Goal: Use online tool/utility: Utilize a website feature to perform a specific function

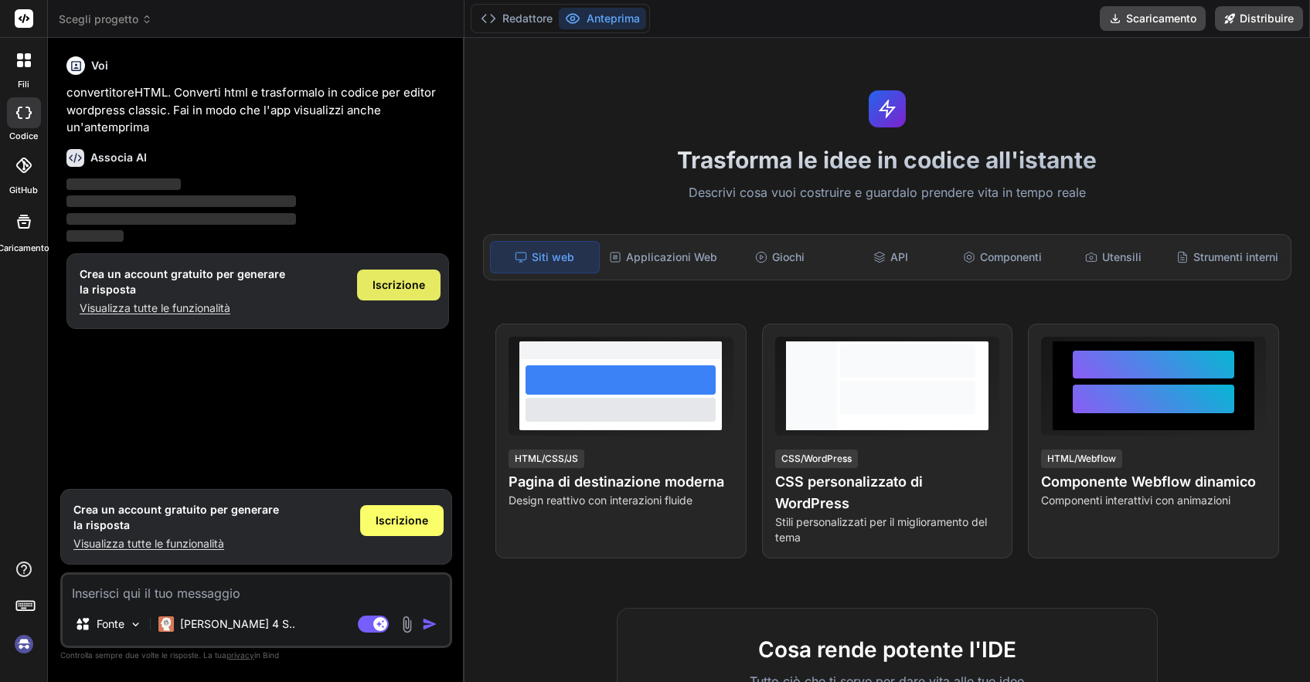
click at [398, 284] on font "Iscrizione" at bounding box center [399, 284] width 53 height 13
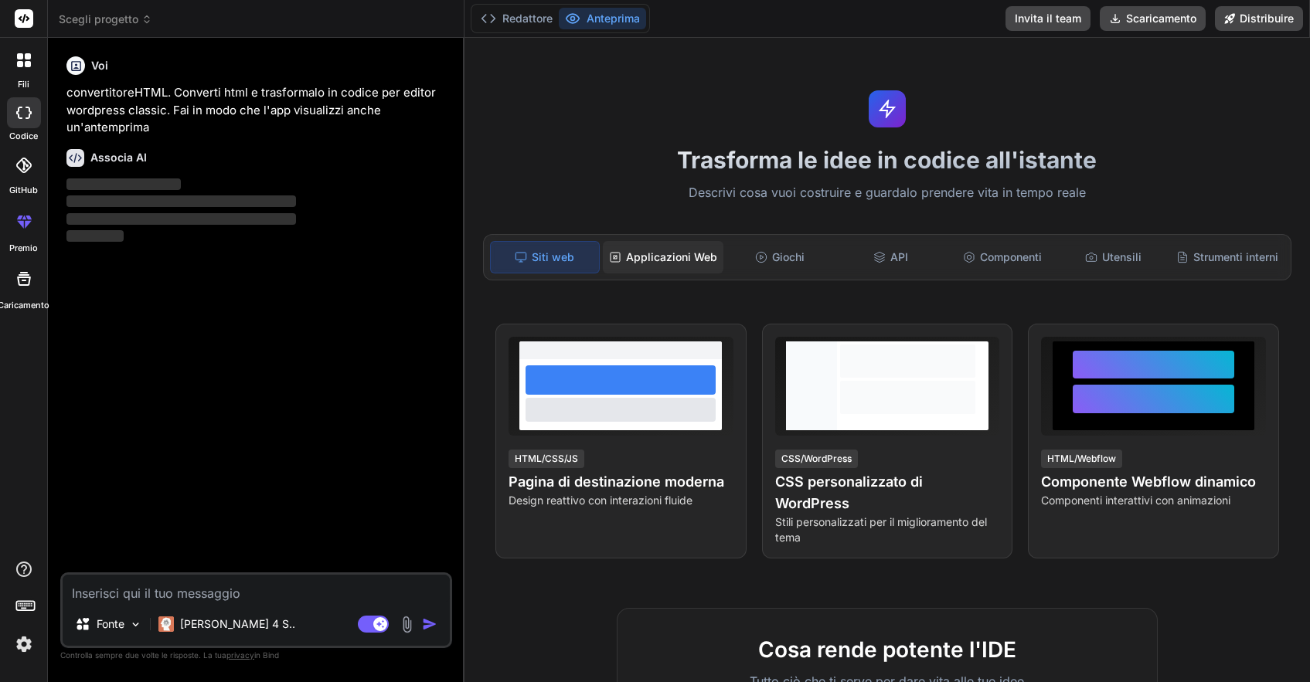
click at [675, 255] on font "Applicazioni Web" at bounding box center [671, 256] width 91 height 13
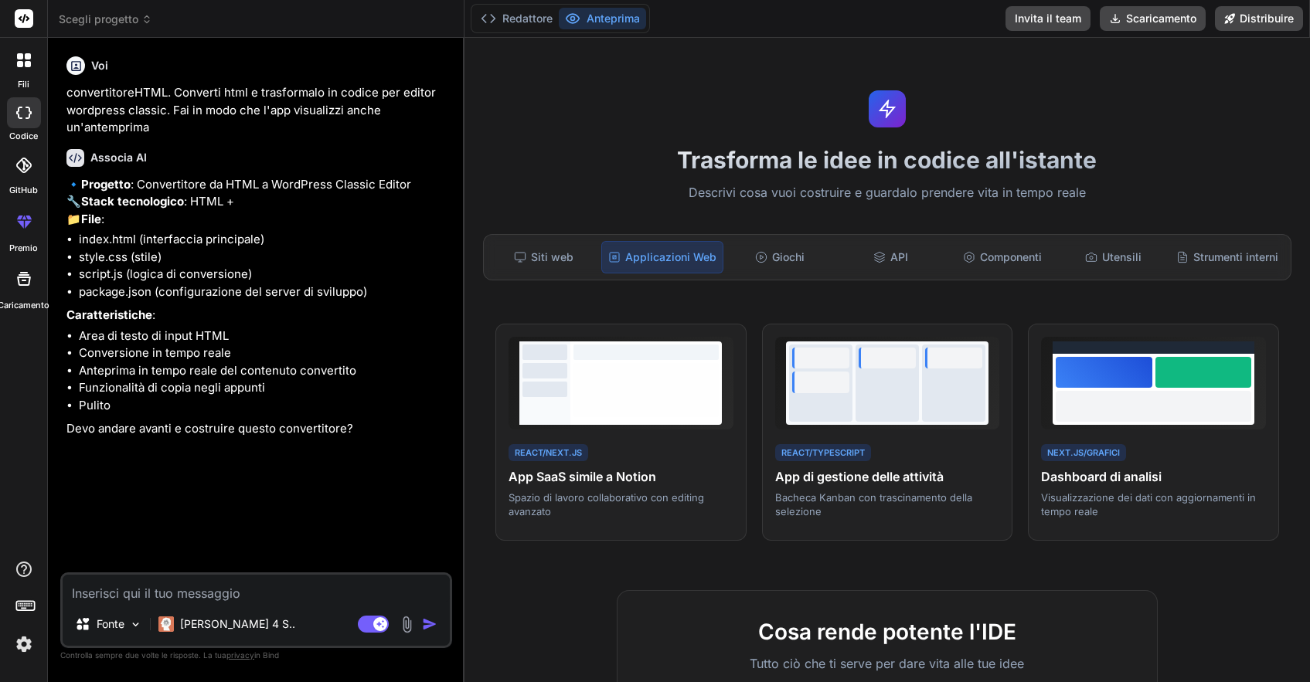
type textarea "x"
click at [212, 589] on textarea at bounding box center [256, 589] width 387 height 28
type textarea "s"
type textarea "x"
type textarea "si"
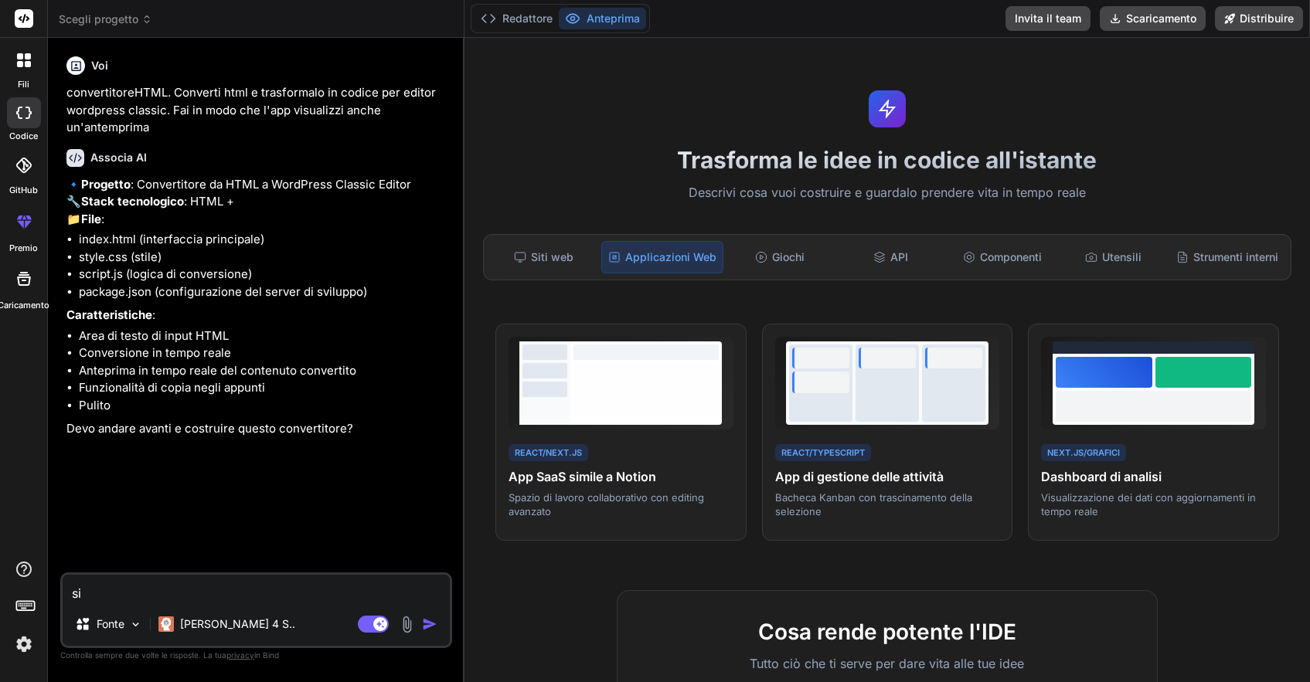
type textarea "x"
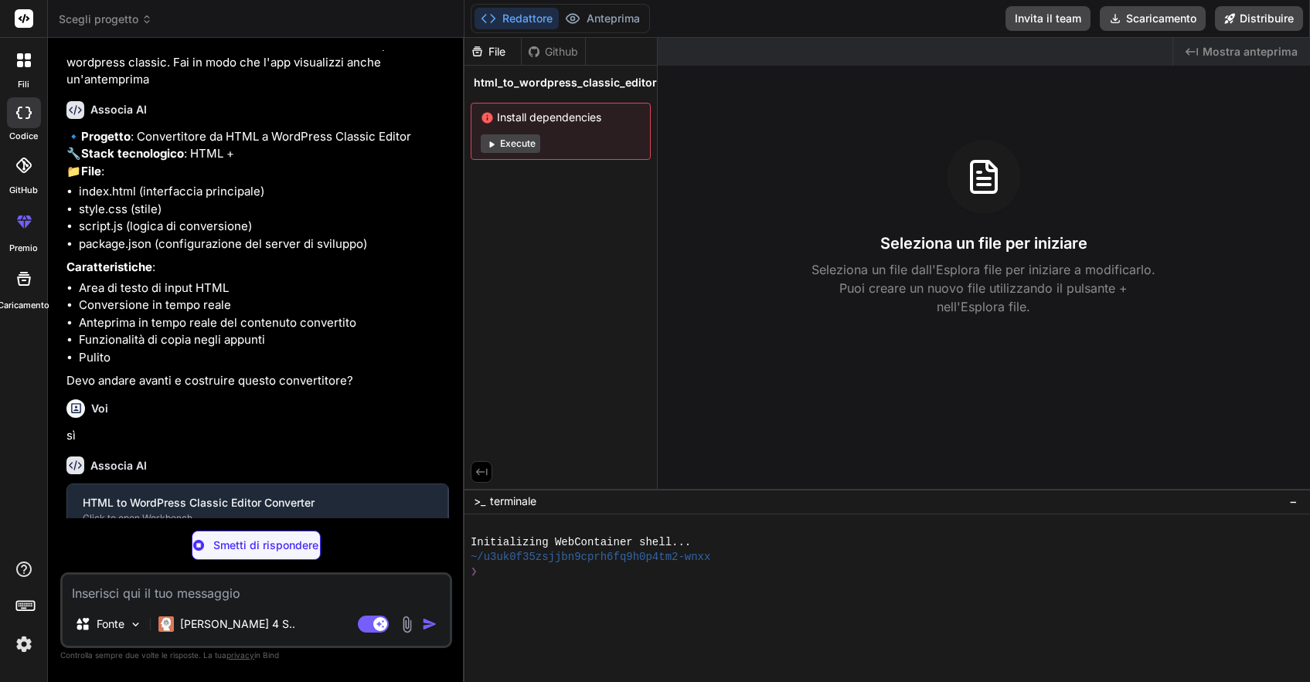
scroll to position [63, 0]
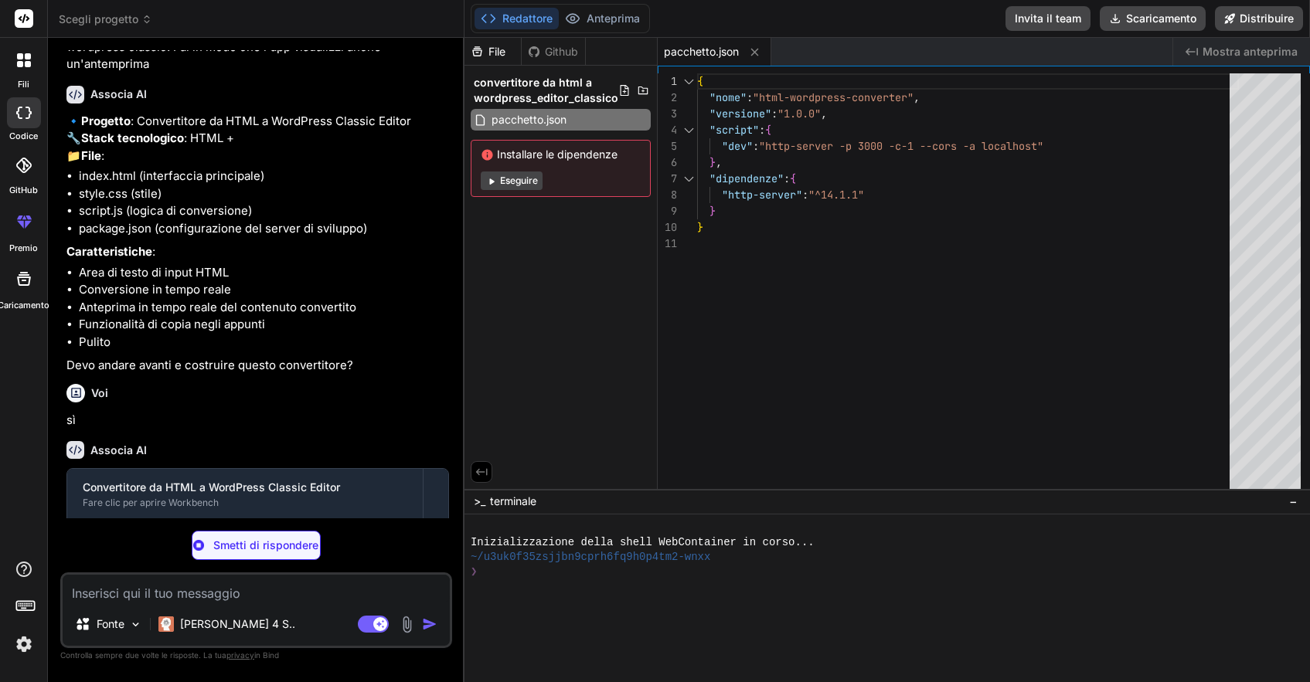
type textarea "x"
type textarea "<div class="copy-notification" id="copyNotification"> ✅ Codice copiato negli ap…"
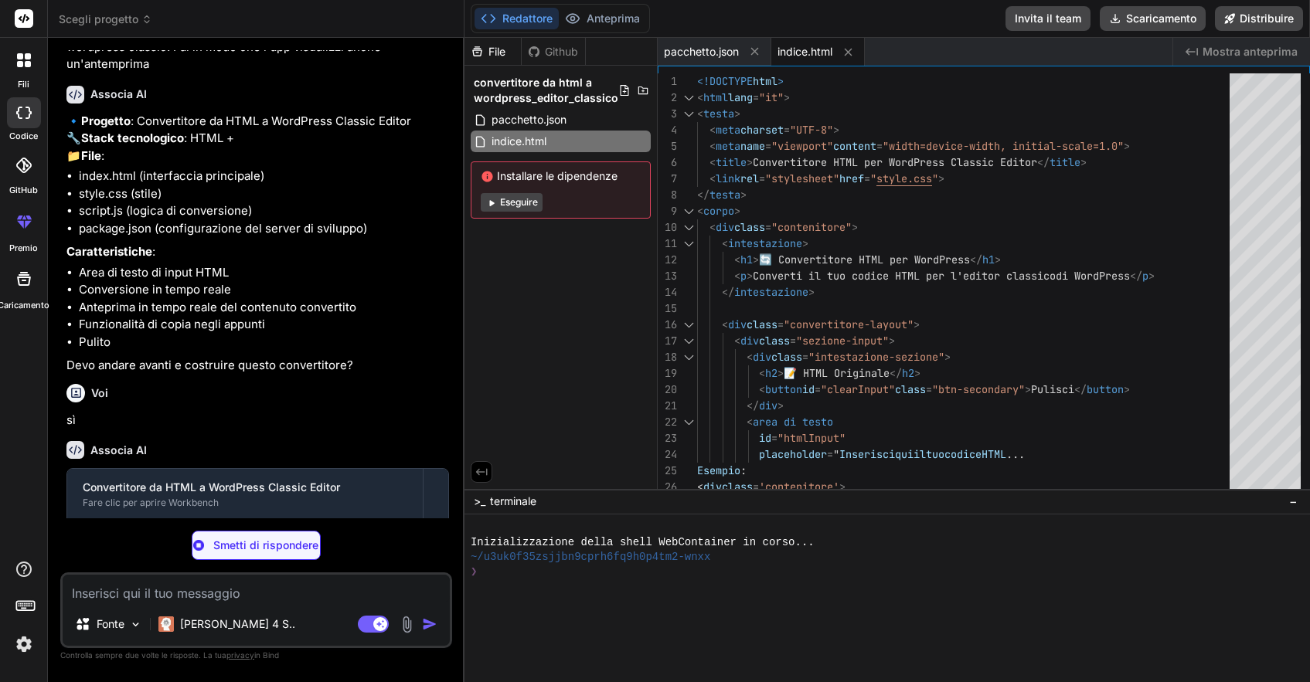
scroll to position [195, 0]
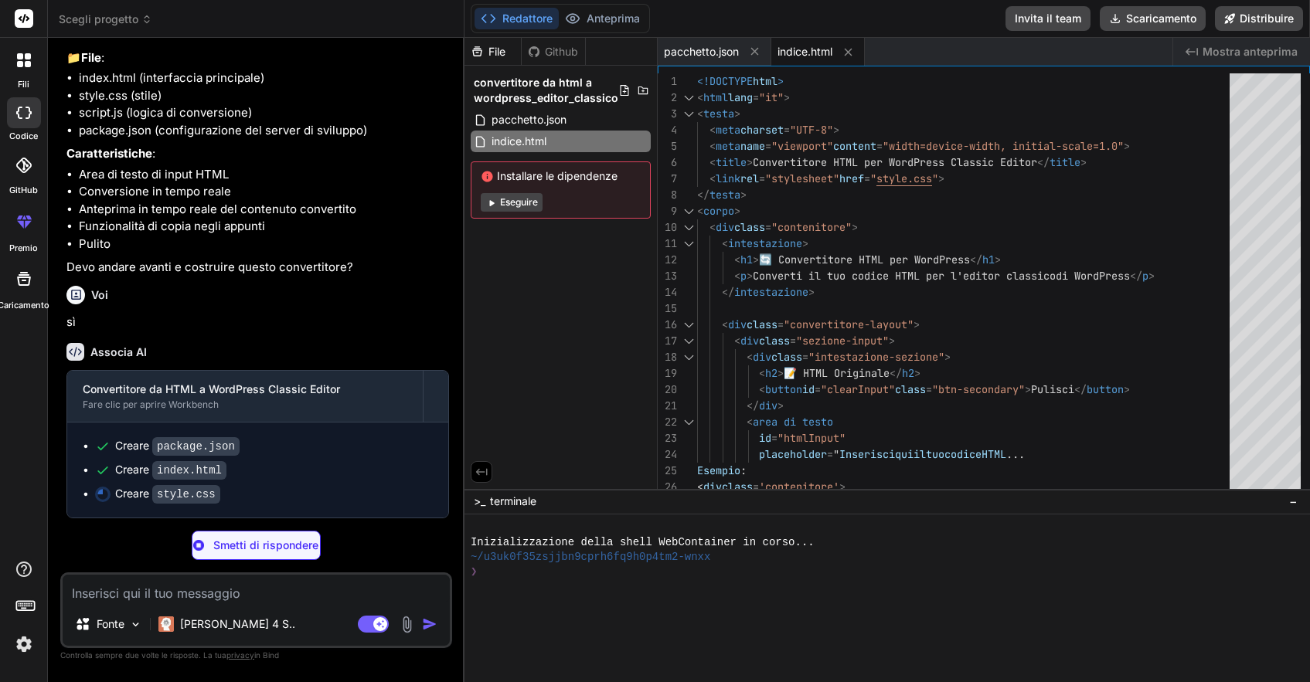
type textarea "x"
type textarea ".section-header { flex-direction: column; gap: 15px; align-items: stretch; } }"
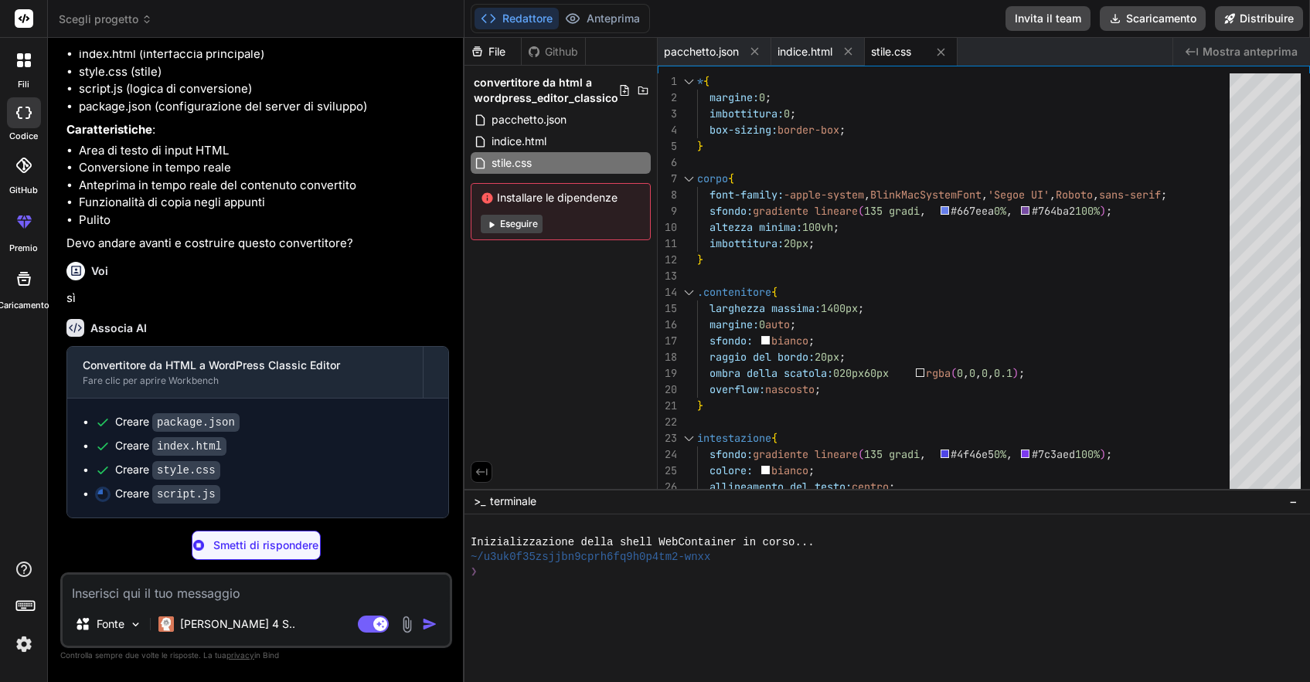
scroll to position [219, 0]
type textarea "x"
type textarea "if (!htmlInput.value) { htmlInput.value = sampleHTML; // Trigger conversion htm…"
type textarea "x"
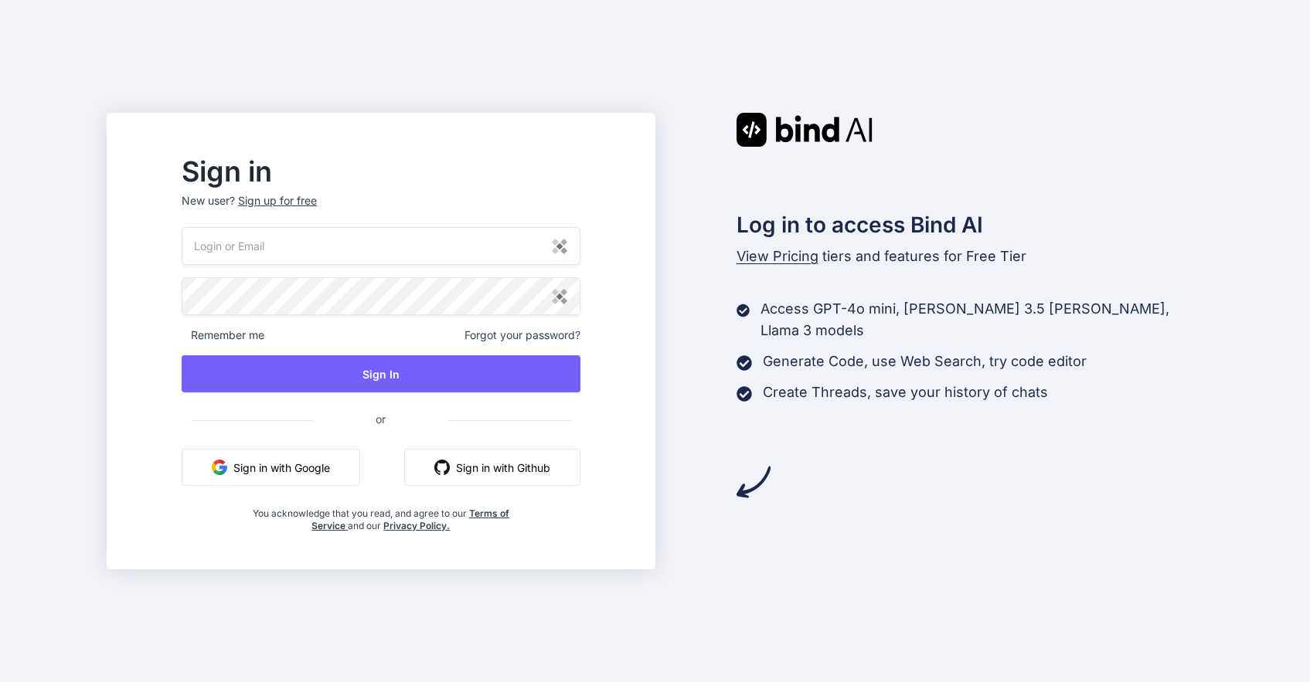
click at [319, 471] on button "Sign in with Google" at bounding box center [271, 467] width 179 height 37
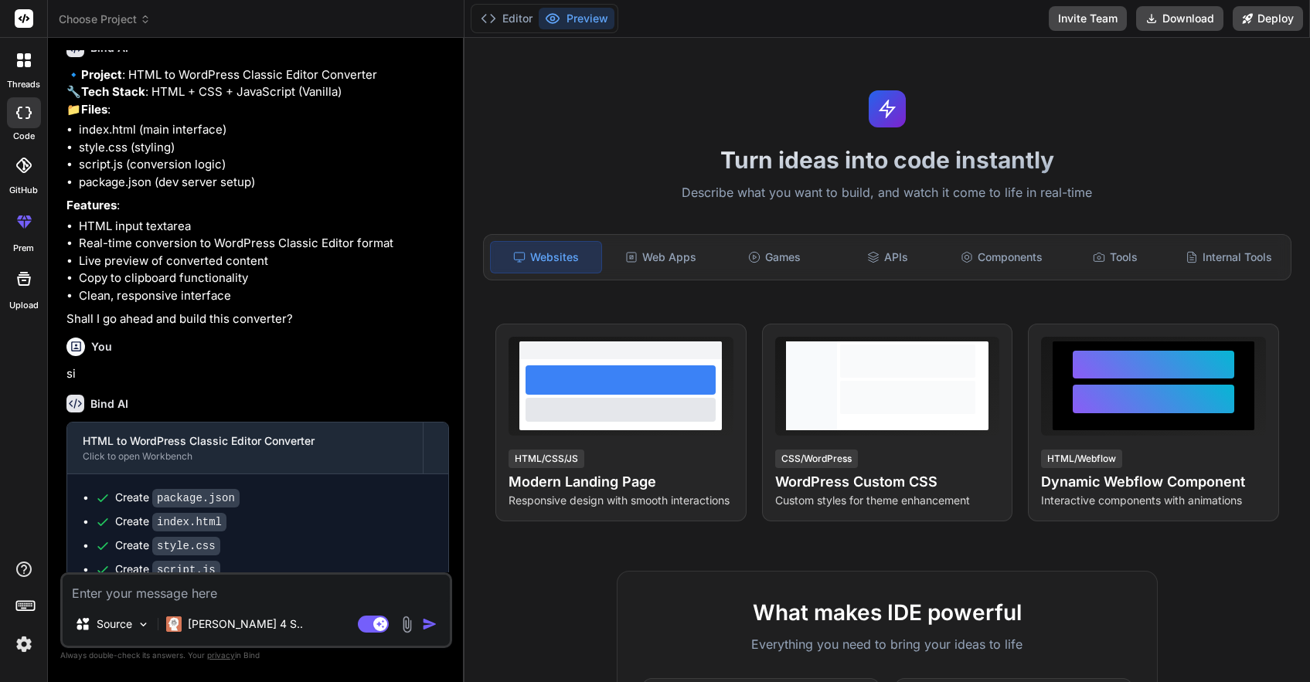
scroll to position [279, 0]
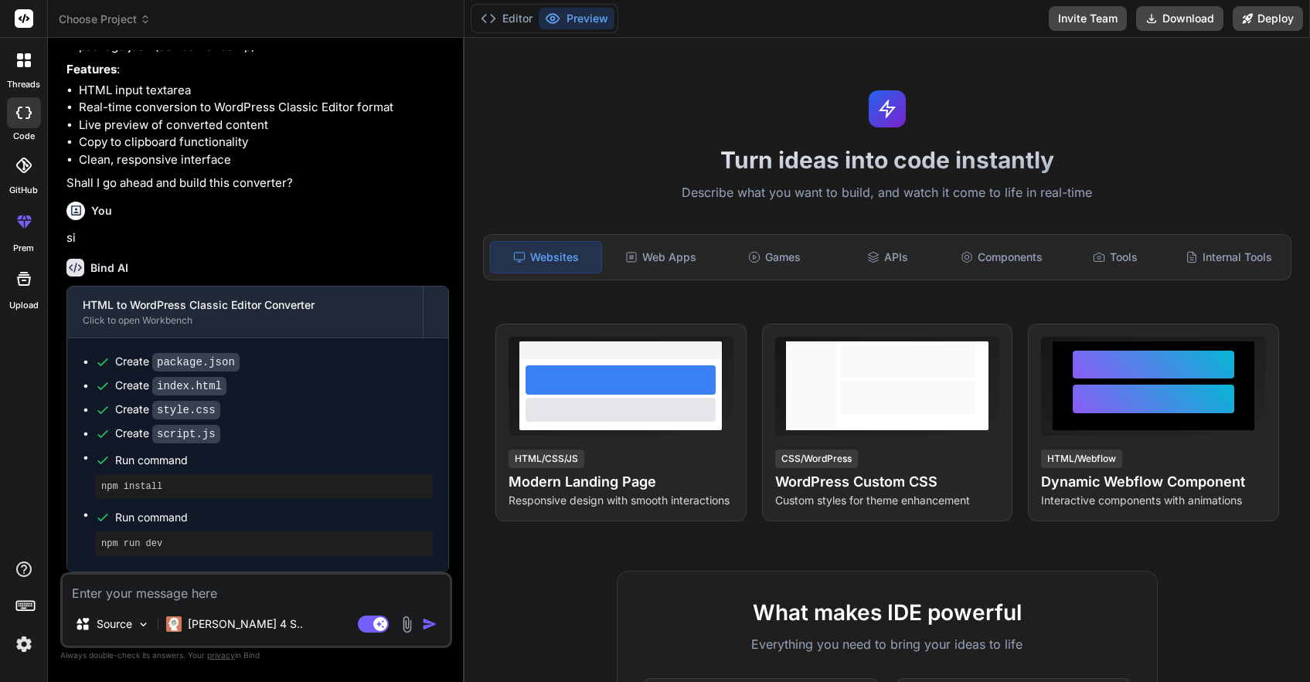
type textarea "x"
click at [587, 21] on button "Preview" at bounding box center [577, 19] width 76 height 22
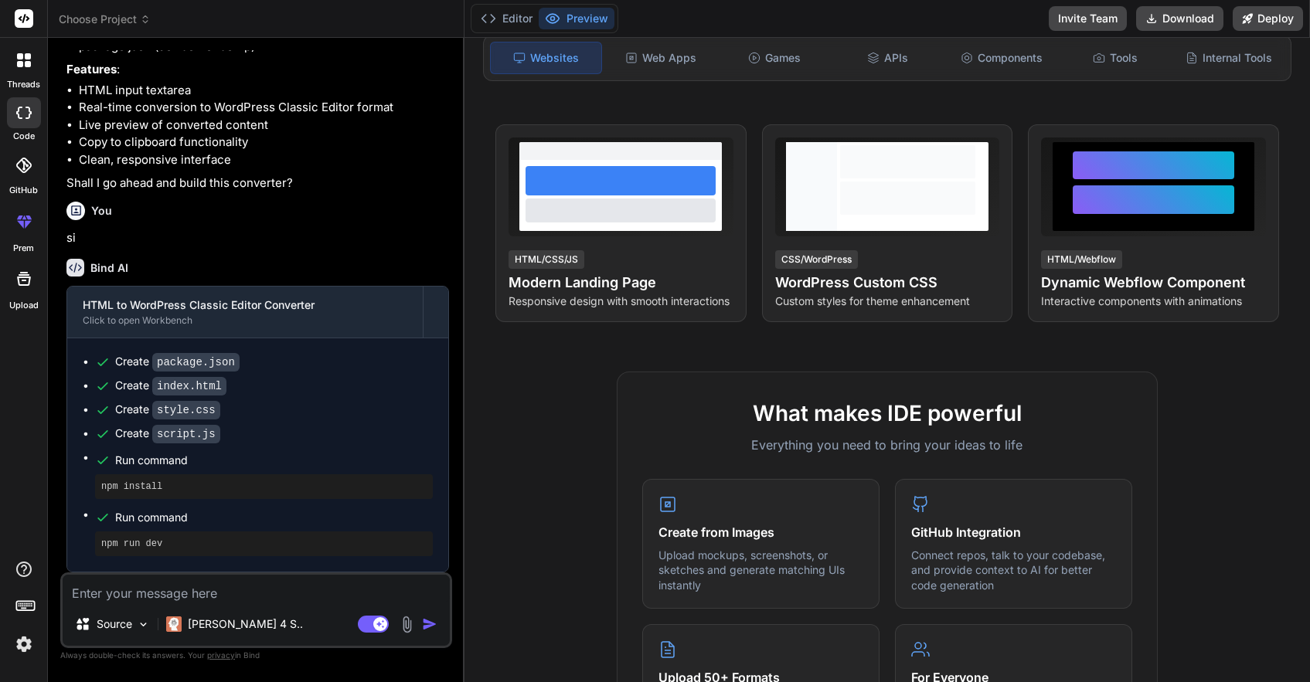
scroll to position [0, 0]
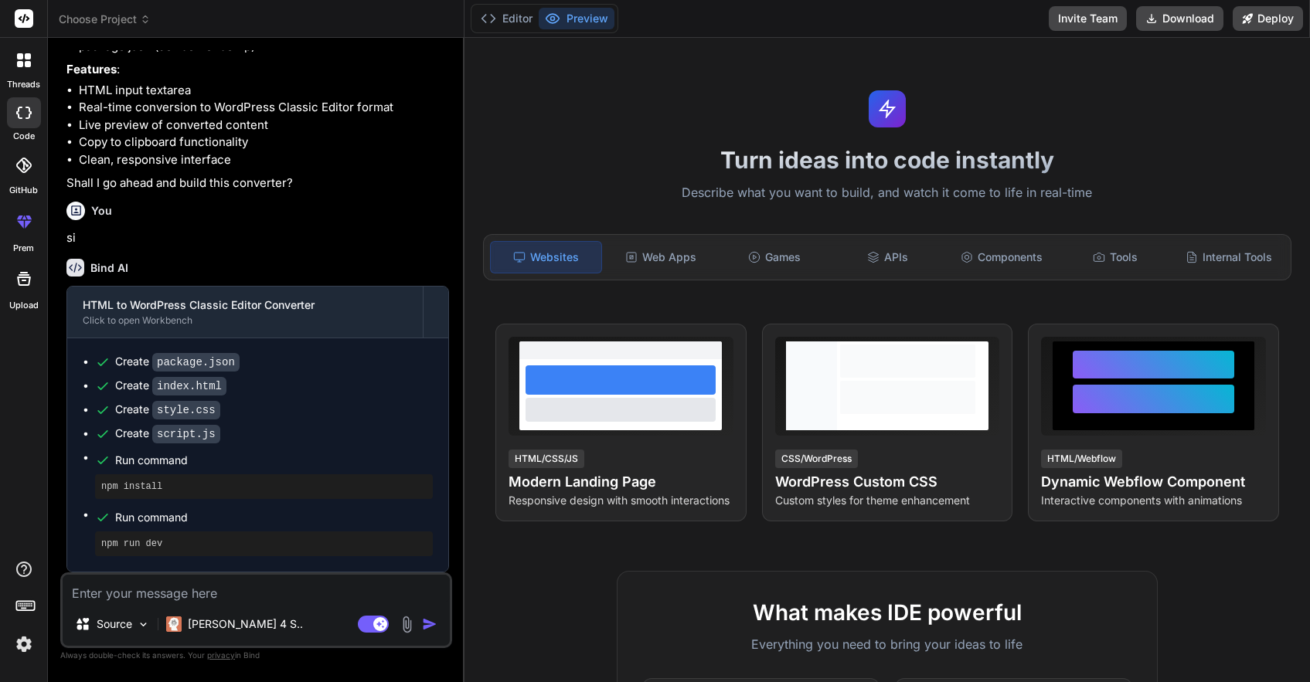
click at [206, 590] on textarea at bounding box center [256, 589] width 387 height 28
type textarea "n"
type textarea "x"
type textarea "no"
type textarea "x"
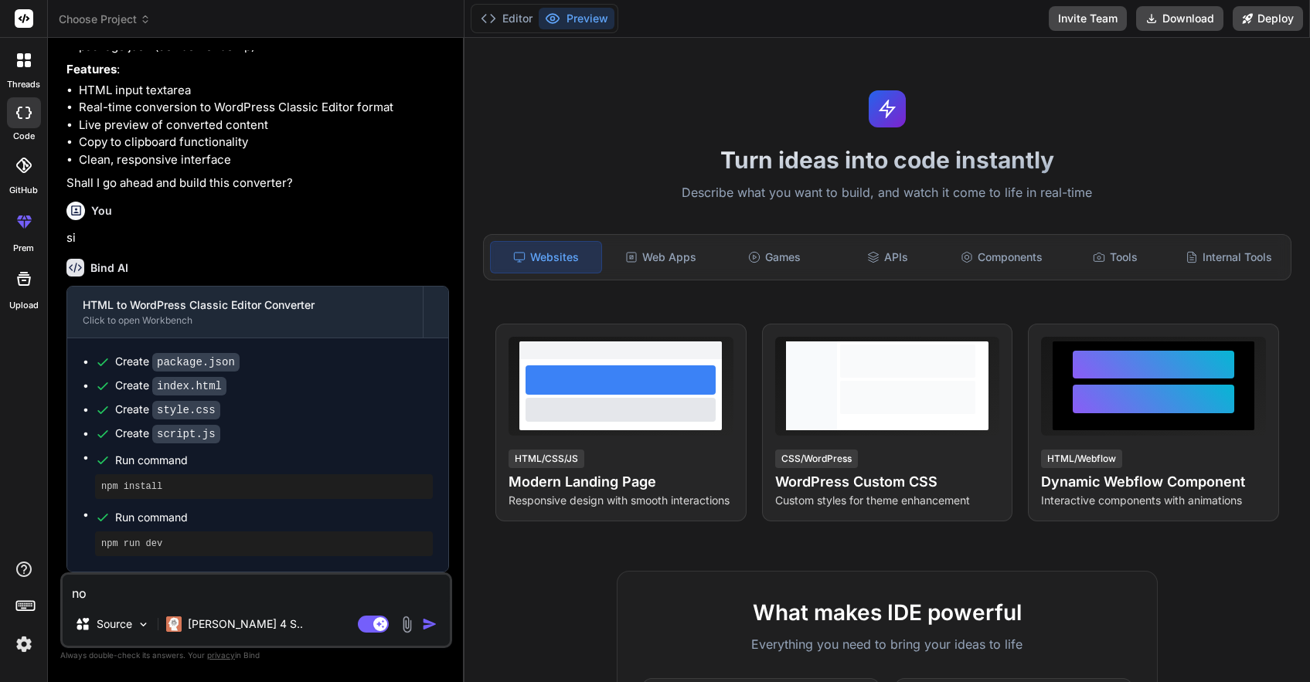
type textarea "non"
type textarea "x"
type textarea "non"
type textarea "x"
type textarea "non v"
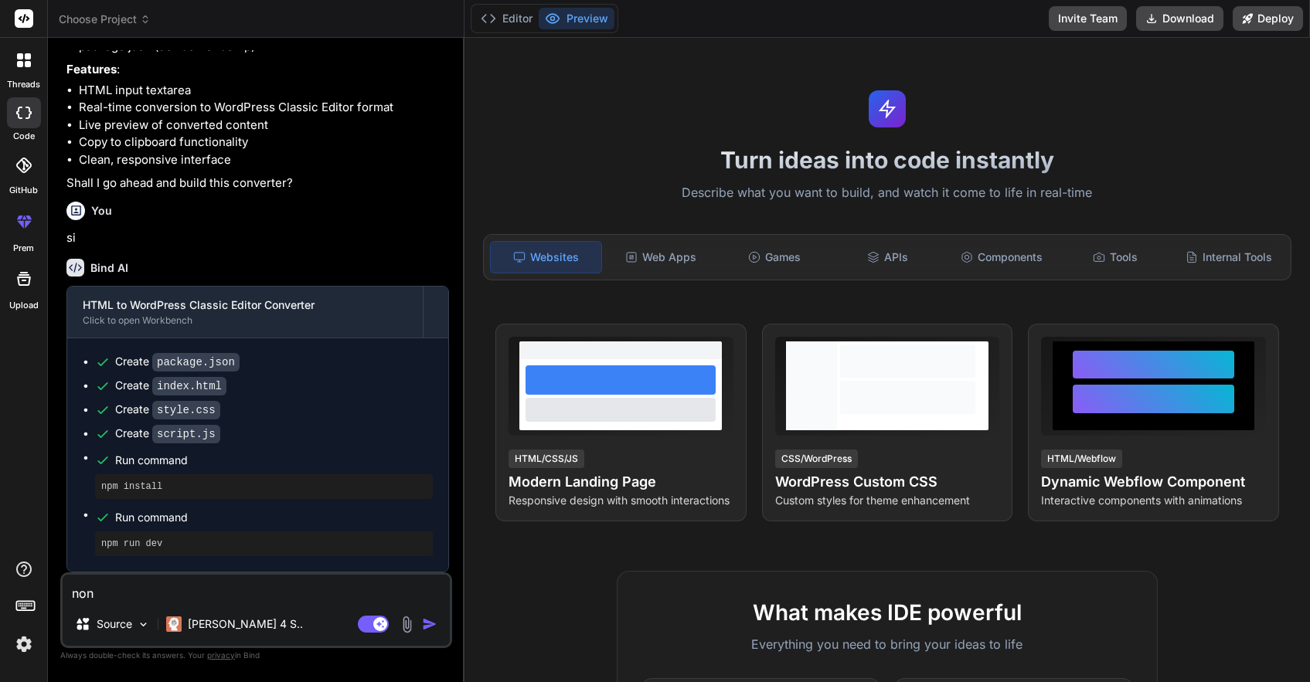
type textarea "x"
type textarea "non ve"
type textarea "x"
type textarea "non ved"
type textarea "x"
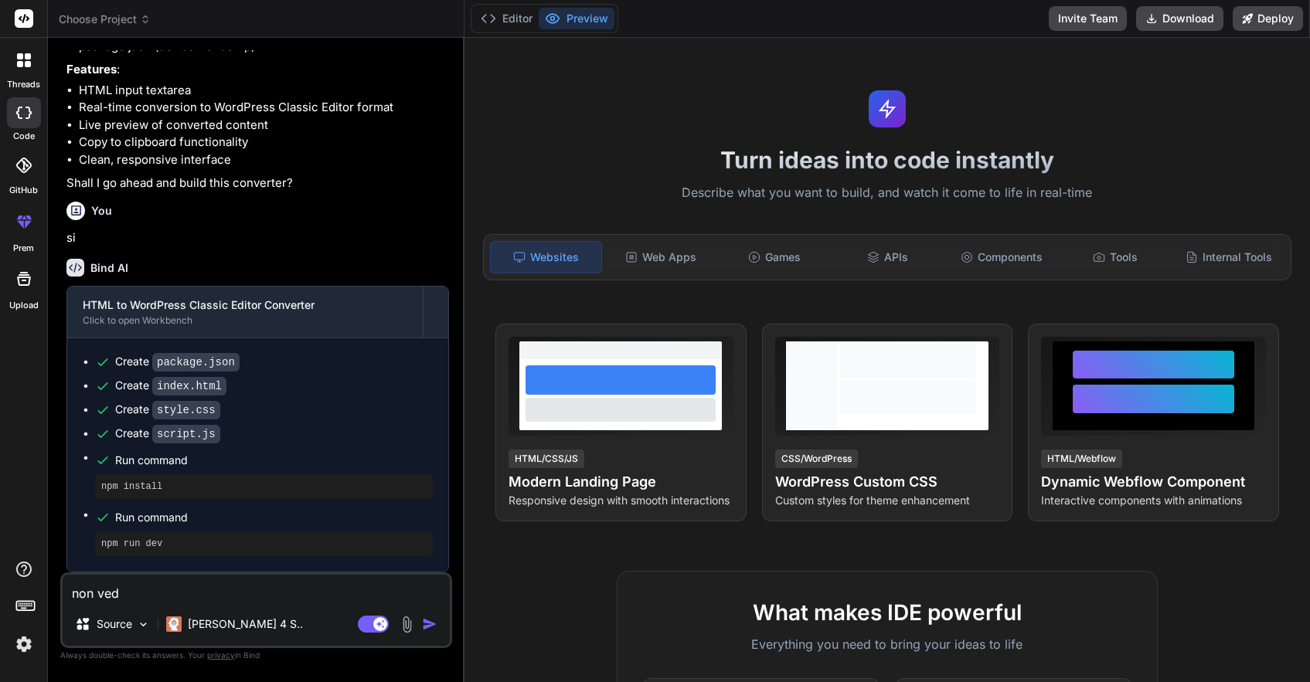
type textarea "non vedo"
type textarea "x"
type textarea "non vedo"
type textarea "x"
type textarea "non vedo l"
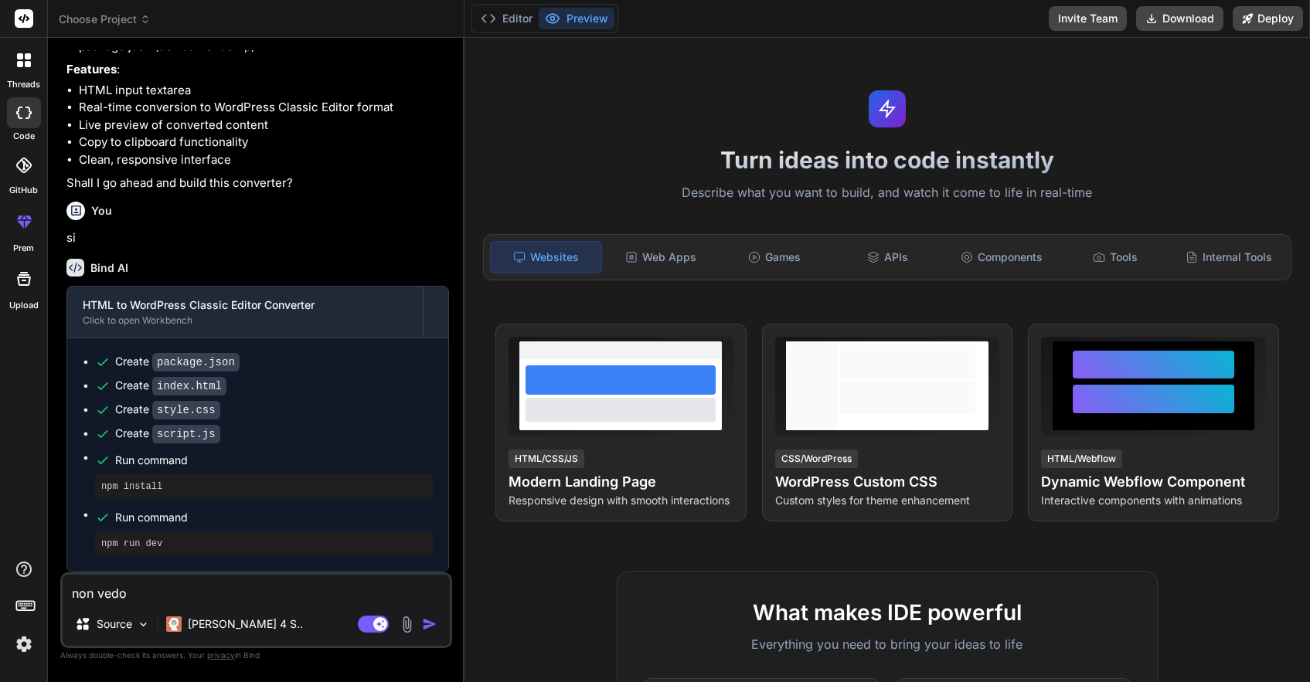
type textarea "x"
type textarea "non vedo l'"
type textarea "x"
type textarea "non vedo l'a"
type textarea "x"
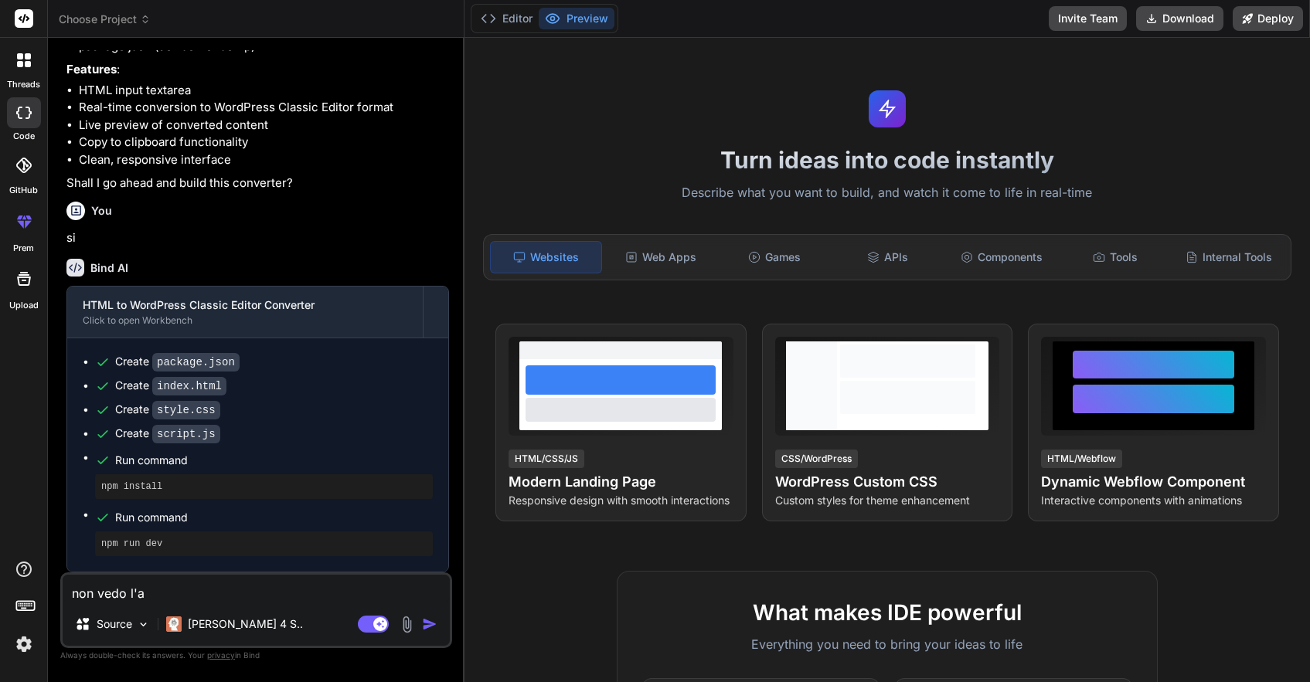
type textarea "non vedo l'ap"
type textarea "x"
type textarea "non vedo l'app"
type textarea "x"
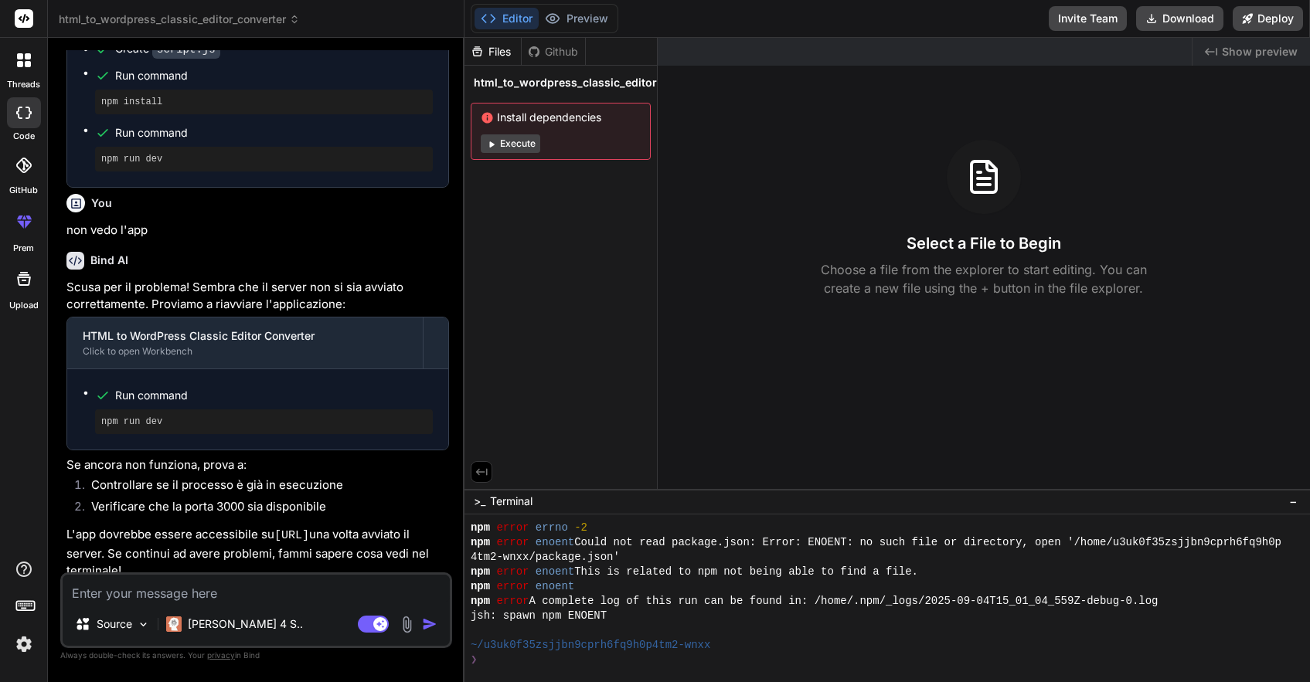
scroll to position [672, 0]
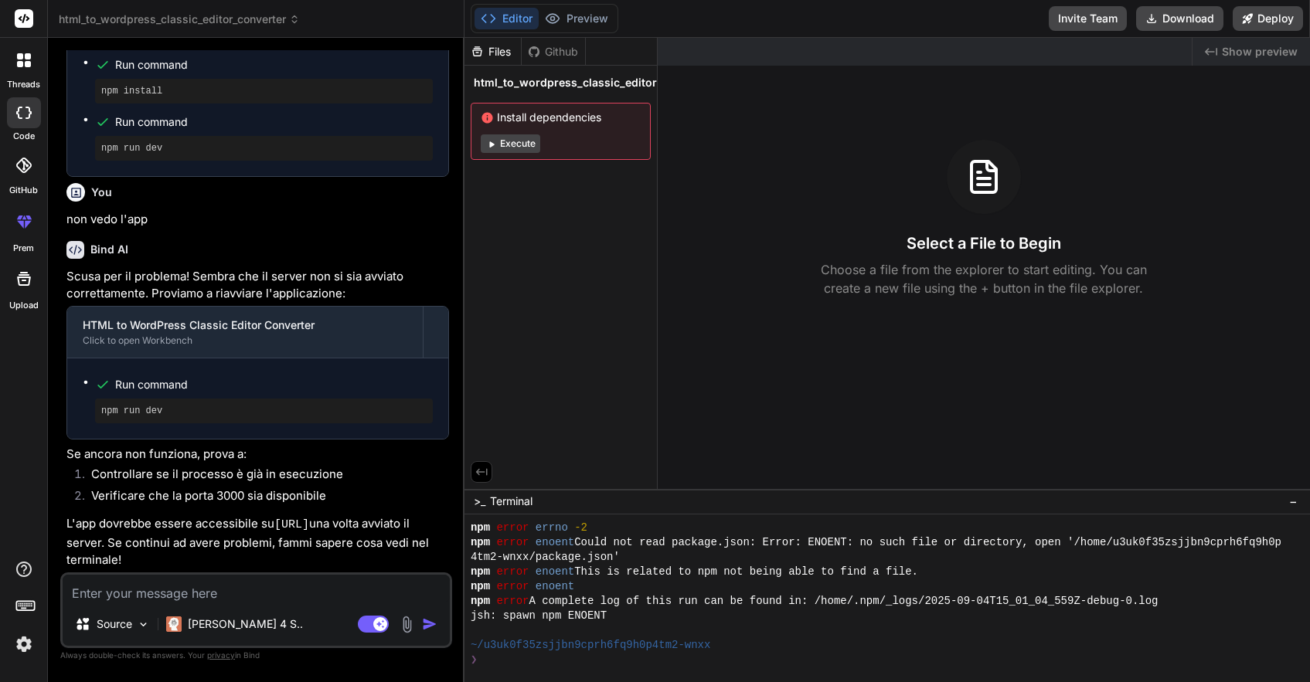
click at [527, 142] on button "Execute" at bounding box center [511, 143] width 60 height 19
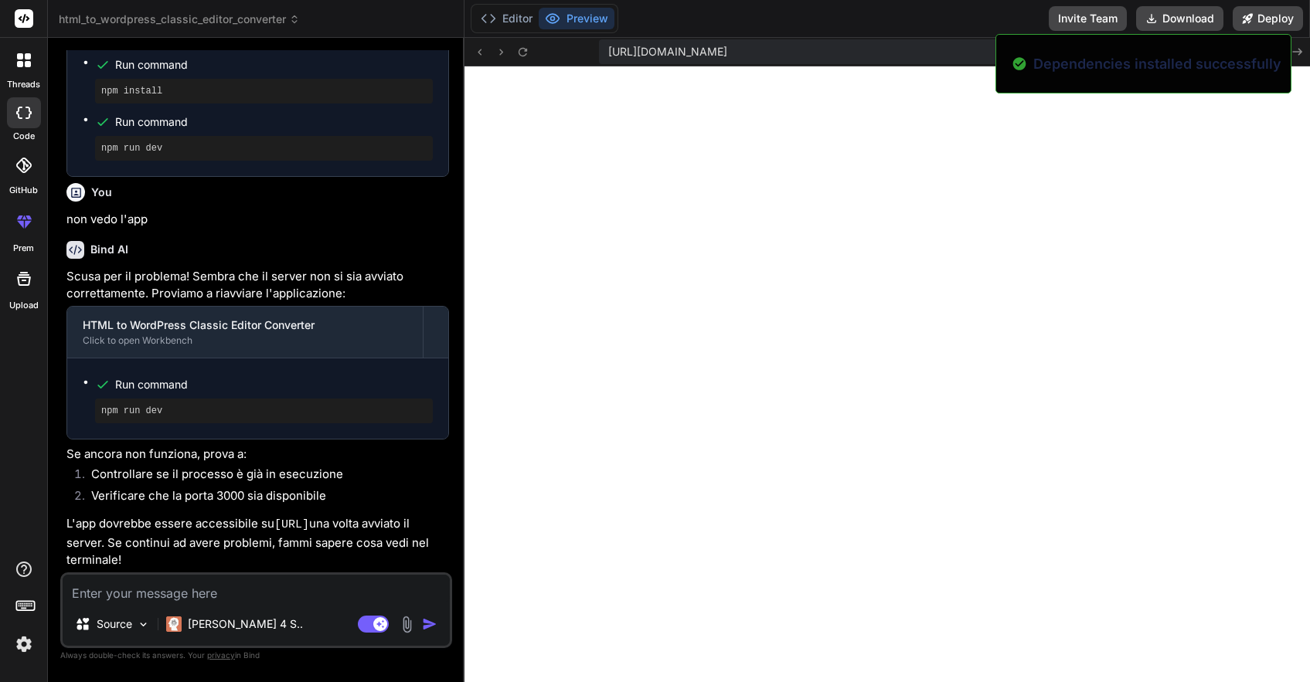
scroll to position [734, 0]
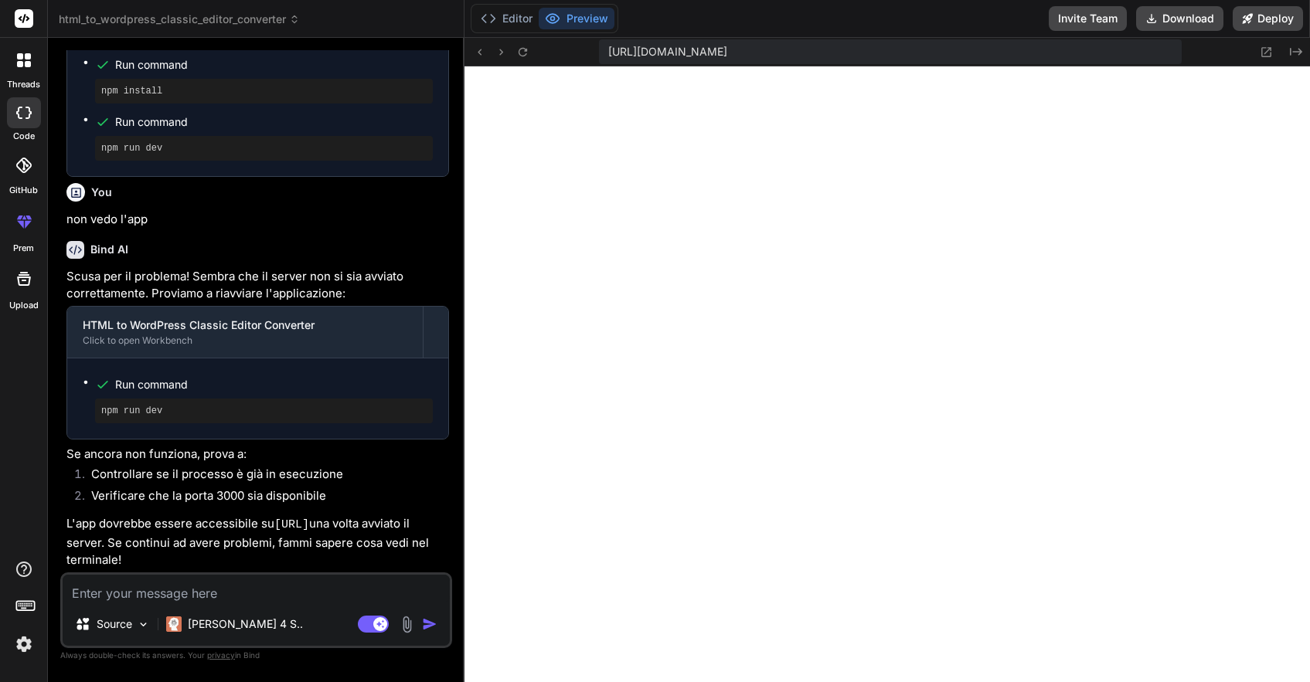
click at [590, 18] on button "Preview" at bounding box center [577, 19] width 76 height 22
click at [522, 10] on button "Editor" at bounding box center [507, 19] width 64 height 22
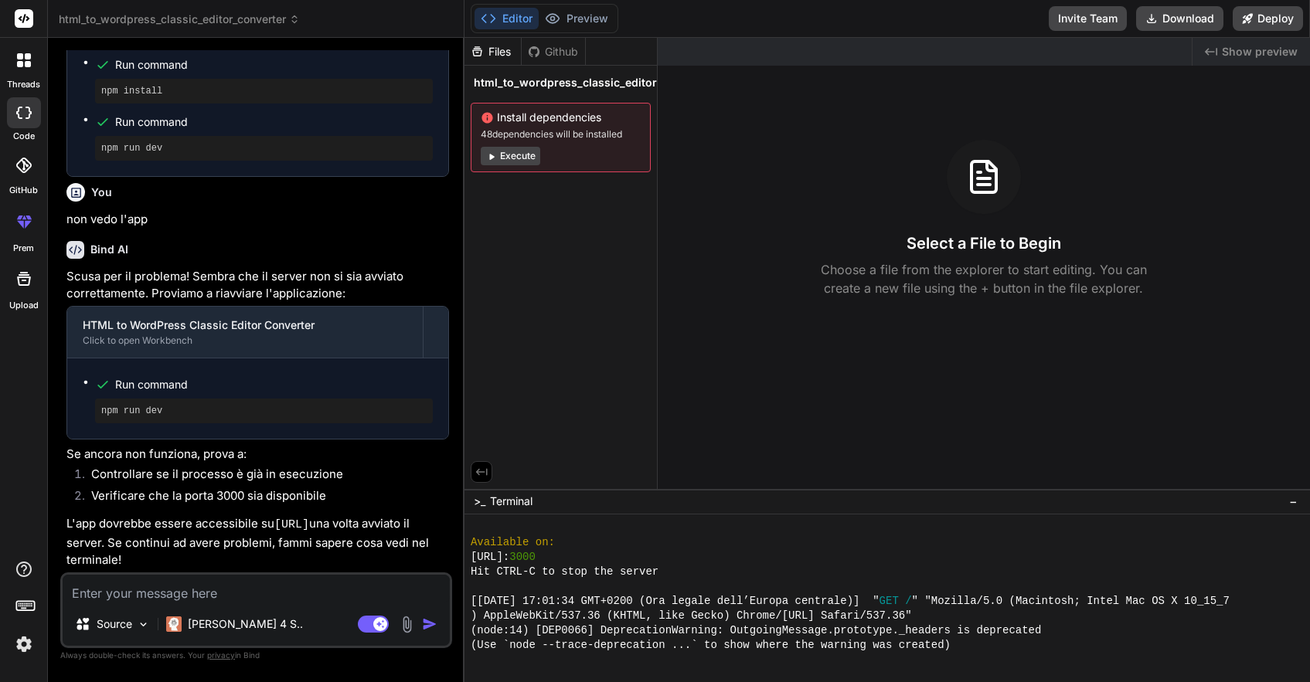
click at [525, 154] on button "Execute" at bounding box center [511, 156] width 60 height 19
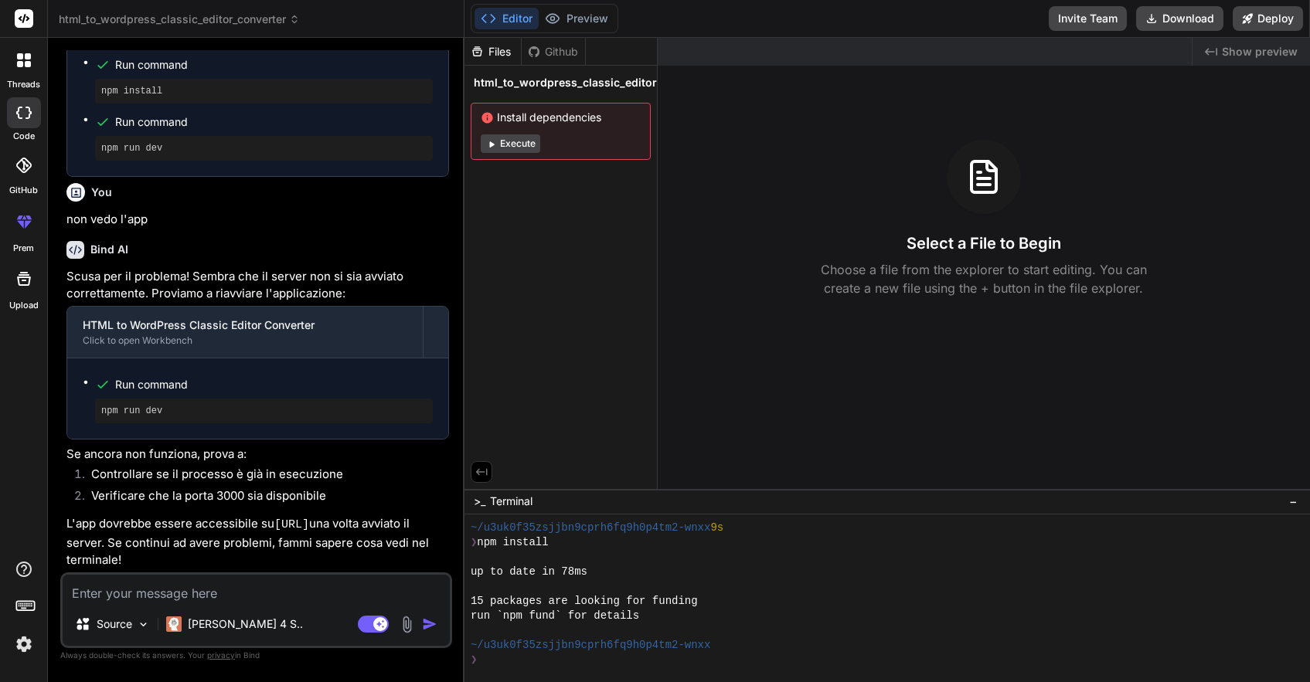
scroll to position [940, 0]
type textarea "x"
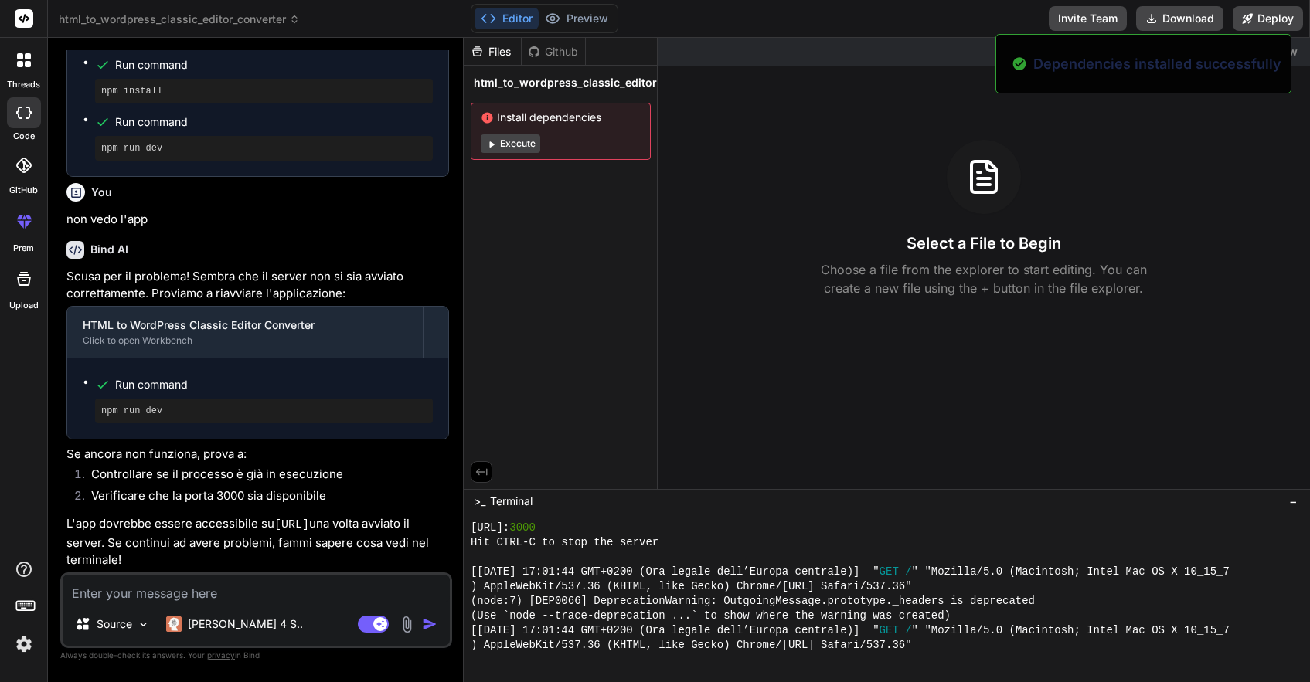
scroll to position [1395, 0]
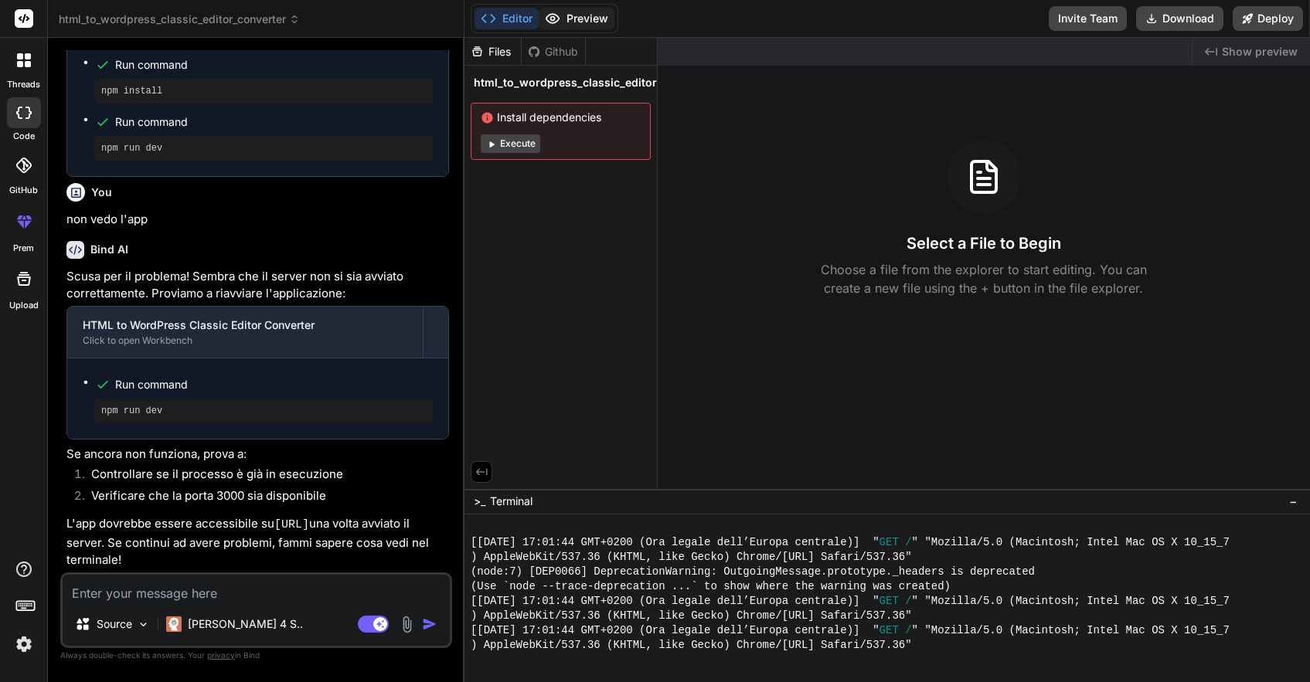
click at [584, 22] on button "Preview" at bounding box center [577, 19] width 76 height 22
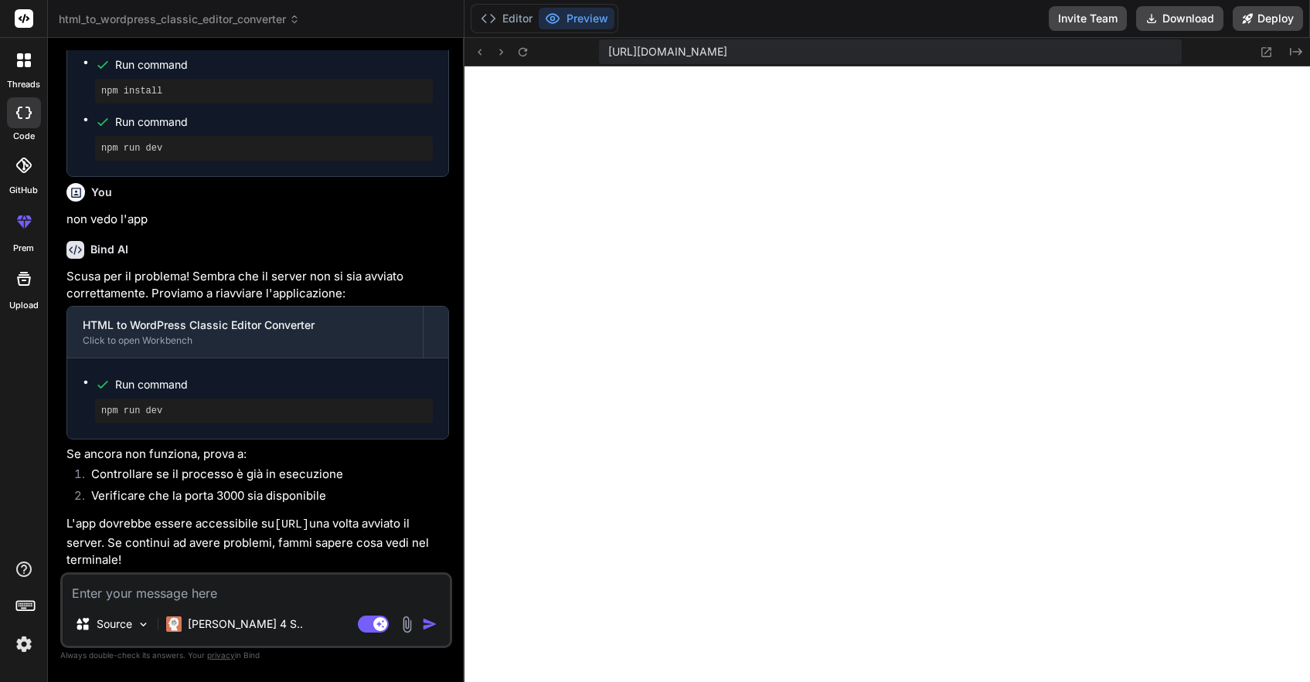
click at [100, 592] on textarea at bounding box center [256, 589] width 387 height 28
paste textarea "Index of / (drwxrwxr-x) 04-set-2025 17:01 node_modules/ (-[PERSON_NAME]-r--) 04…"
type textarea "Index of / (drwxrwxr-x) 04-set-2025 17:01 node_modules/ (-[PERSON_NAME]-r--) 04…"
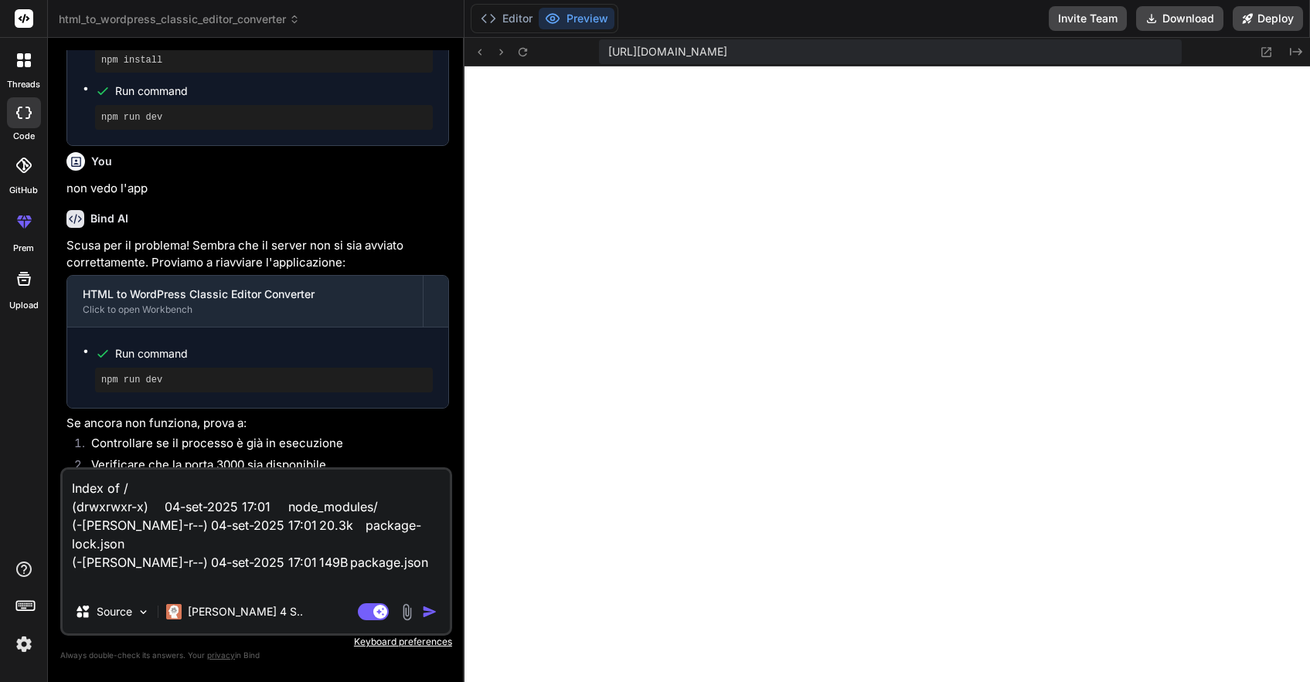
type textarea "x"
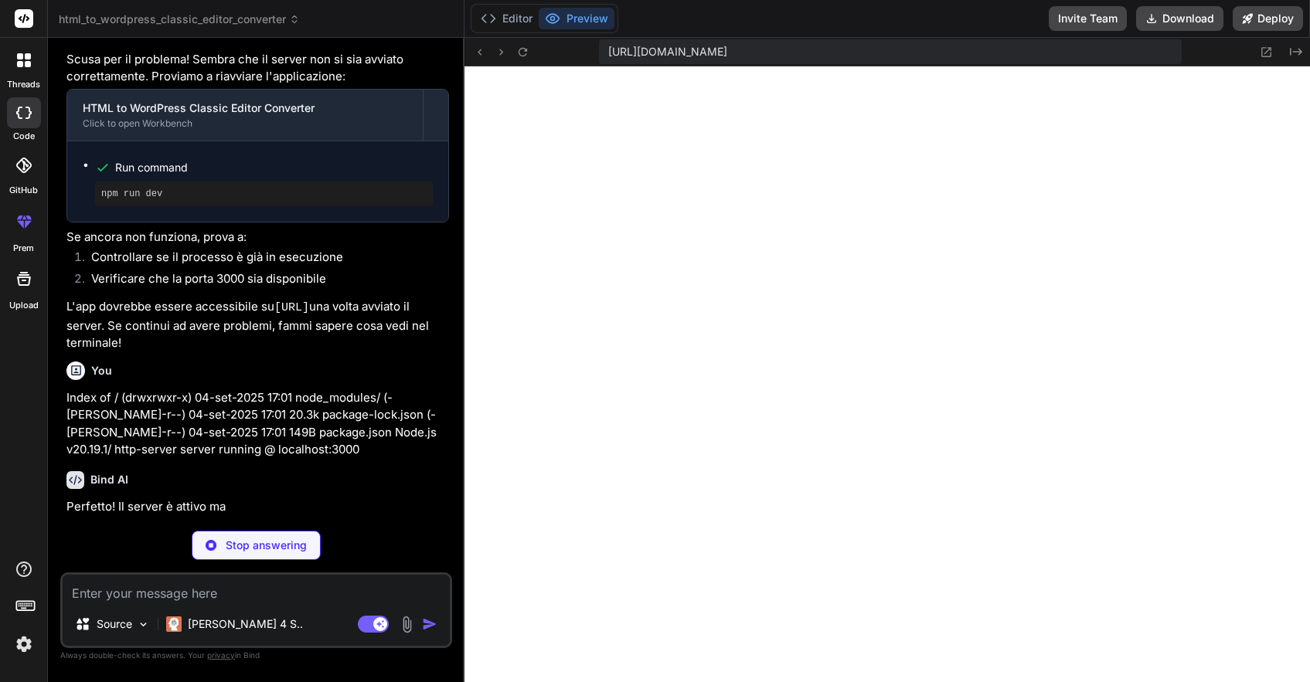
scroll to position [885, 0]
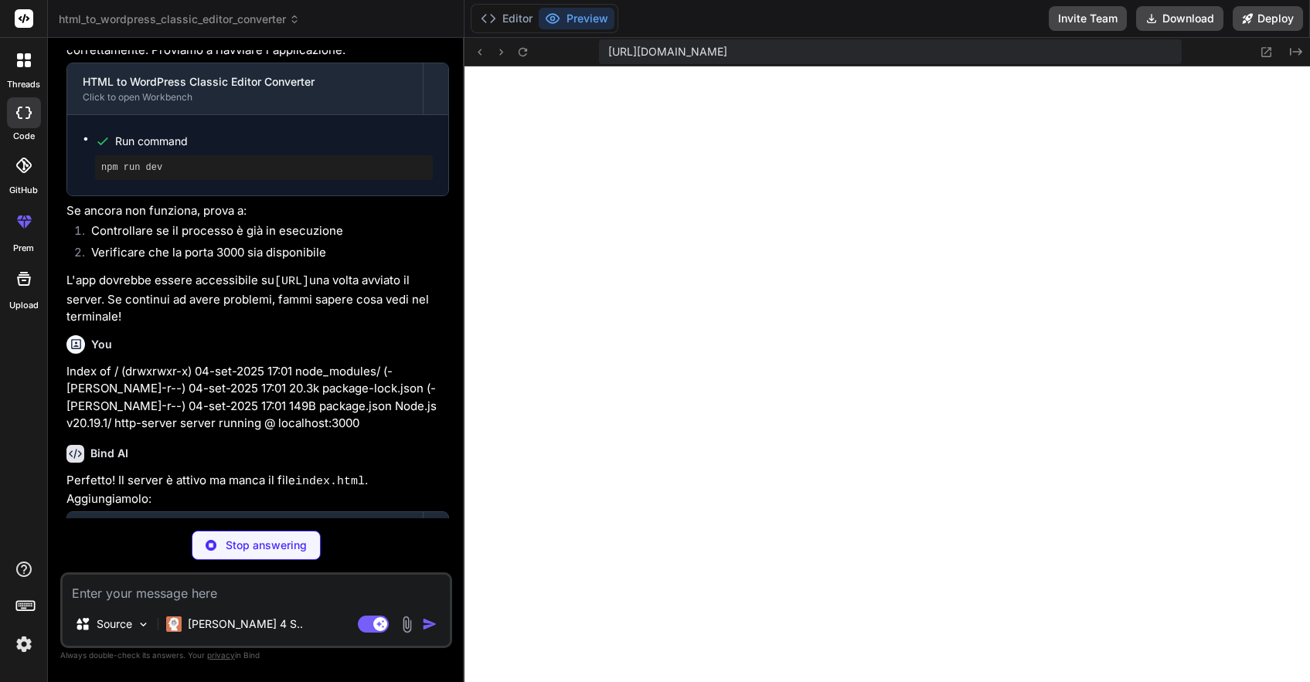
click at [277, 588] on textarea at bounding box center [256, 589] width 387 height 28
click at [519, 17] on button "Editor" at bounding box center [507, 19] width 64 height 22
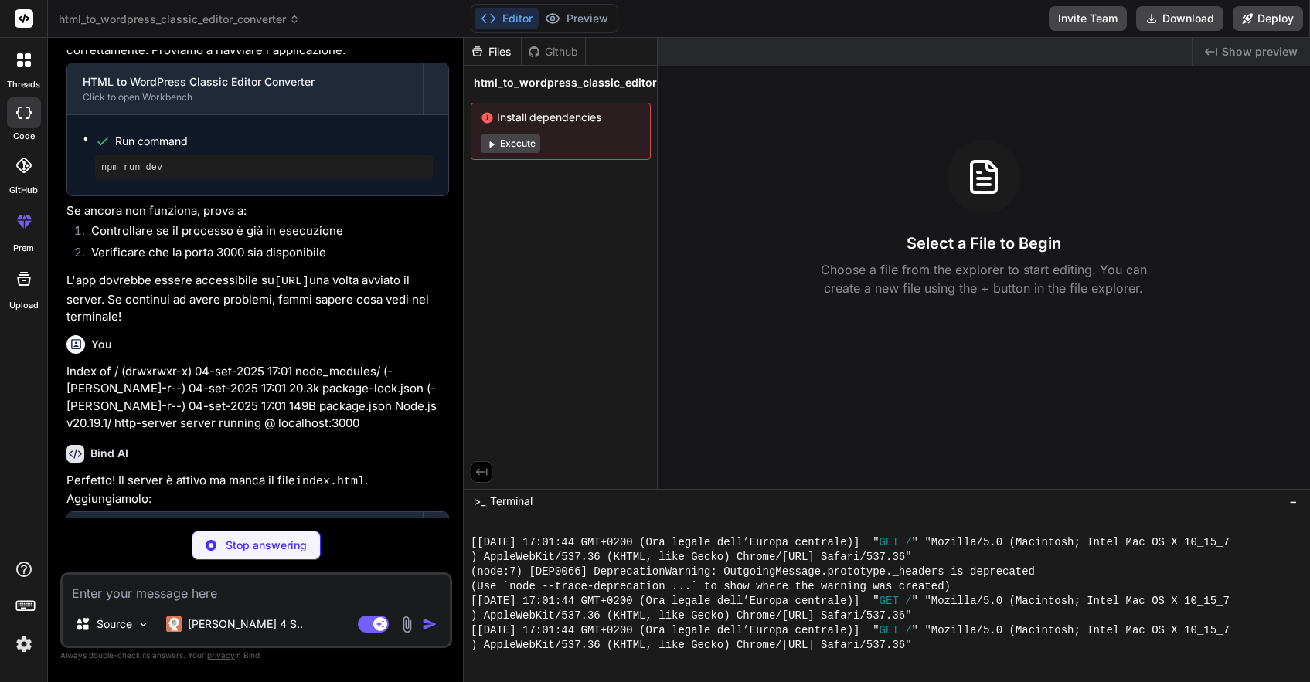
click at [521, 144] on button "Execute" at bounding box center [511, 143] width 60 height 19
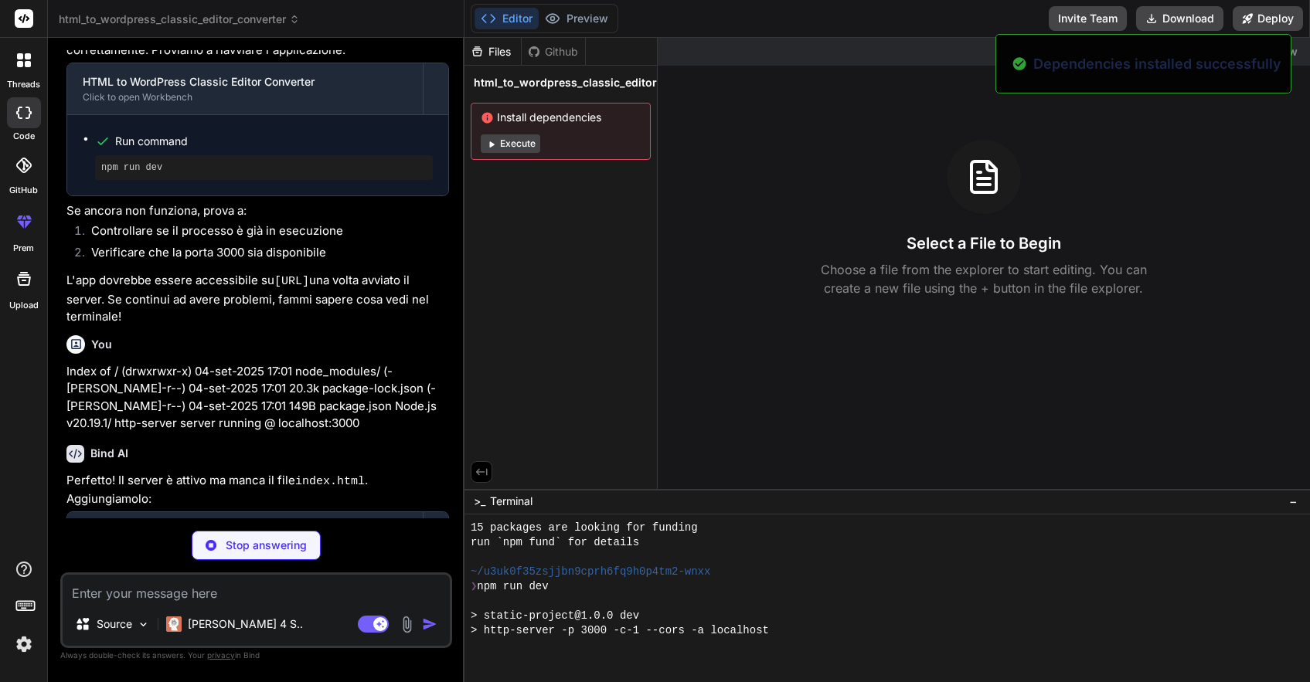
scroll to position [2056, 0]
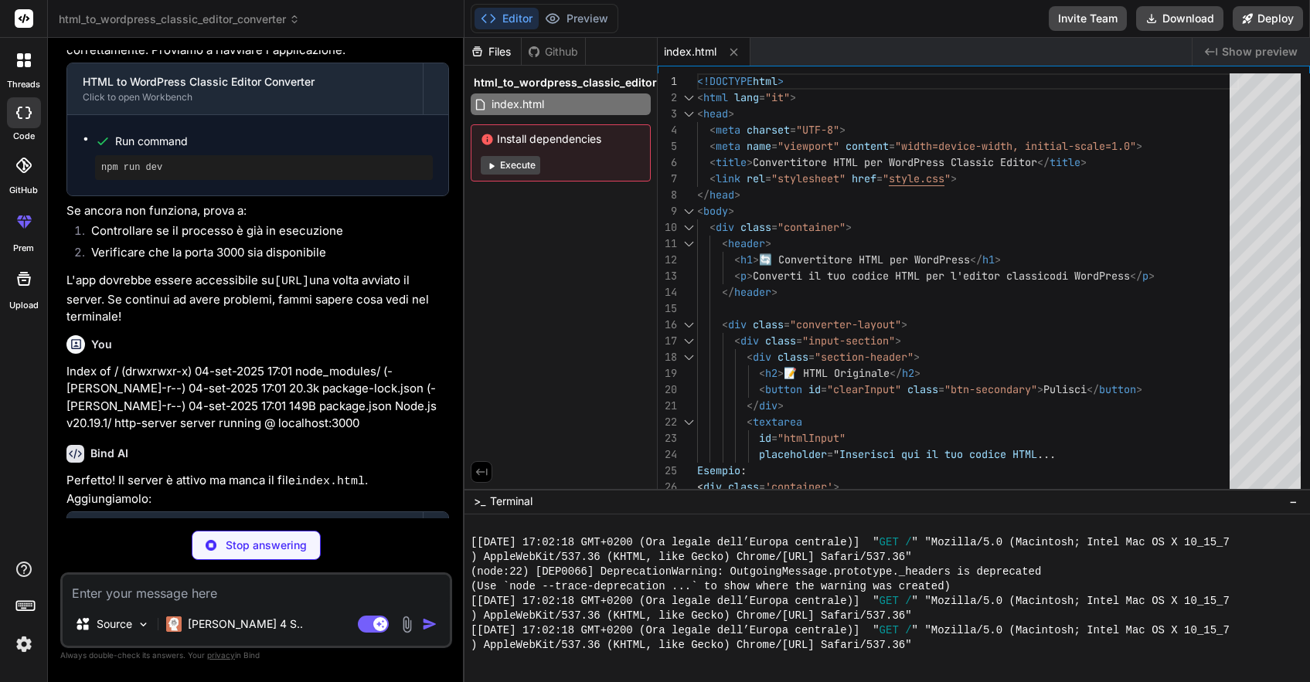
click at [526, 166] on button "Execute" at bounding box center [511, 165] width 60 height 19
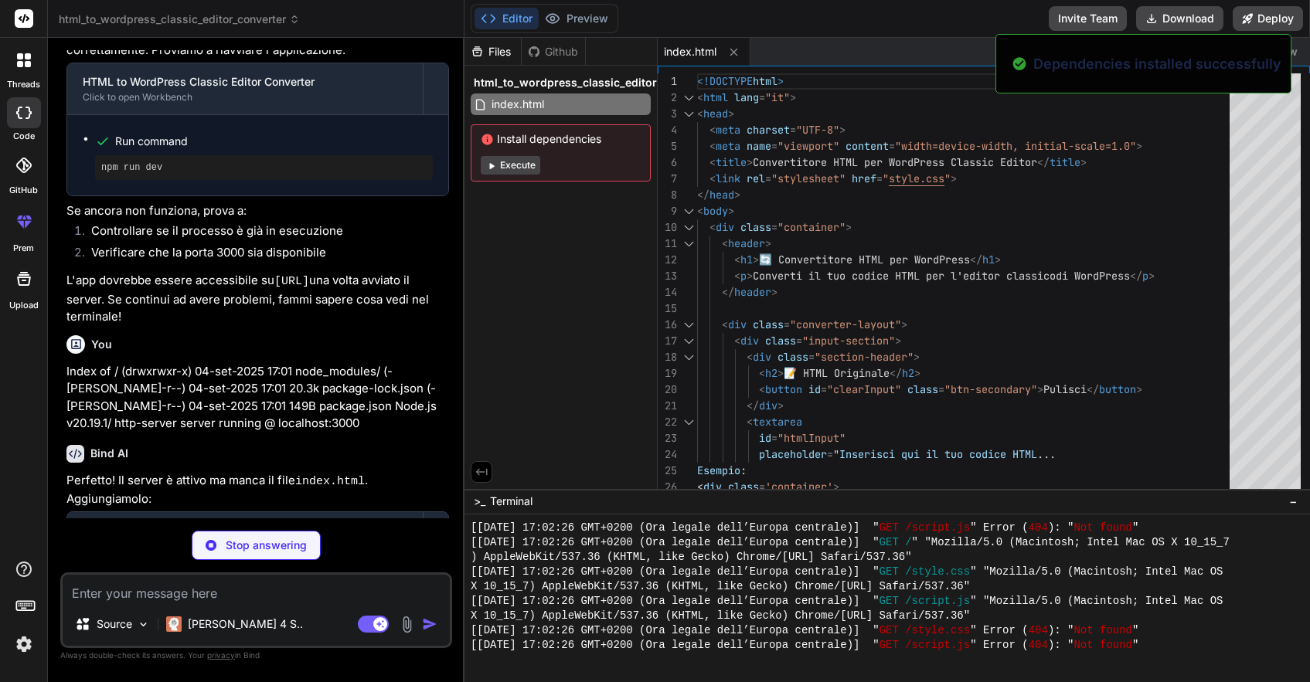
scroll to position [2893, 0]
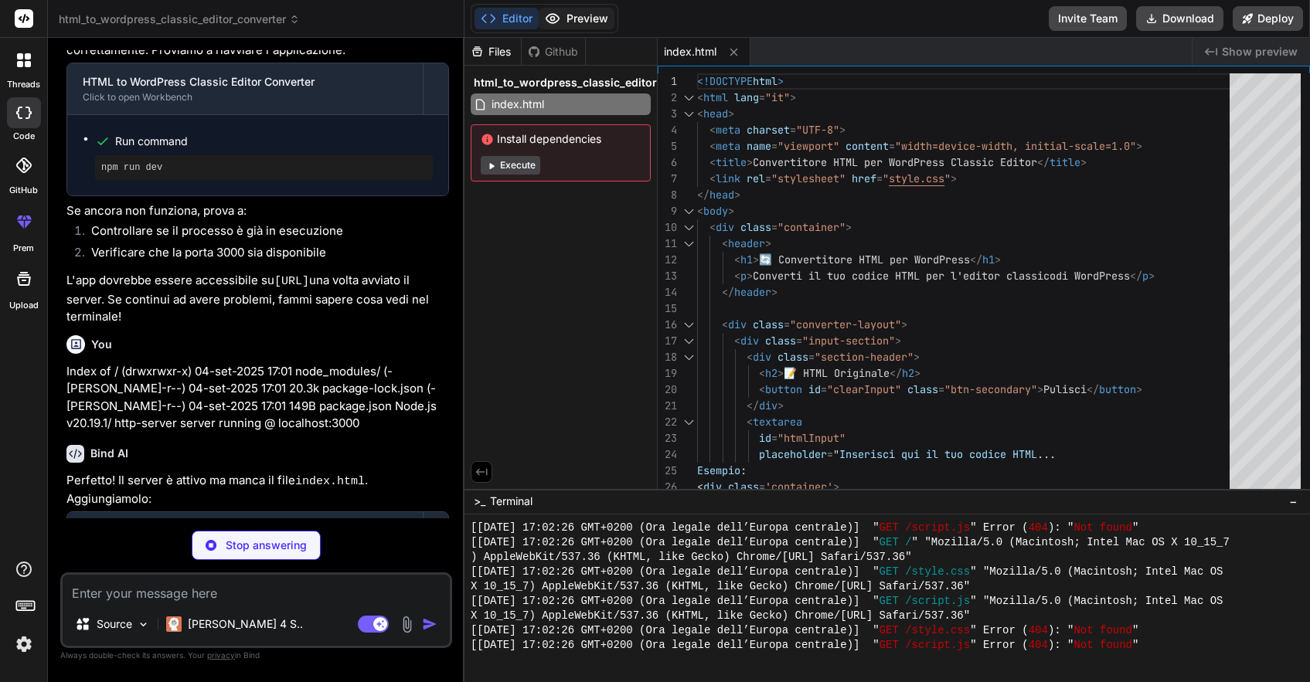
click at [580, 21] on button "Preview" at bounding box center [577, 19] width 76 height 22
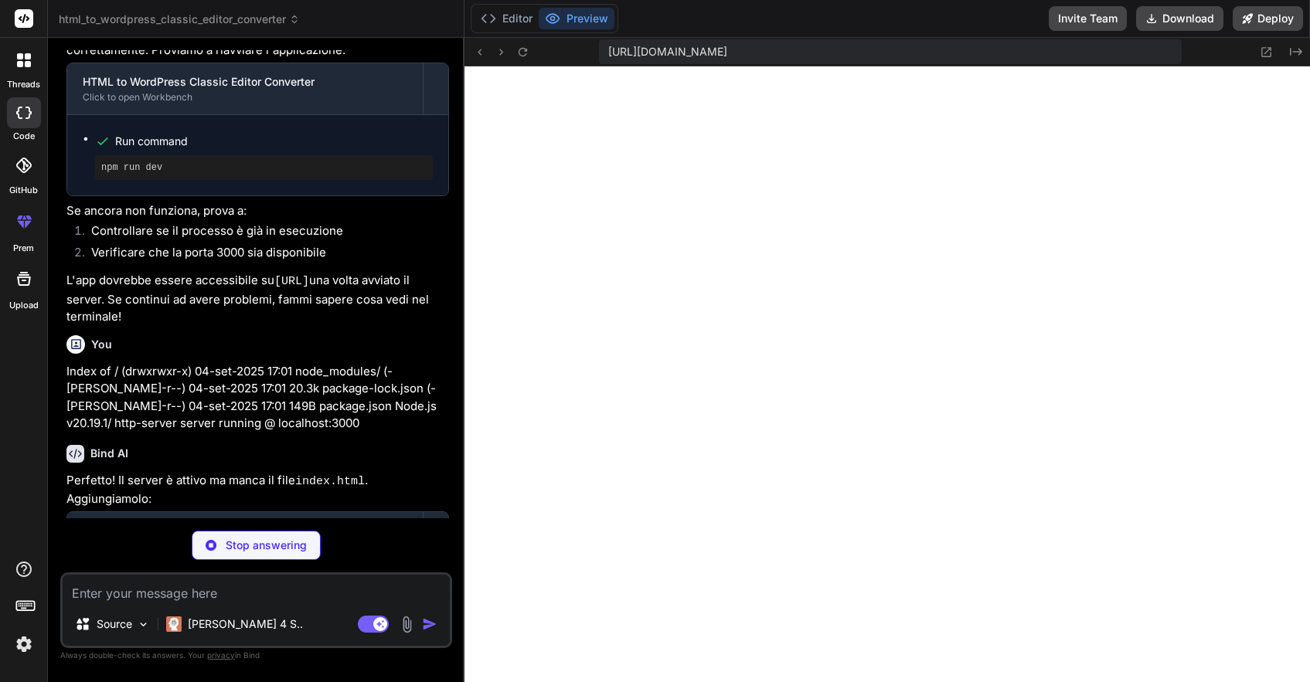
type textarea "x"
type textarea ".section-header { flex-direction: column; gap: 15px; align-items: stretch; } }"
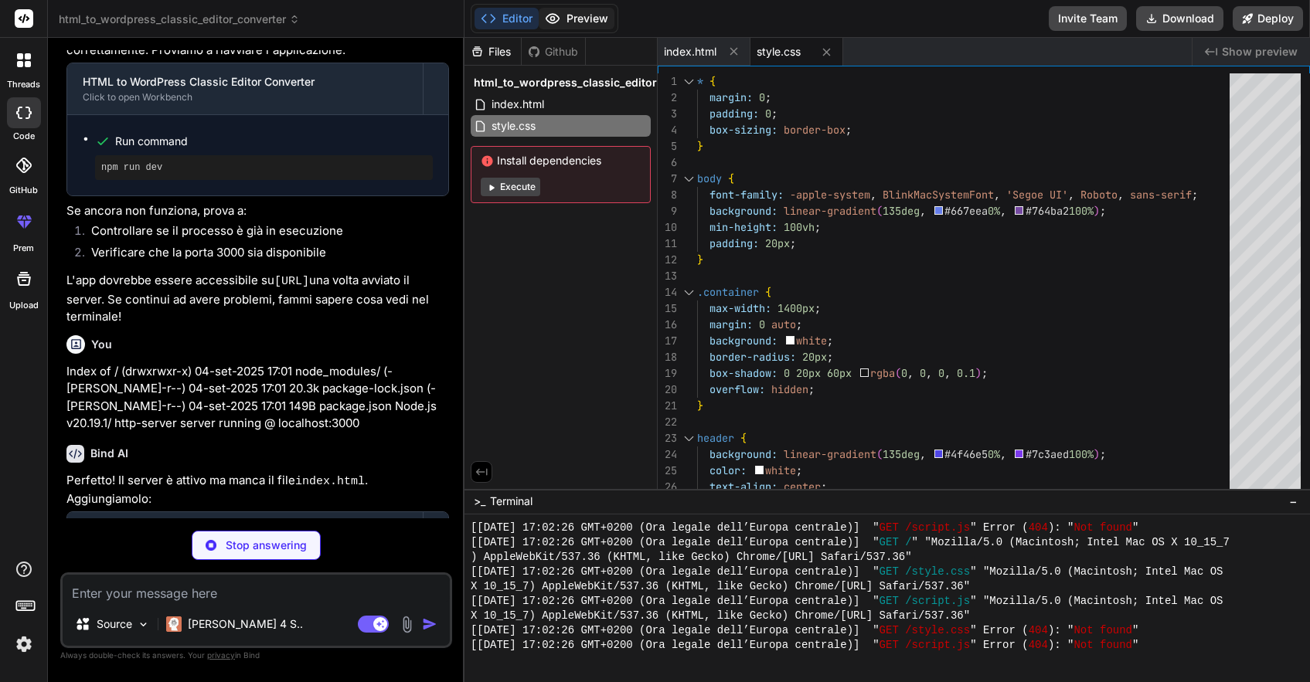
click at [587, 12] on button "Preview" at bounding box center [577, 19] width 76 height 22
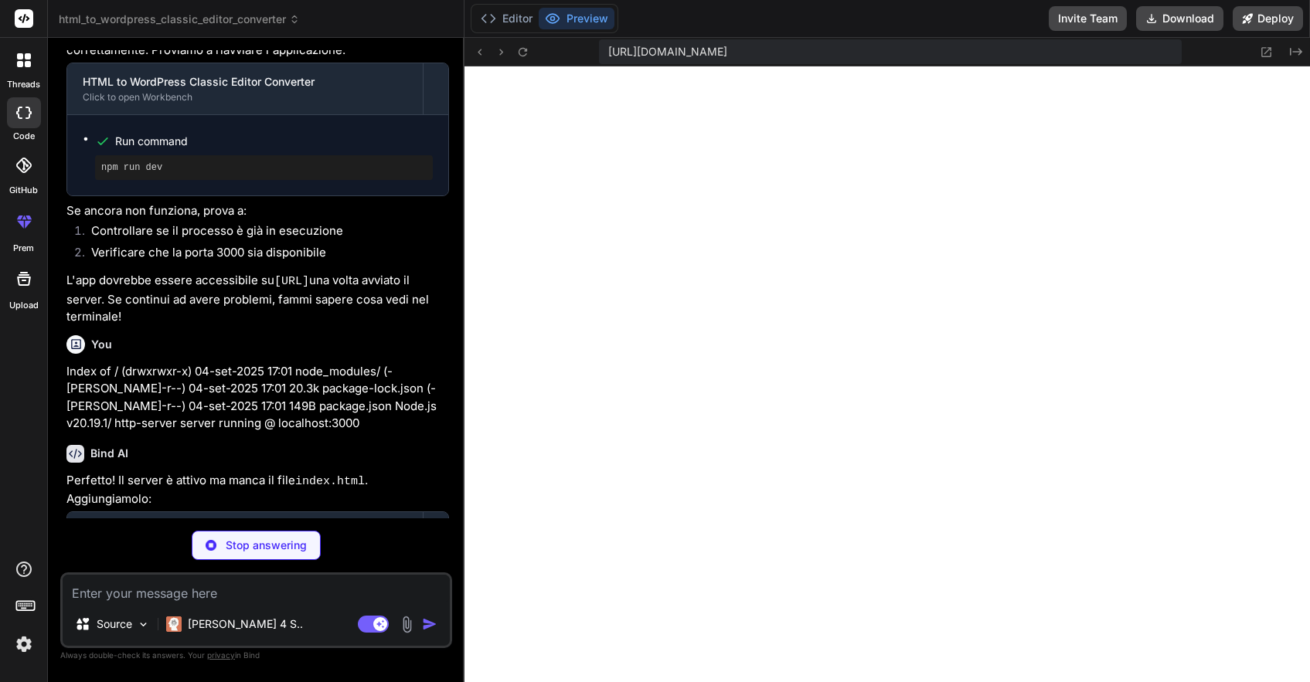
type textarea "x"
type textarea "if (!htmlInput.value) { htmlInput.value = sampleHTML; // Trigger conversion htm…"
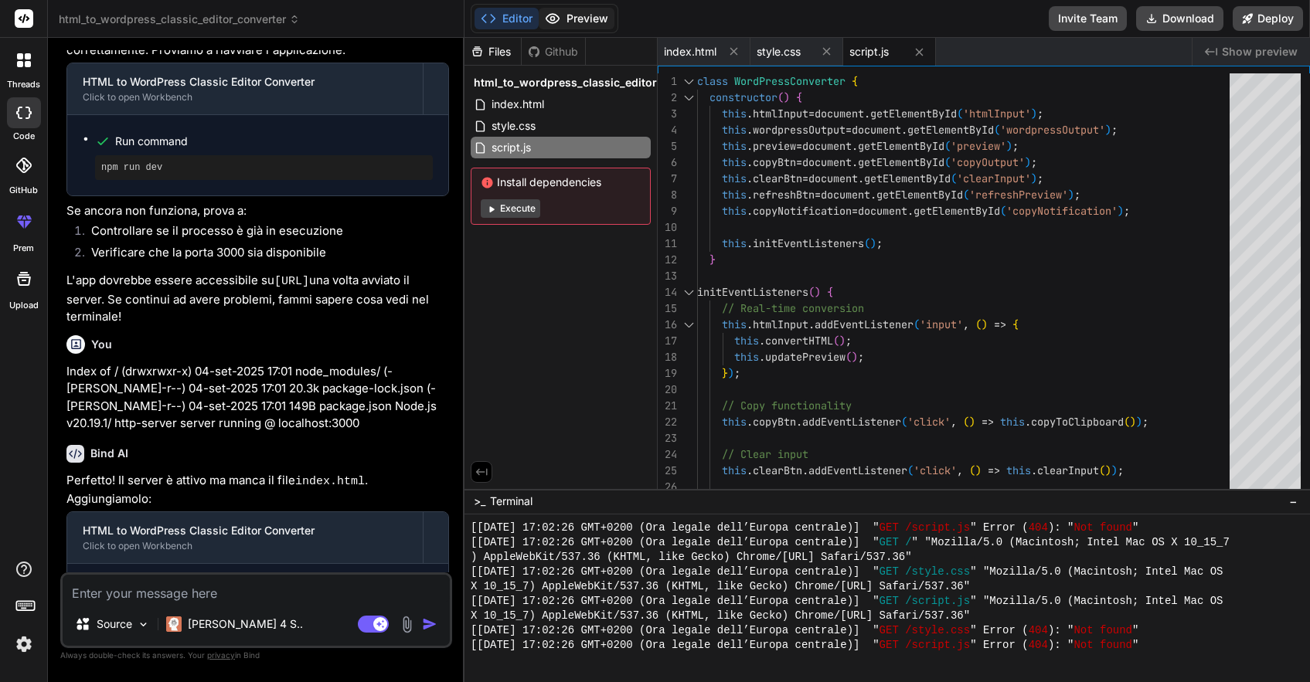
click at [586, 12] on button "Preview" at bounding box center [577, 19] width 76 height 22
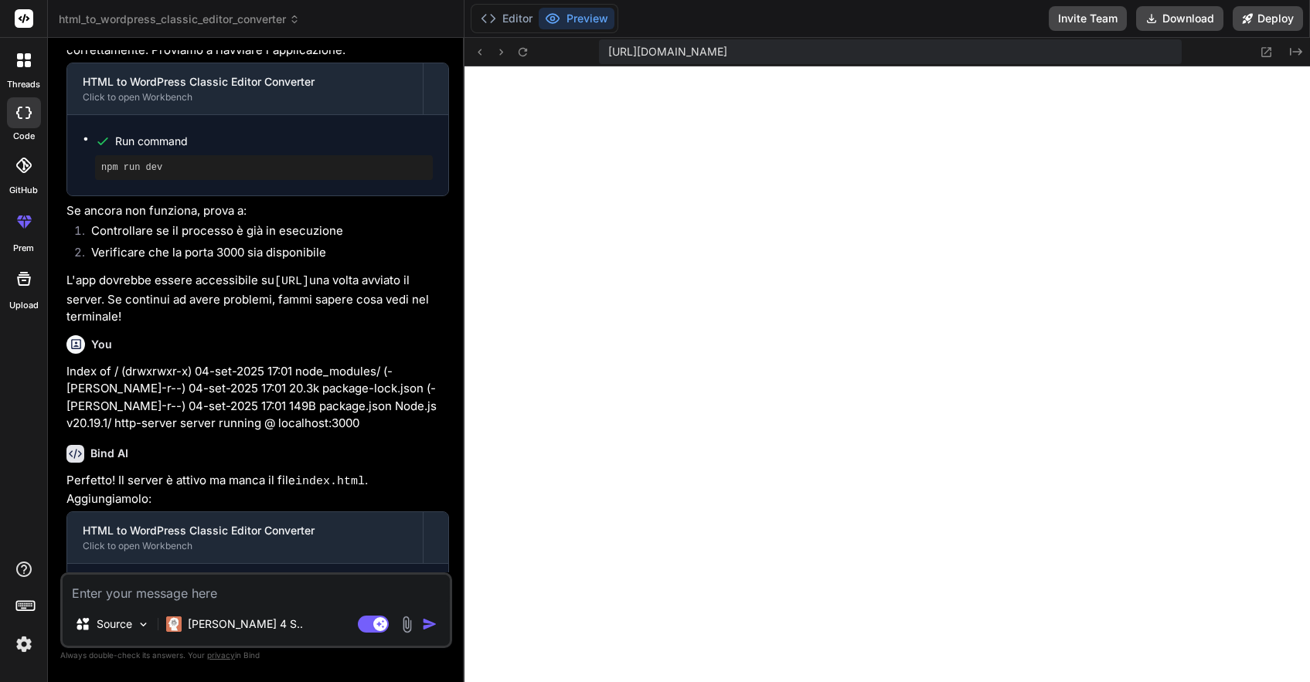
scroll to position [1159, 0]
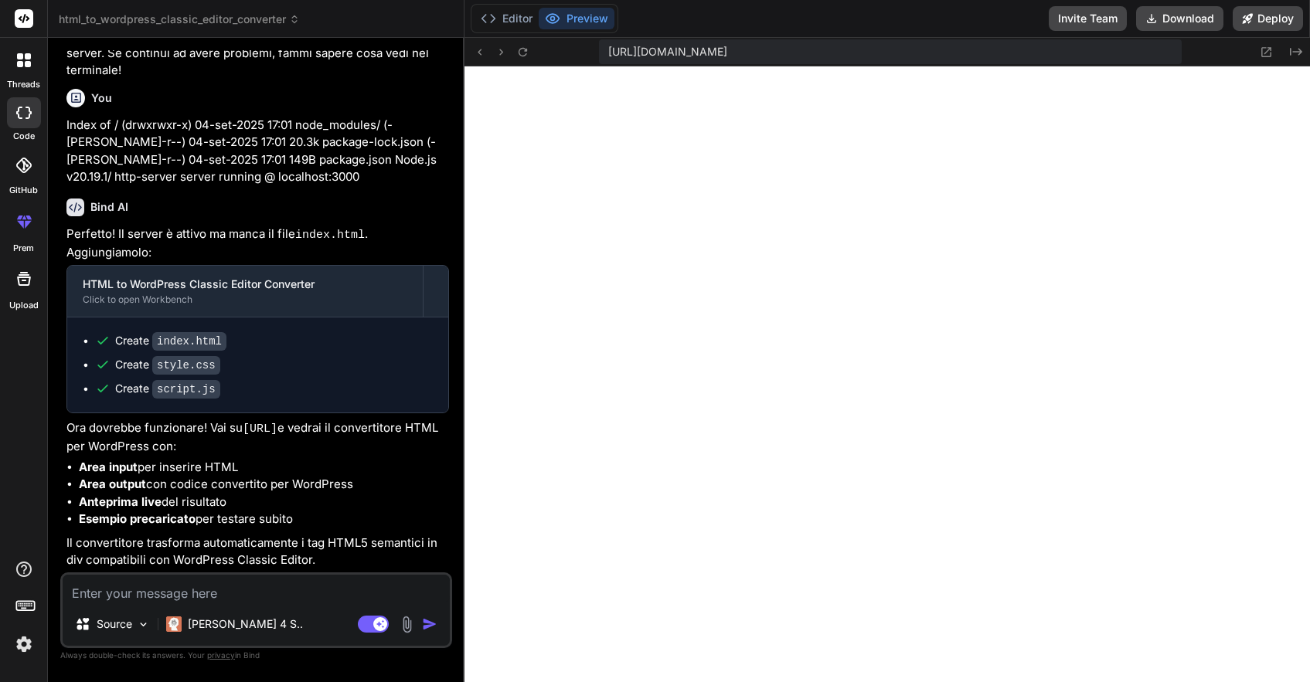
drag, startPoint x: 248, startPoint y: 428, endPoint x: 392, endPoint y: 425, distance: 143.8
click at [277, 425] on code "[URL]" at bounding box center [260, 429] width 35 height 13
copy code "[URL]"
click at [526, 50] on icon at bounding box center [523, 51] width 9 height 9
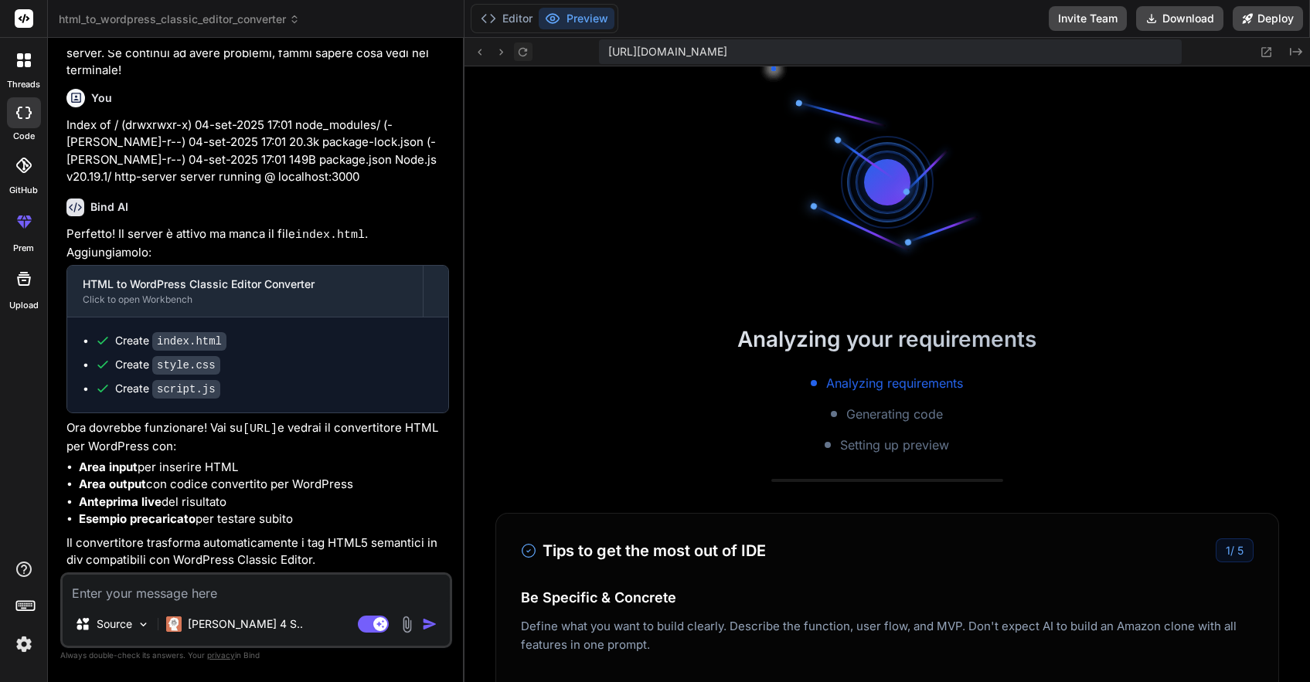
scroll to position [3010, 0]
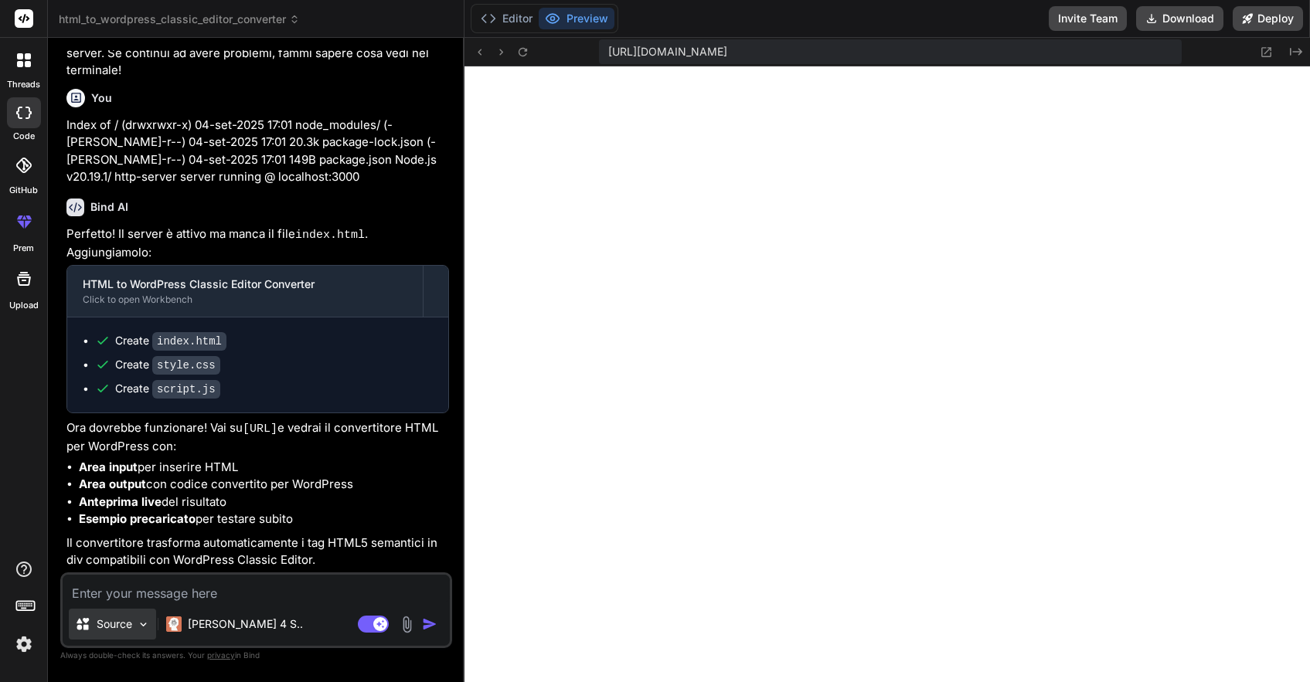
click at [145, 623] on img at bounding box center [143, 624] width 13 height 13
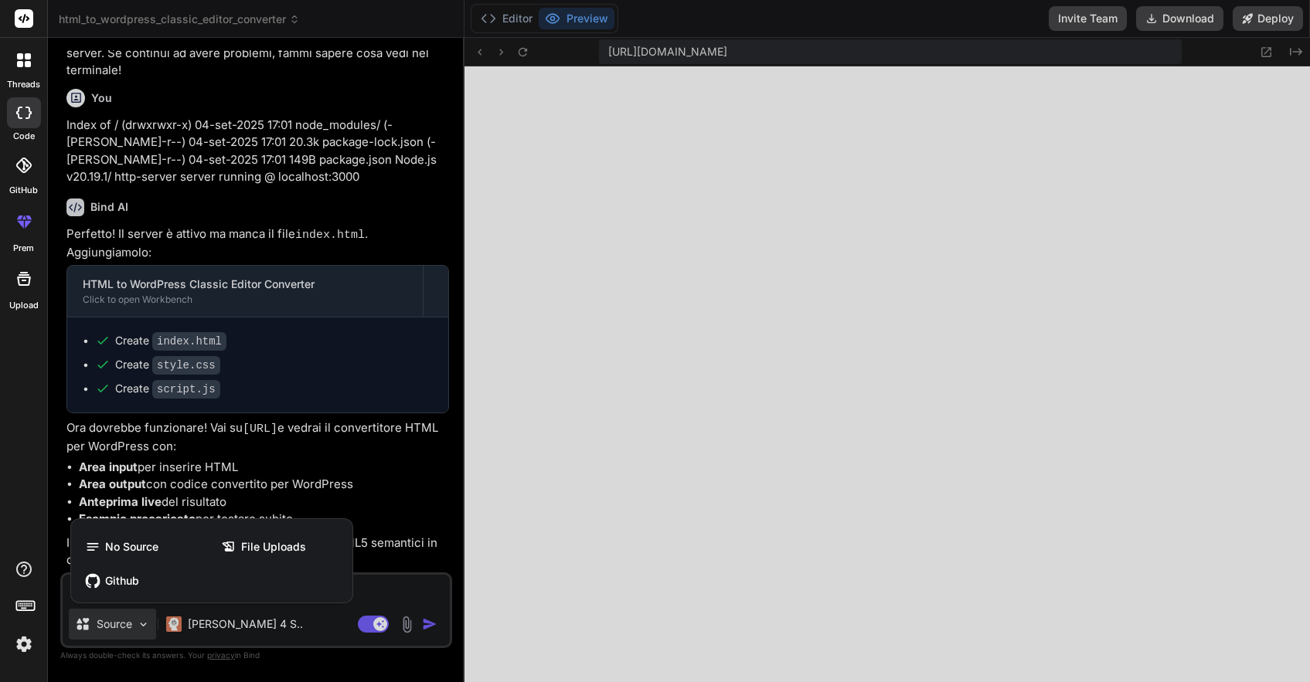
click at [145, 623] on div at bounding box center [655, 341] width 1310 height 682
type textarea "x"
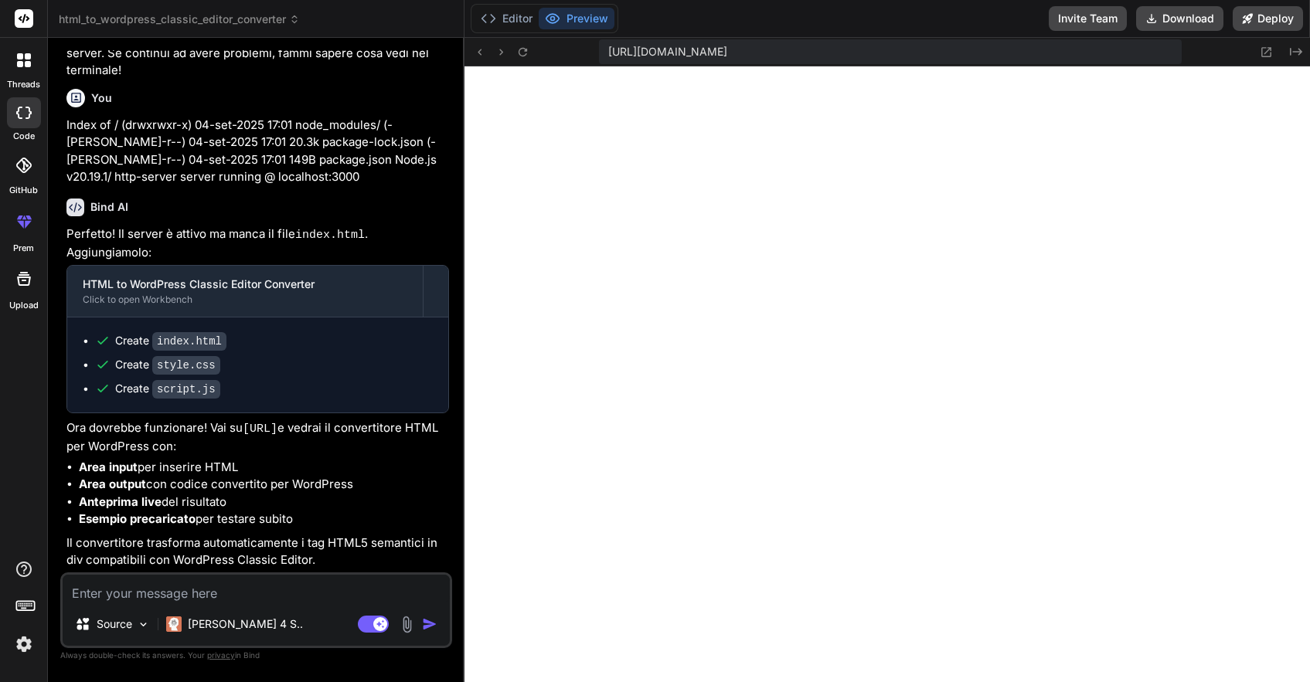
click at [240, 584] on textarea at bounding box center [256, 589] width 387 height 28
type textarea "n"
type textarea "x"
type textarea "ne"
type textarea "x"
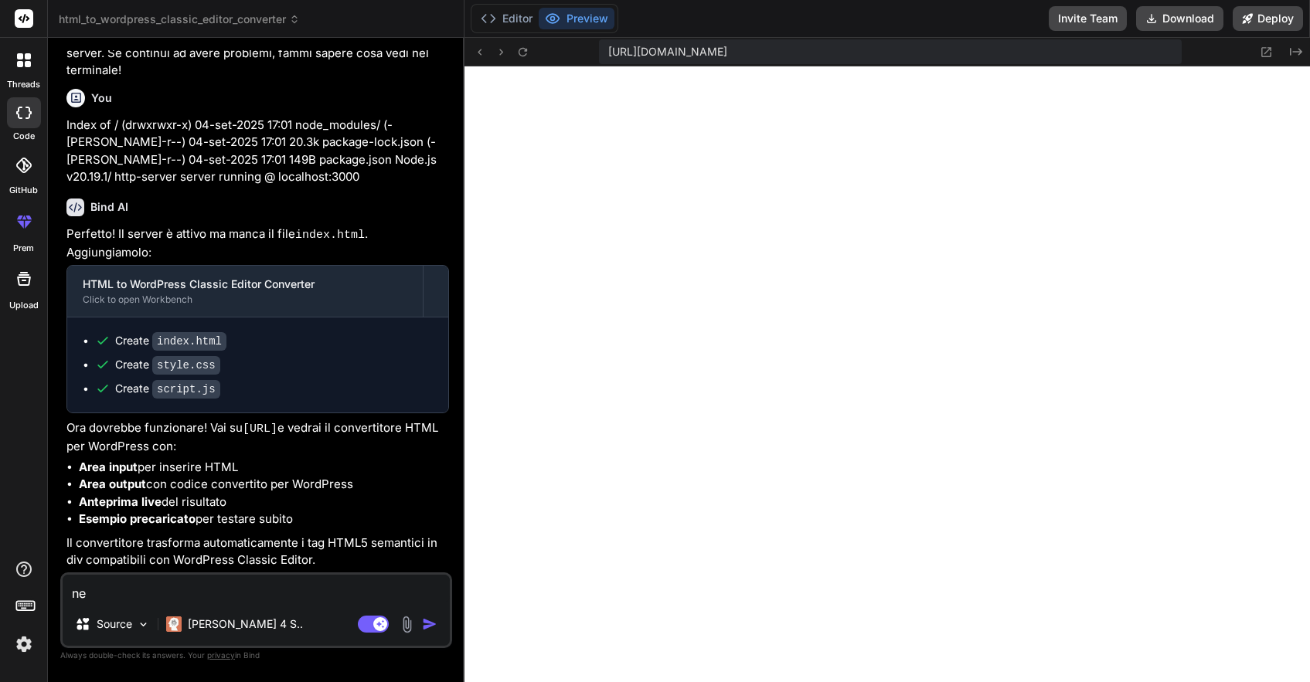
type textarea "nel"
type textarea "x"
type textarea "nell"
type textarea "x"
type textarea "nell'"
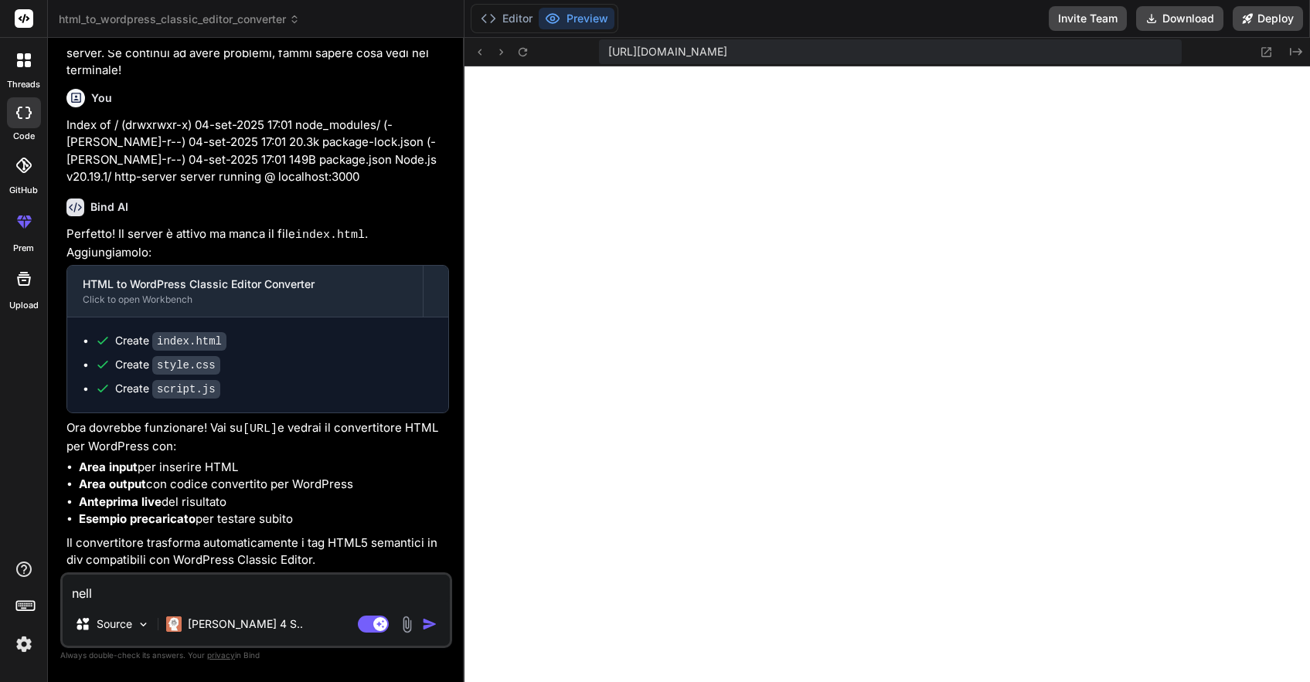
type textarea "x"
type textarea "nell'a"
type textarea "x"
type textarea "nell'an"
type textarea "x"
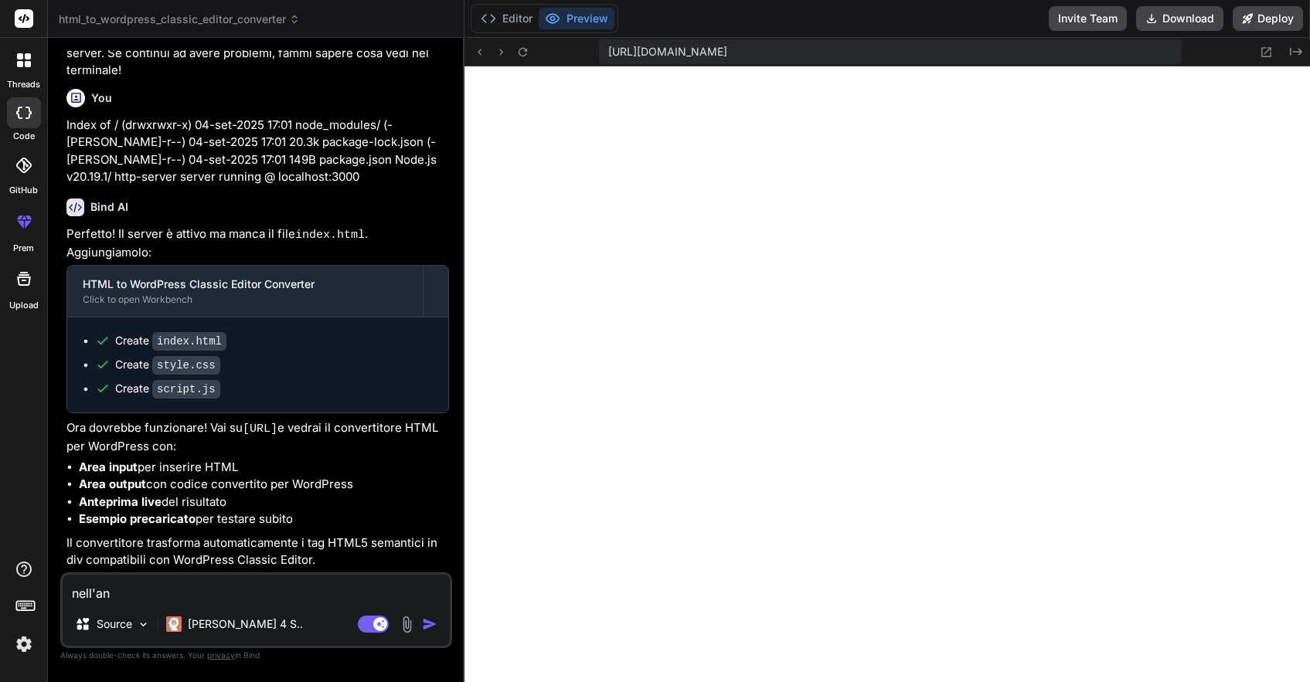
type textarea "nell'ant"
type textarea "x"
type textarea "nell'ante"
type textarea "x"
type textarea "nell'antep"
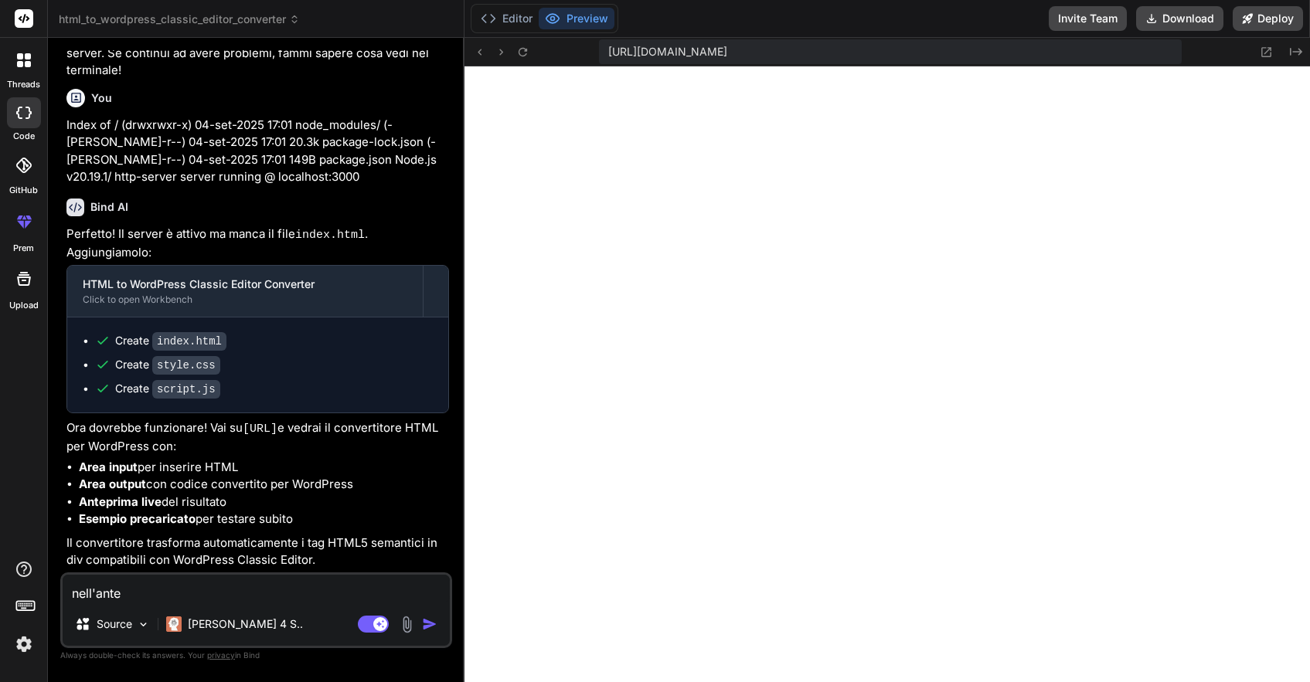
type textarea "x"
type textarea "nell'antepr"
type textarea "x"
type textarea "nell'antepri"
type textarea "x"
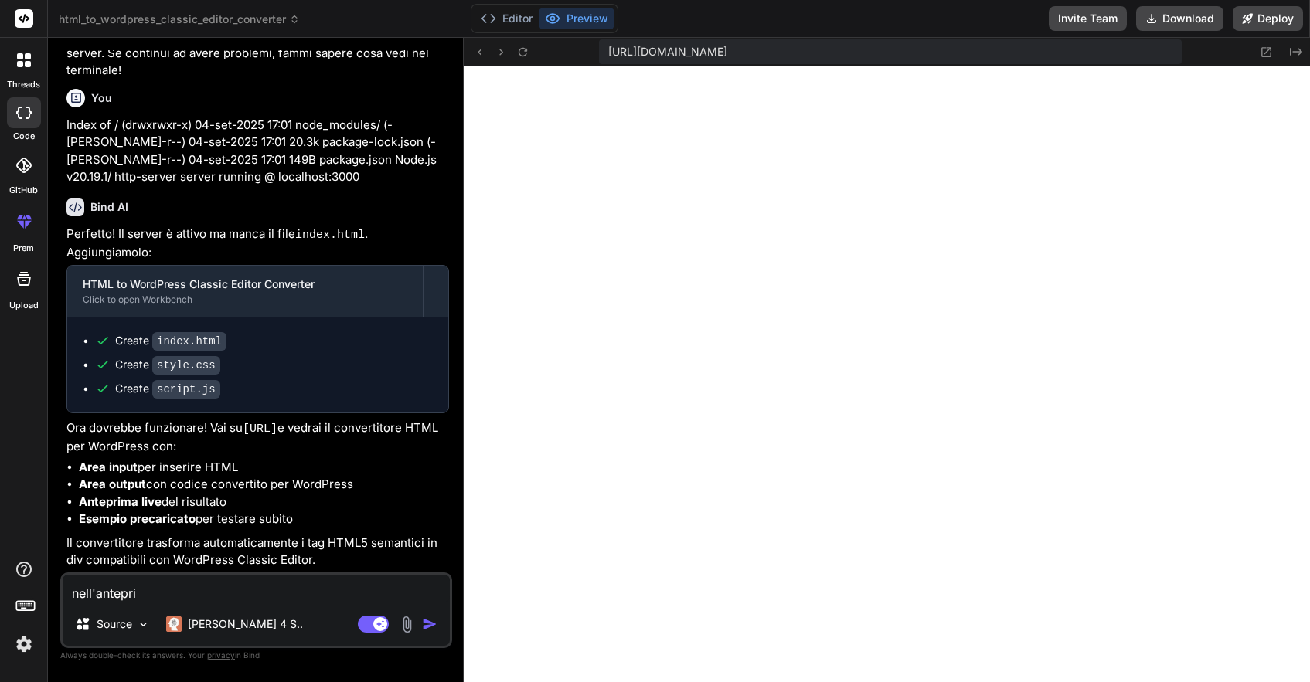
type textarea "nell'anteprim"
type textarea "x"
type textarea "nell'anteprima"
type textarea "x"
type textarea "nell'anteprima"
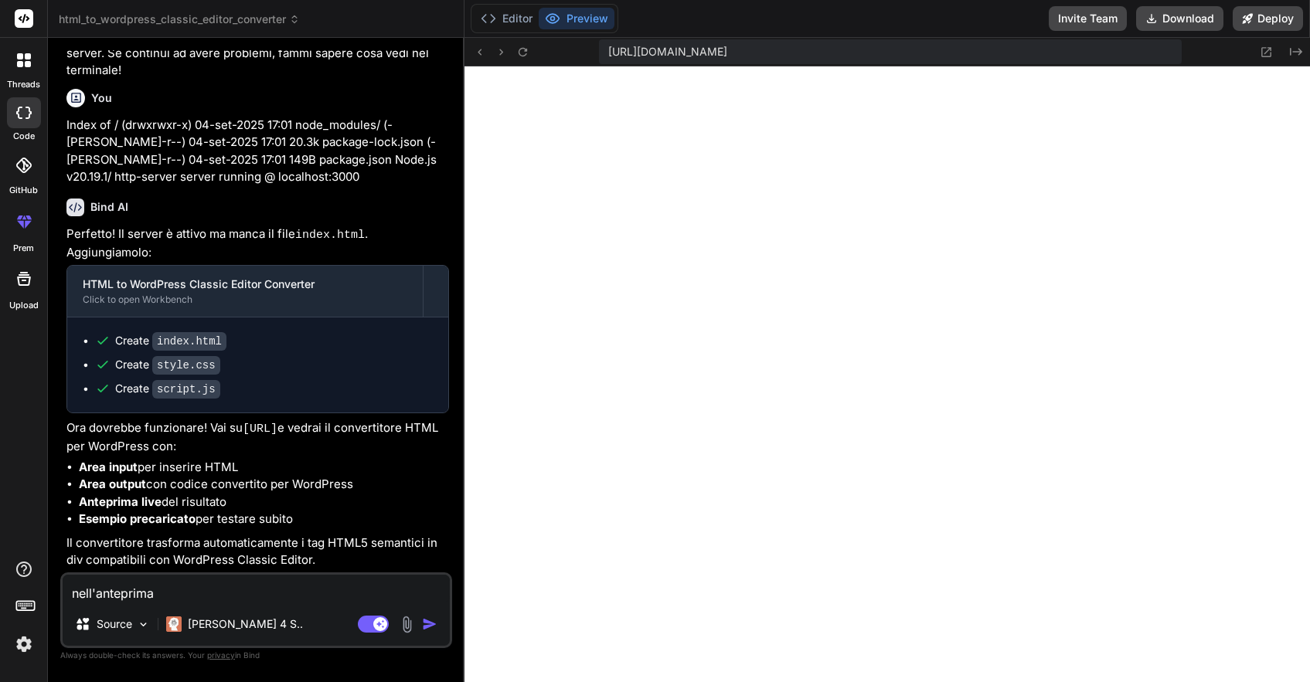
type textarea "x"
type textarea "nell'anteprima n"
type textarea "x"
type textarea "nell'anteprima no"
type textarea "x"
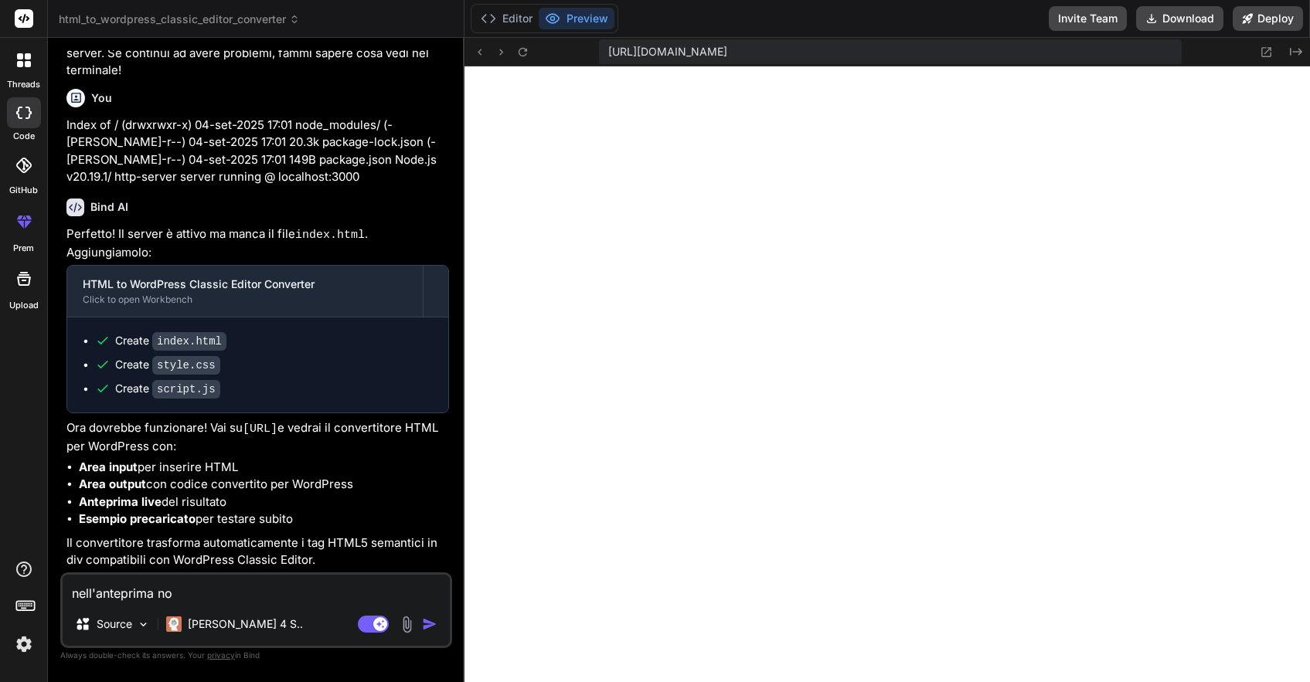
type textarea "nell'anteprima non"
type textarea "x"
type textarea "nell'anteprima non"
type textarea "x"
type textarea "nell'anteprima non v"
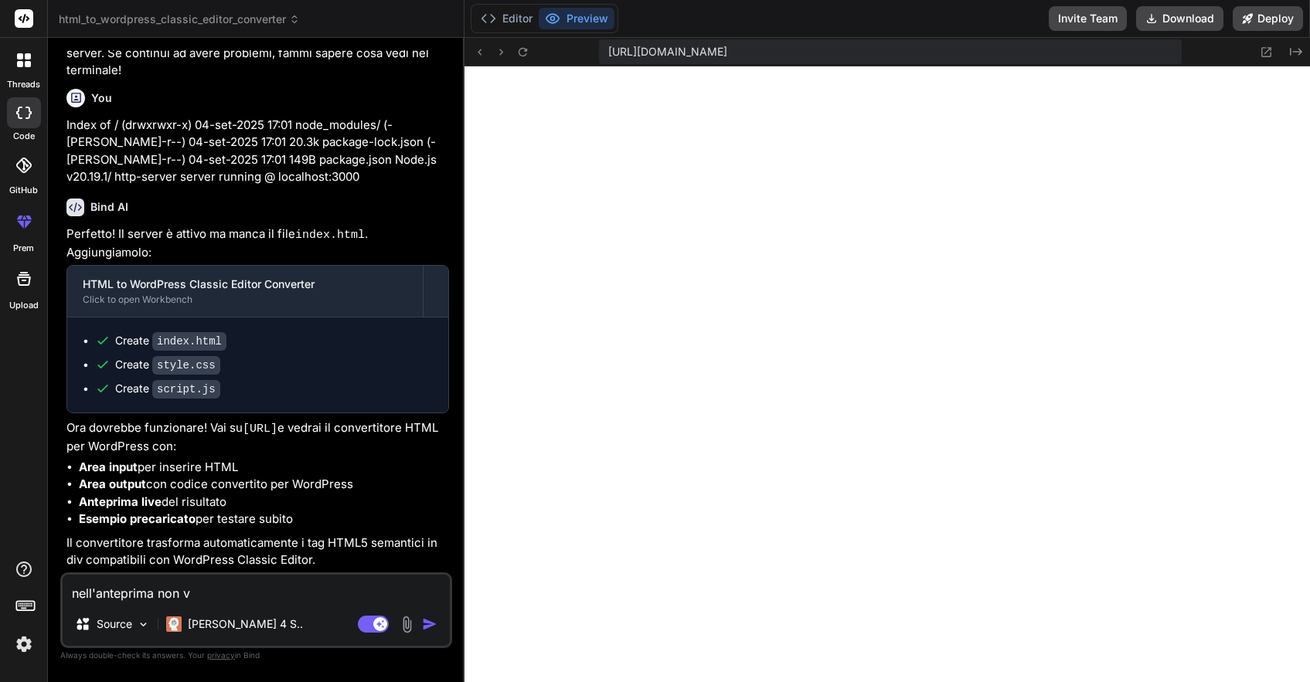
type textarea "x"
type textarea "nell'anteprima non ve"
type textarea "x"
type textarea "nell'anteprima non ved"
type textarea "x"
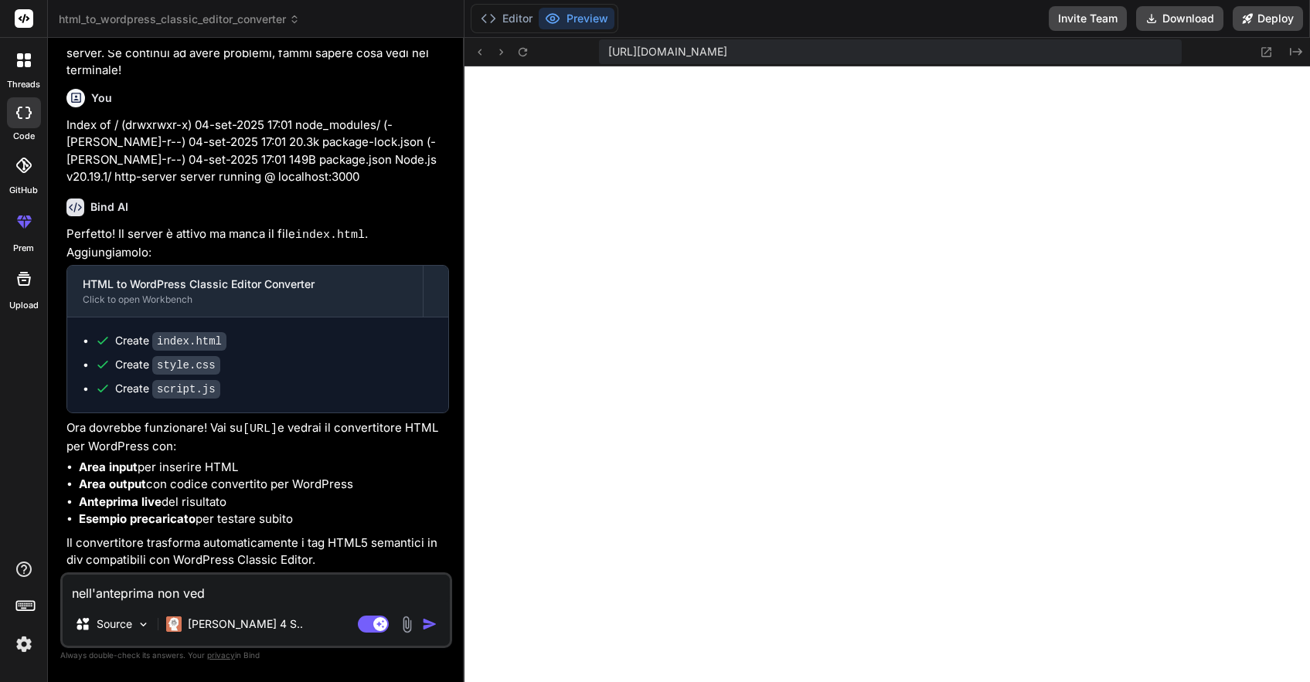
type textarea "nell'anteprima non vedo"
type textarea "x"
type textarea "nell'anteprima non vedo"
type textarea "x"
type textarea "nell'anteprima non vedo l"
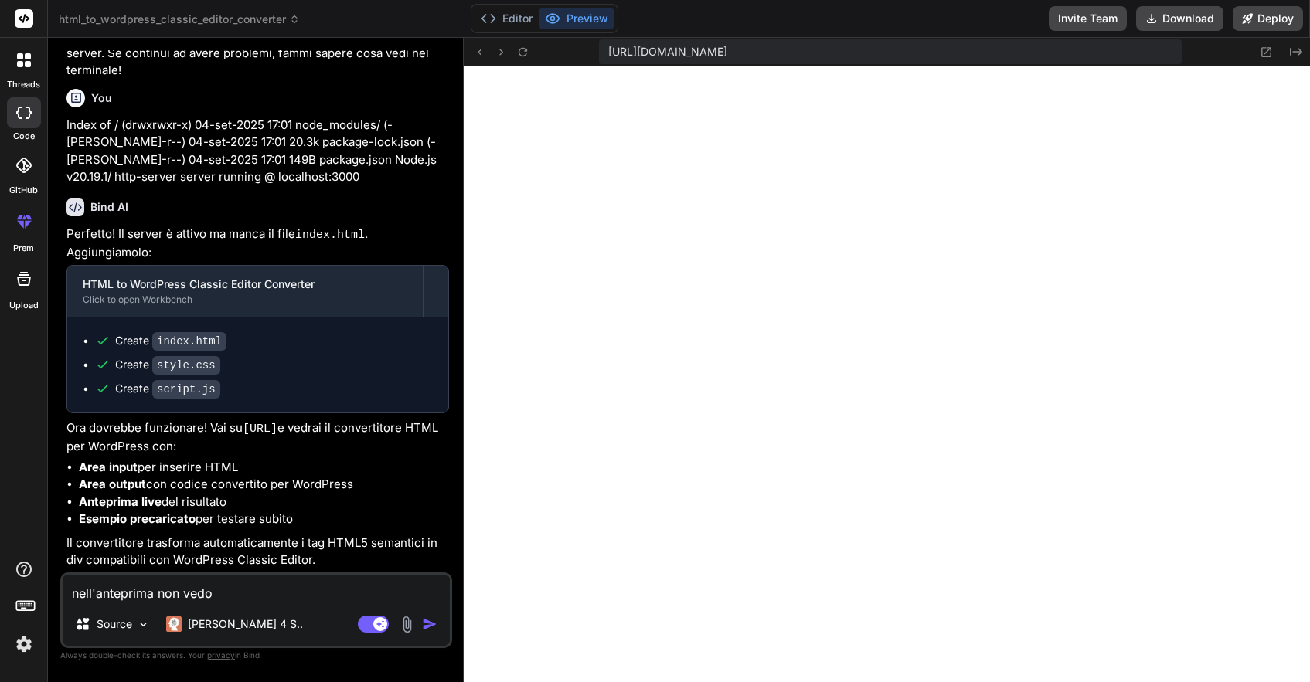
type textarea "x"
type textarea "nell'anteprima non vedo le"
type textarea "x"
type textarea "nell'anteprima non vedo le"
type textarea "x"
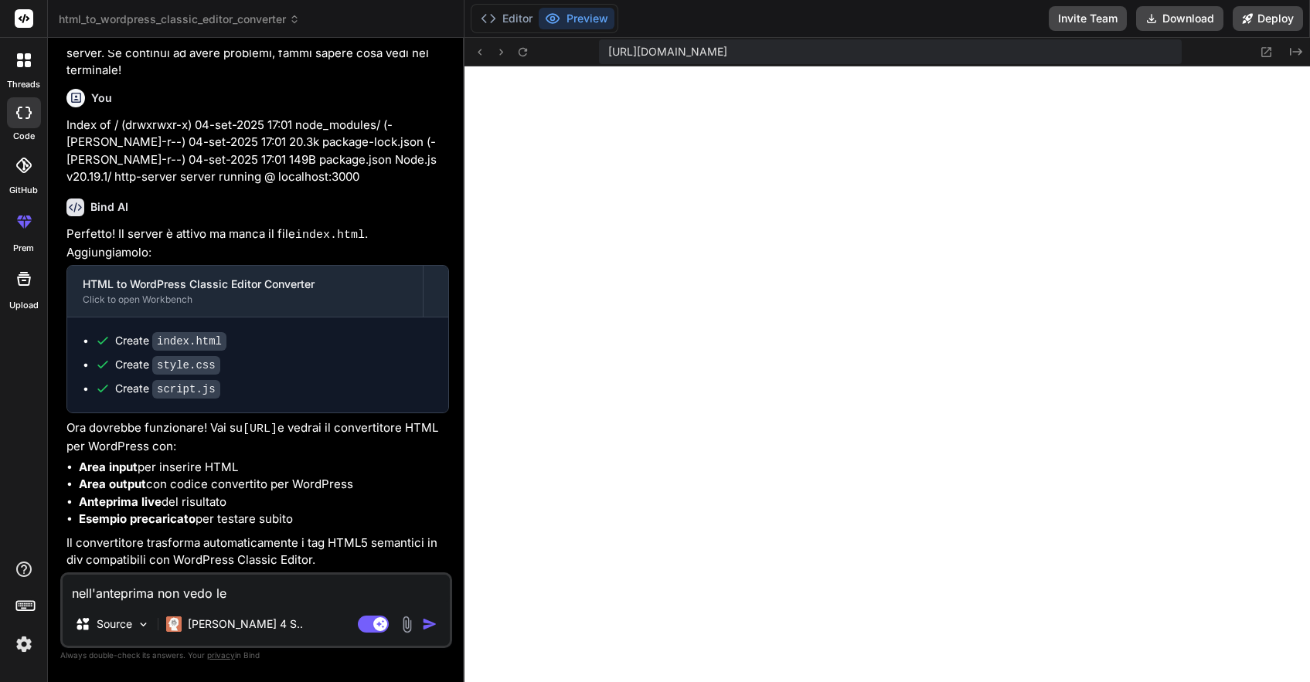
type textarea "nell'anteprima non vedo le a"
type textarea "x"
type textarea "nell'anteprima non vedo le"
type textarea "x"
type textarea "nell'anteprima non vedo le i"
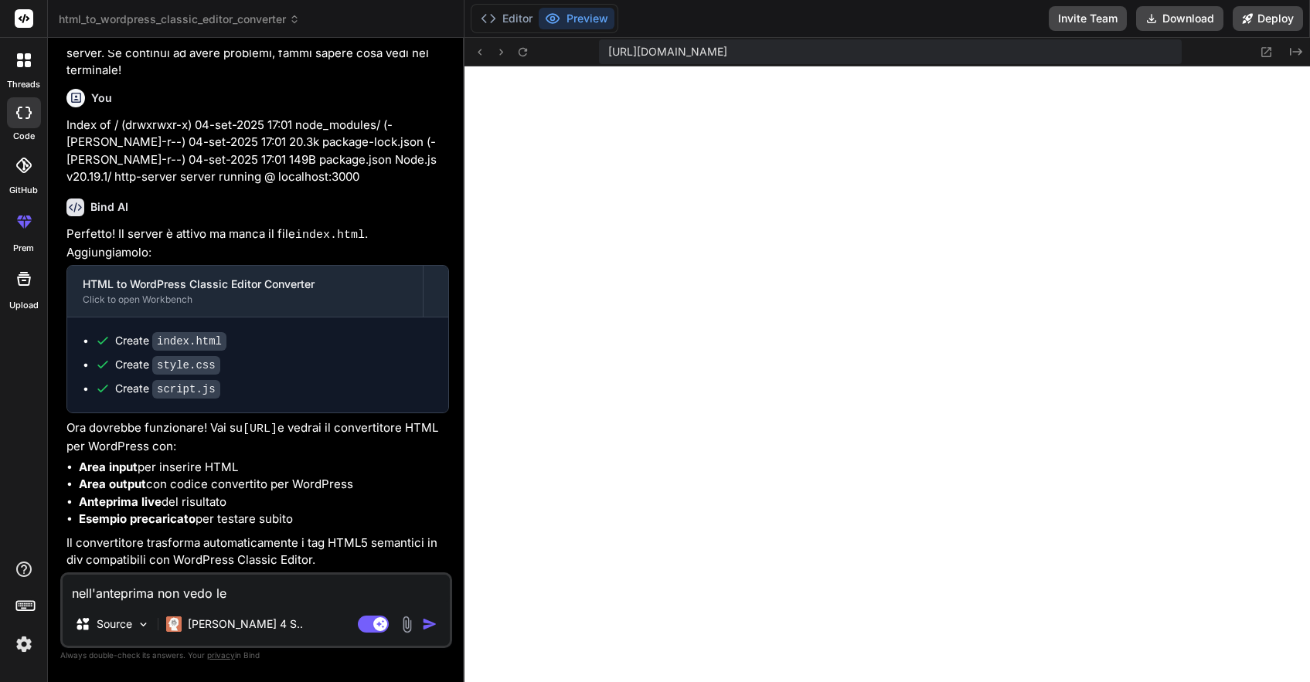
type textarea "x"
type textarea "nell'anteprima non vedo le im"
type textarea "x"
type textarea "nell'anteprima non vedo le imm"
type textarea "x"
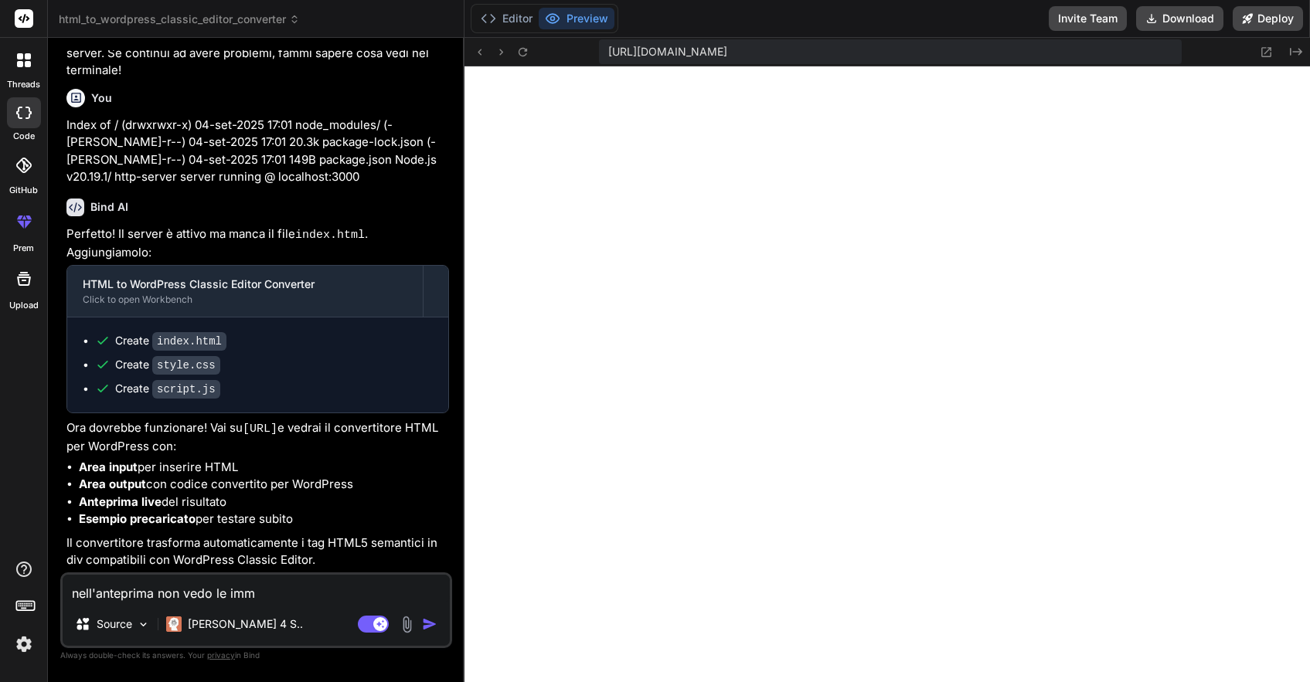
type textarea "nell'anteprima non vedo le imma"
type textarea "x"
type textarea "nell'anteprima non vedo le immag"
type textarea "x"
type textarea "nell'anteprima non vedo le immagi"
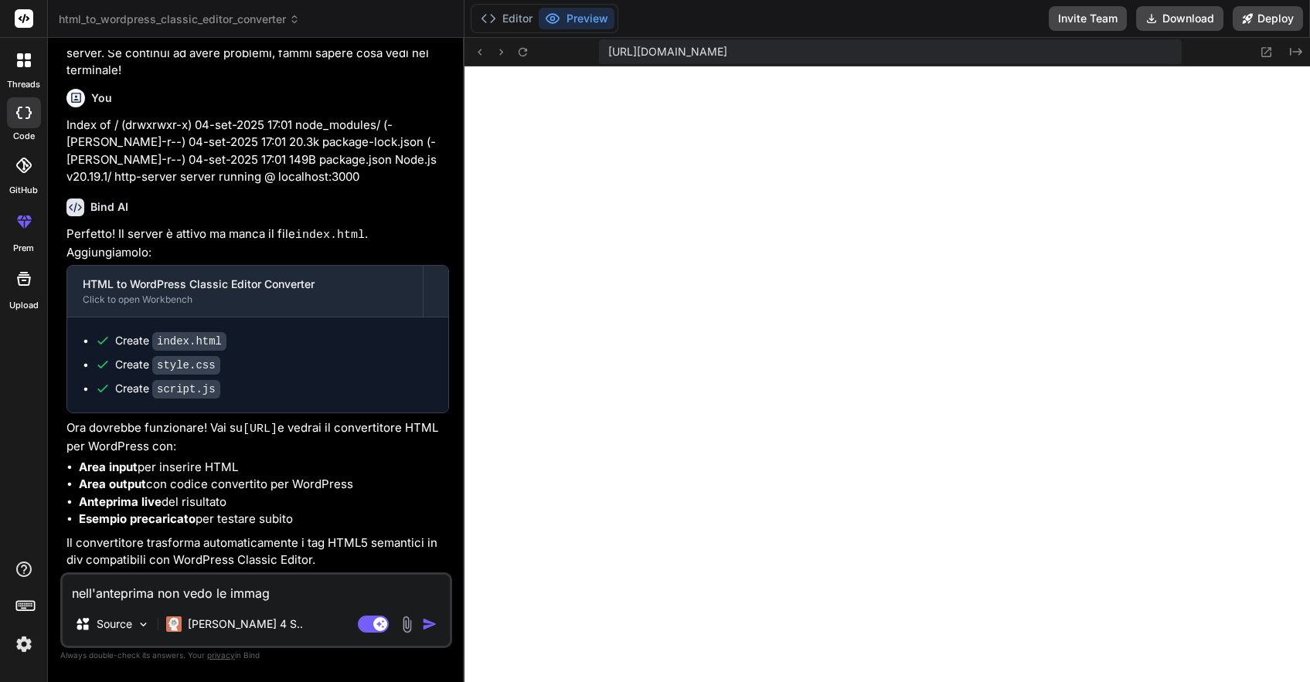
type textarea "x"
type textarea "nell'anteprima non vedo le immagin"
type textarea "x"
type textarea "nell'anteprima non vedo le immagini"
type textarea "x"
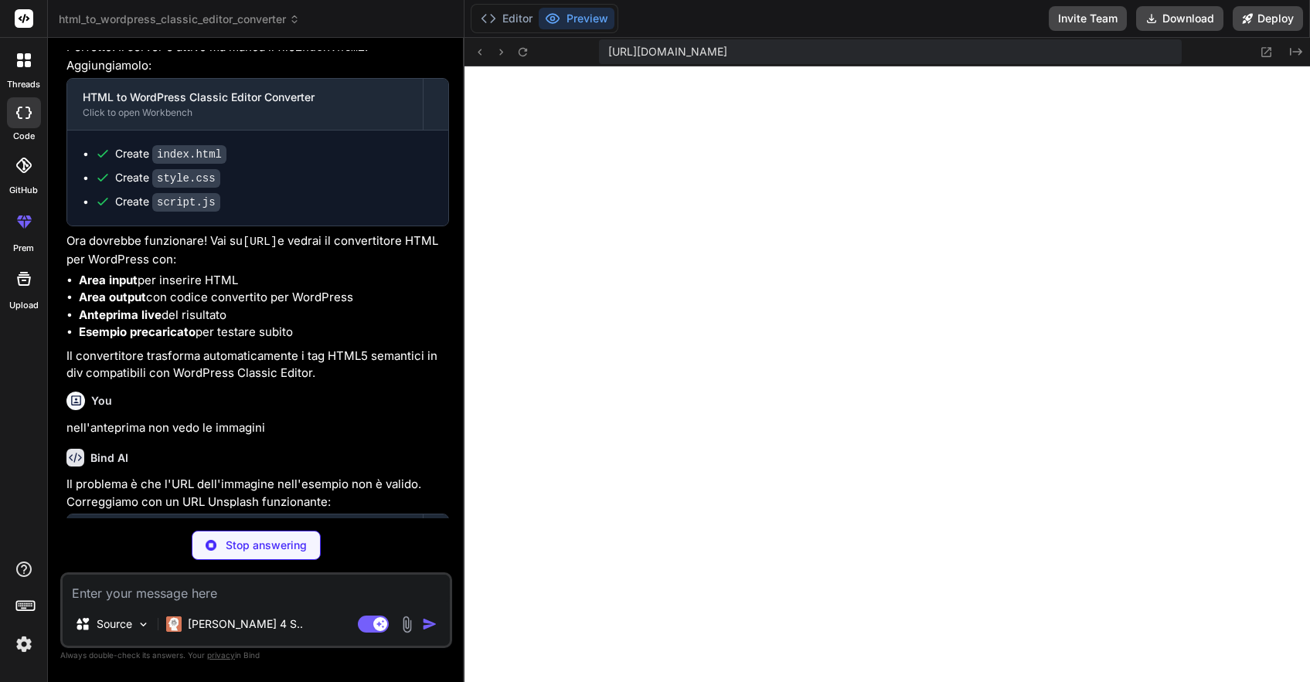
scroll to position [1441, 0]
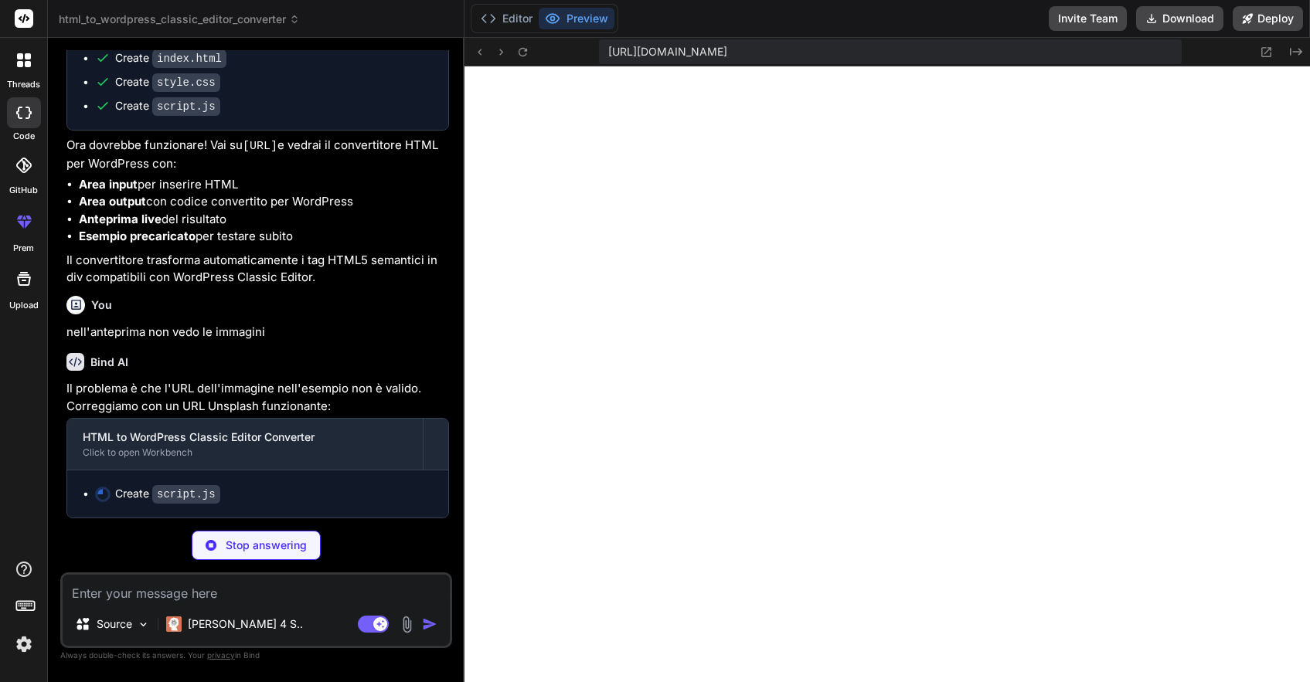
type textarea "x"
type textarea "// Auto-fill with sample on first load const htmlInput = document.getElementByI…"
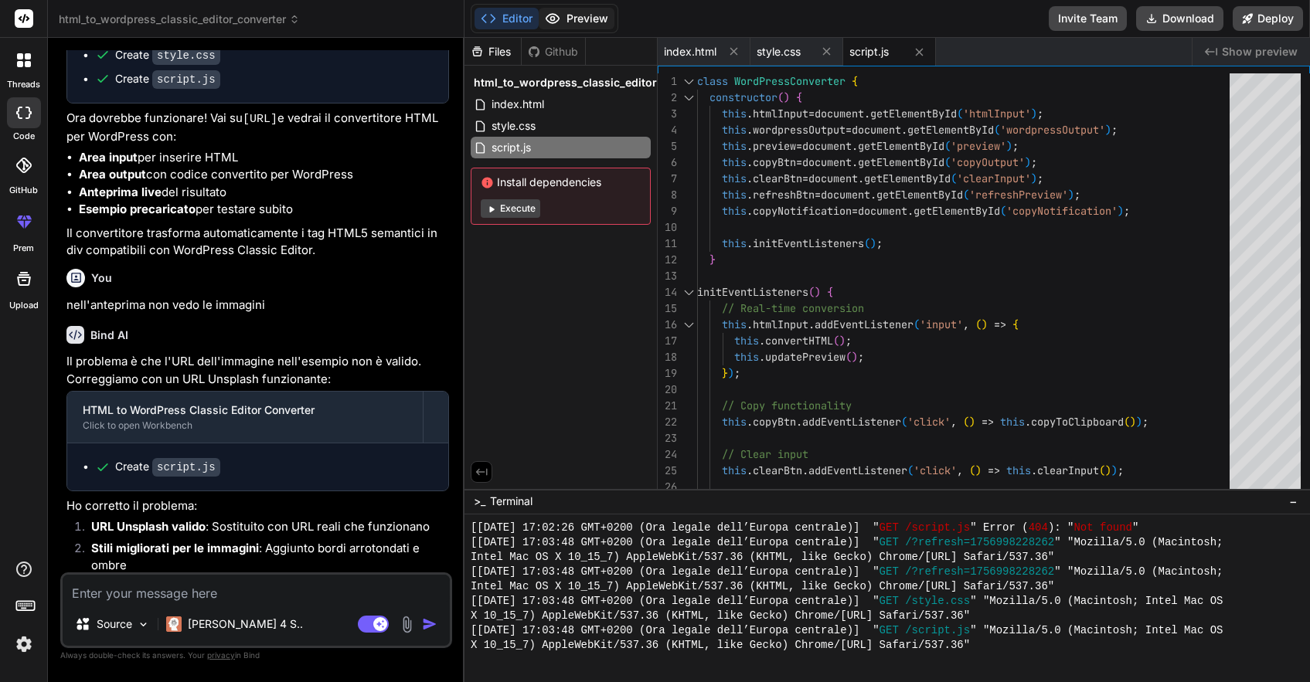
click at [590, 14] on button "Preview" at bounding box center [577, 19] width 76 height 22
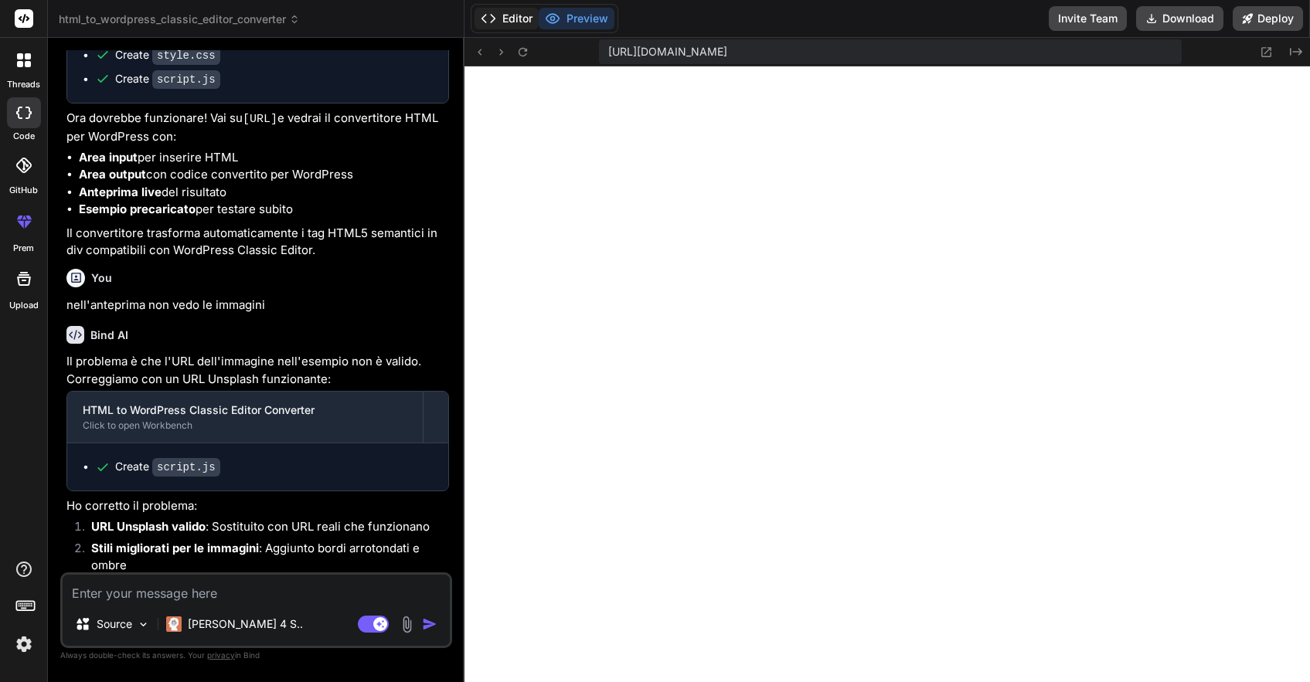
click at [512, 13] on button "Editor" at bounding box center [507, 19] width 64 height 22
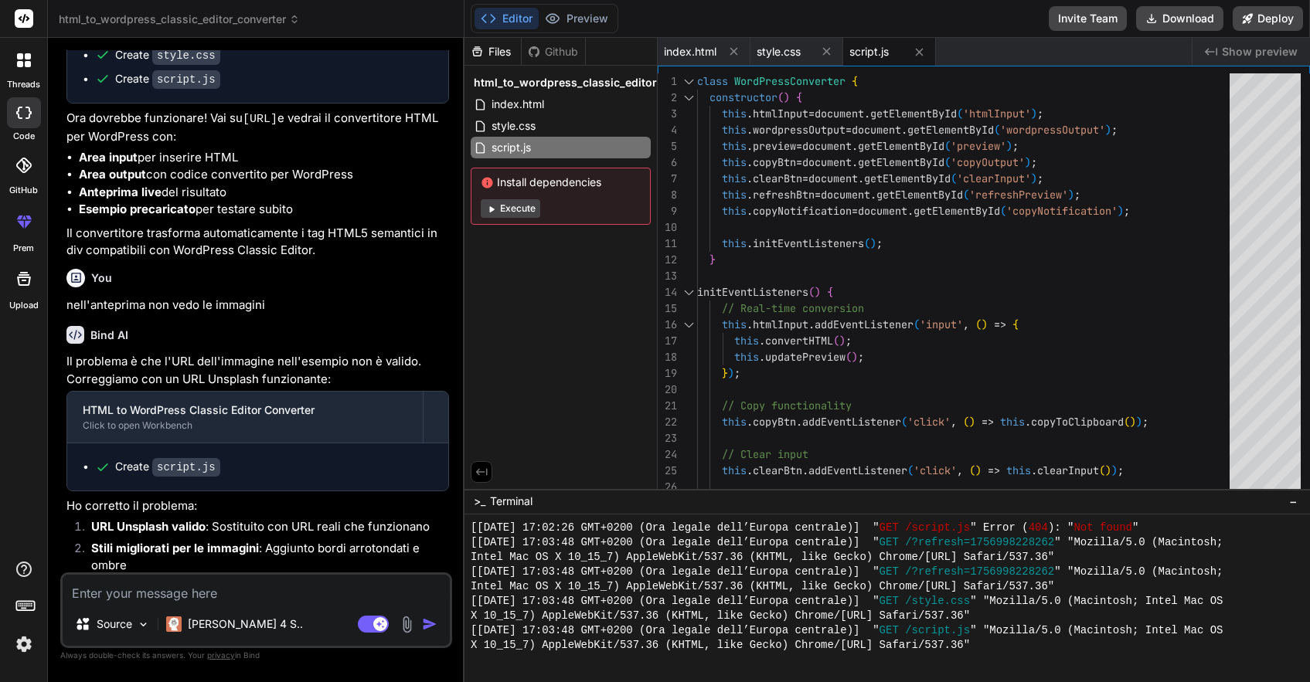
click at [520, 206] on button "Execute" at bounding box center [511, 208] width 60 height 19
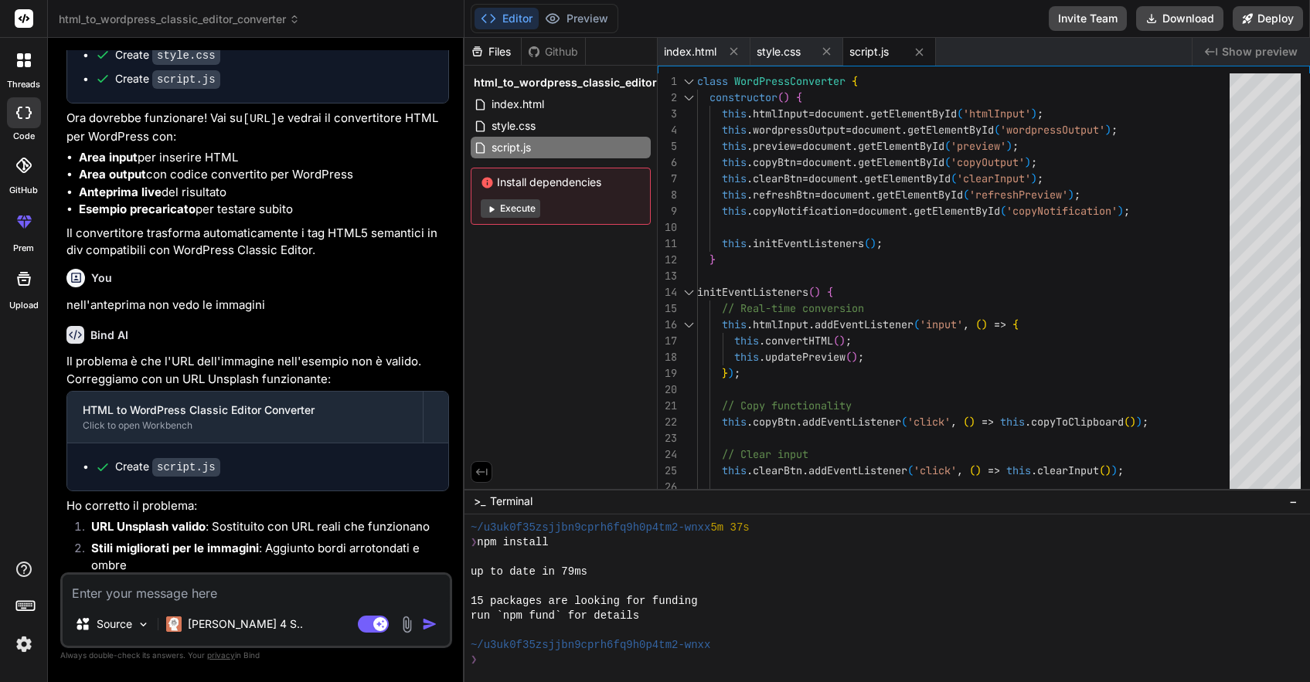
scroll to position [3216, 0]
type textarea "x"
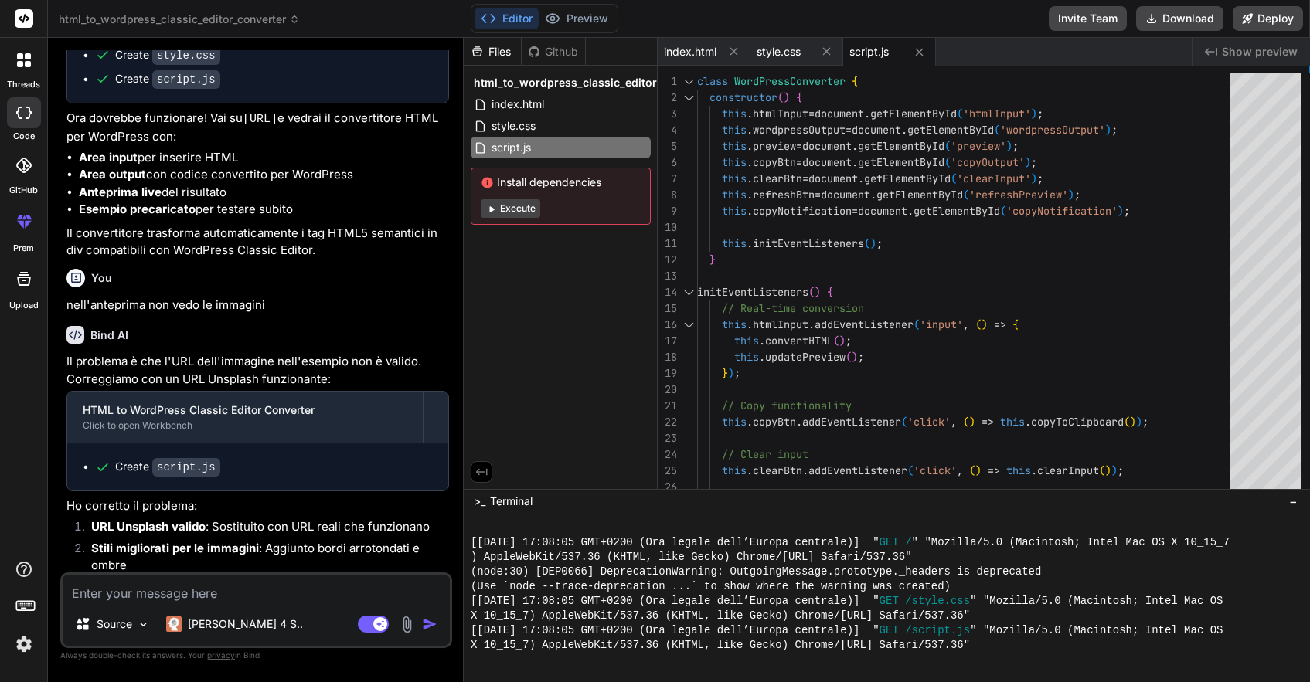
scroll to position [1557, 0]
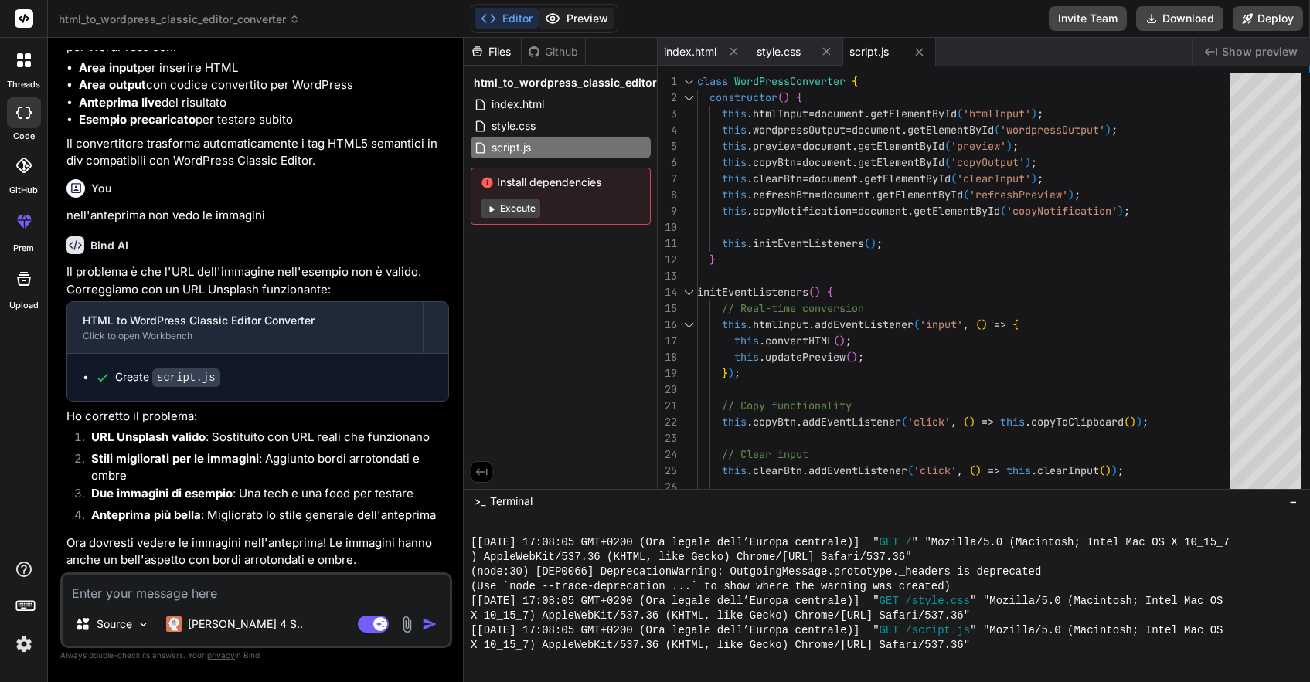
click at [593, 22] on button "Preview" at bounding box center [577, 19] width 76 height 22
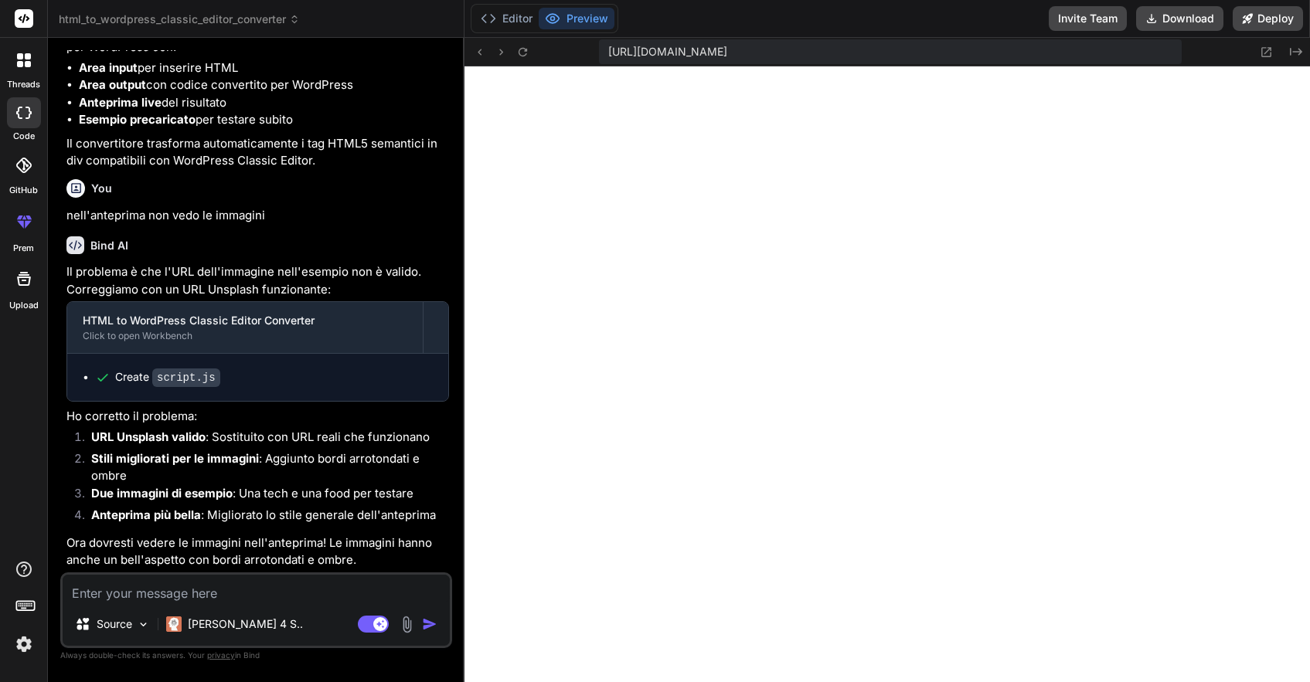
click at [199, 590] on textarea at bounding box center [256, 589] width 387 height 28
type textarea "l"
type textarea "x"
type textarea "le"
type textarea "x"
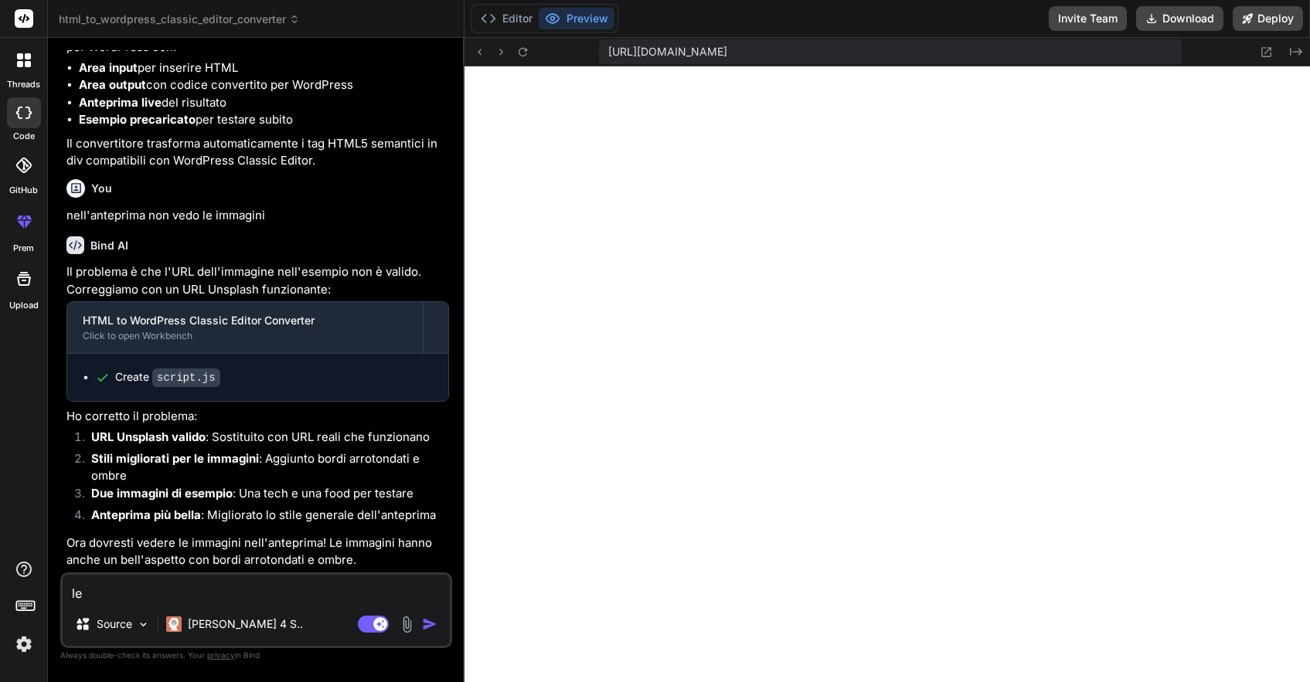
type textarea "le"
type textarea "x"
type textarea "le f"
type textarea "x"
type textarea "le fa"
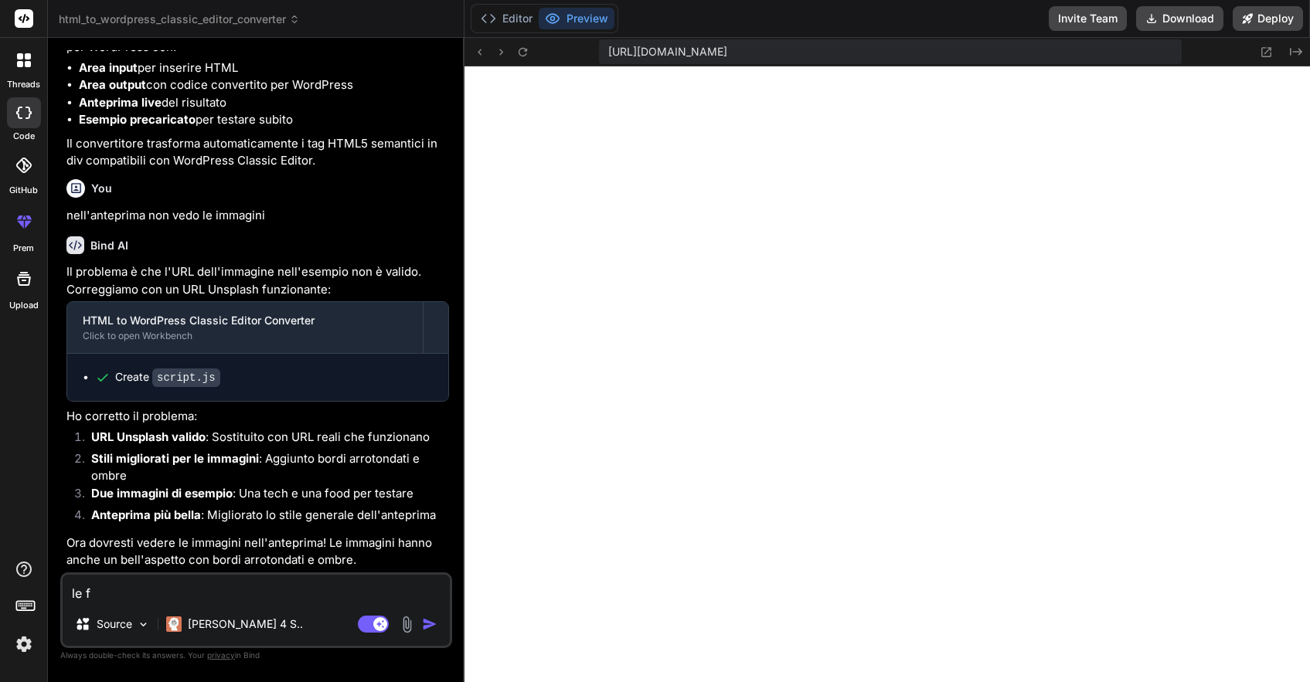
type textarea "x"
type textarea "le faq"
type textarea "x"
type textarea "le faq"
type textarea "x"
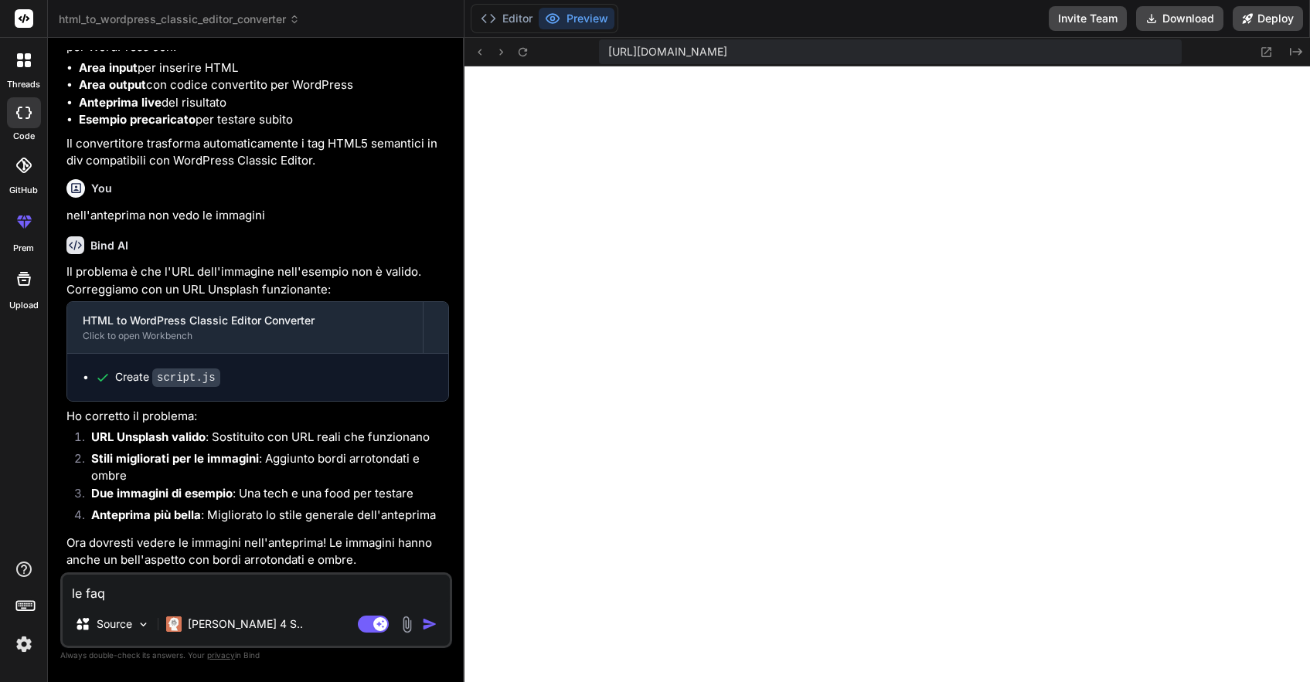
type textarea "le faq n"
type textarea "x"
type textarea "le faq no"
type textarea "x"
type textarea "le faq non"
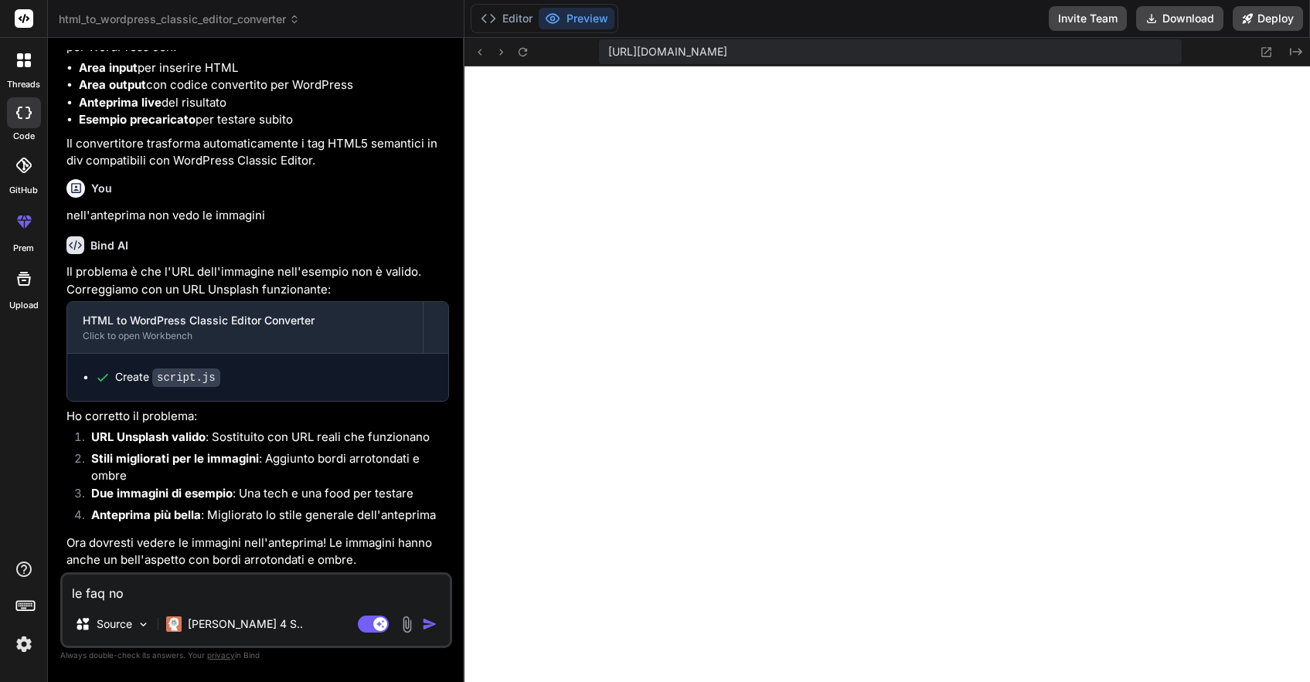
type textarea "x"
type textarea "le faq non"
type textarea "x"
type textarea "le faq non s"
type textarea "x"
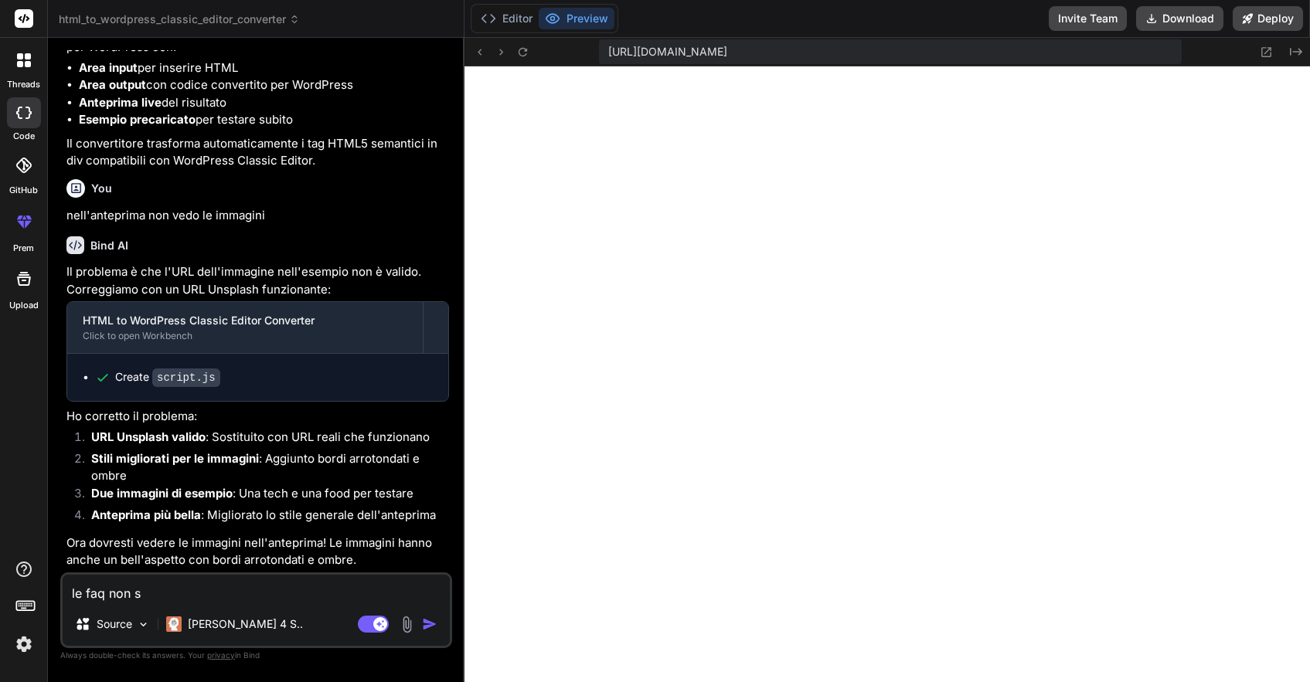
type textarea "le faq non si"
type textarea "x"
type textarea "le faq non si"
type textarea "x"
type textarea "le faq non si a"
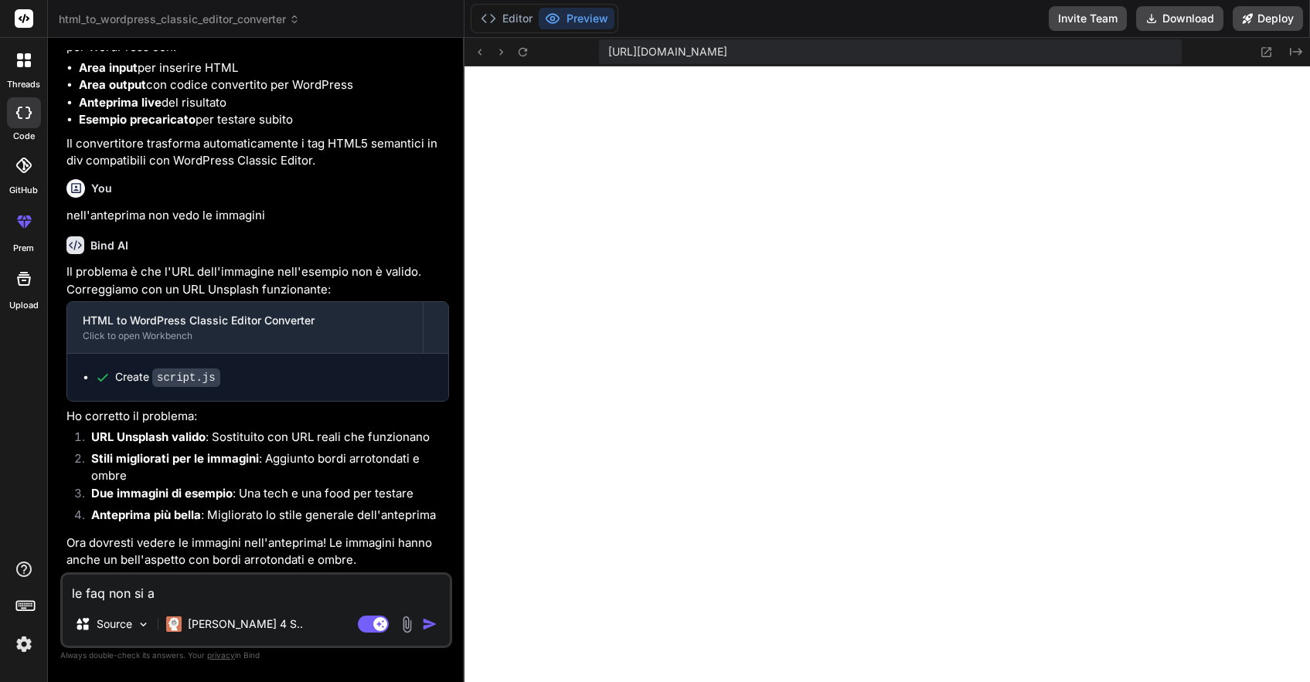
type textarea "x"
type textarea "le faq non si ap"
type textarea "x"
type textarea "le faq non si apr"
type textarea "x"
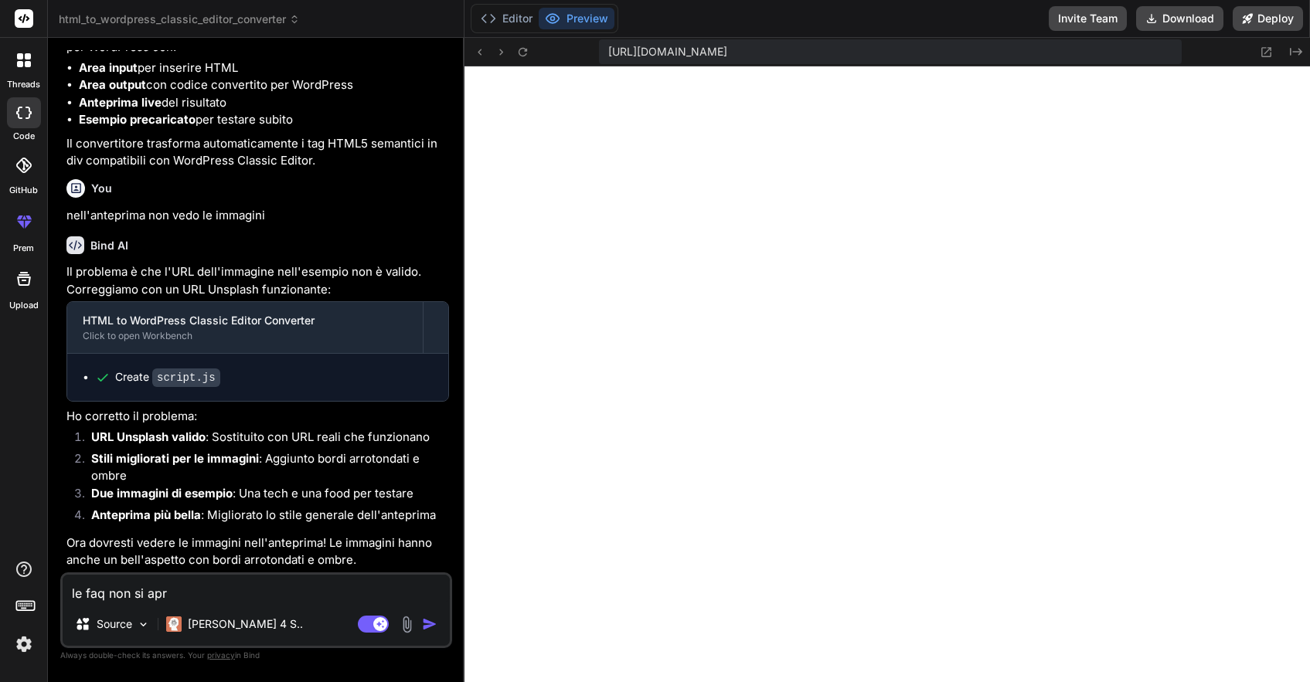
type textarea "le faq non si apro"
type textarea "x"
type textarea "le faq non si apron"
type textarea "x"
type textarea "le faq non si aprono"
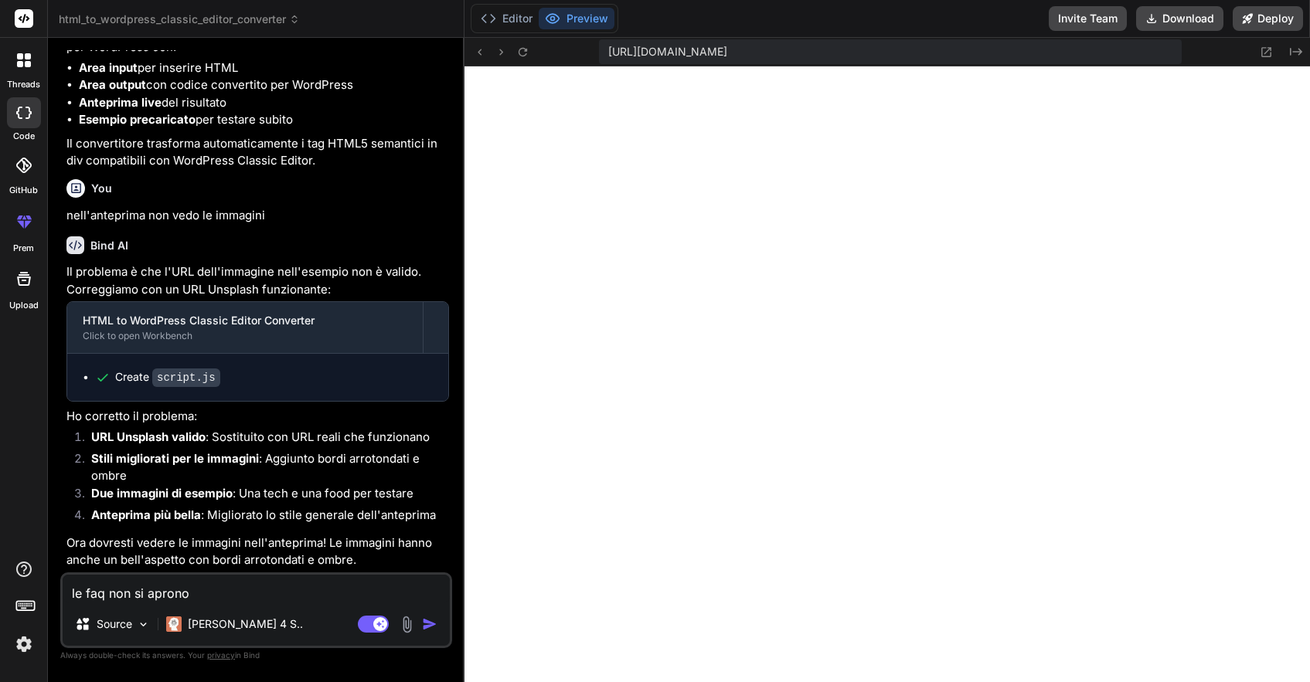
type textarea "x"
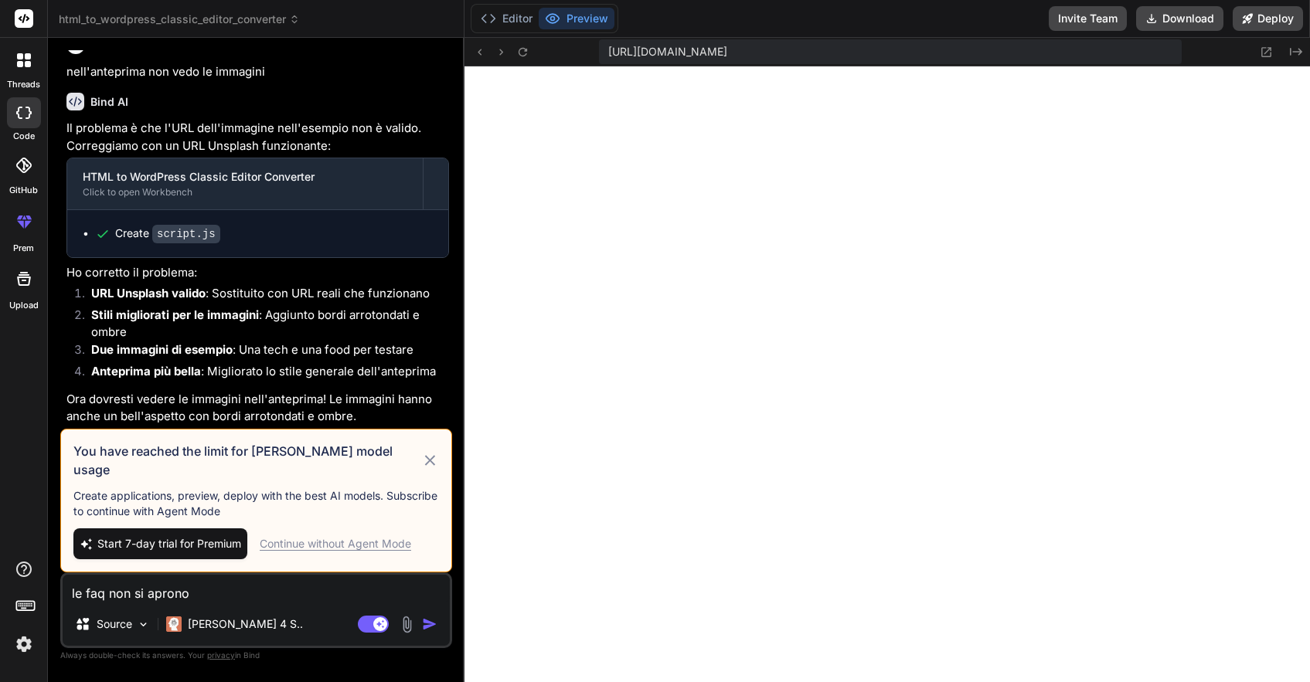
scroll to position [1683, 0]
type textarea "le faq non si aprono"
click at [355, 543] on div "Continue without Agent Mode" at bounding box center [335, 543] width 151 height 15
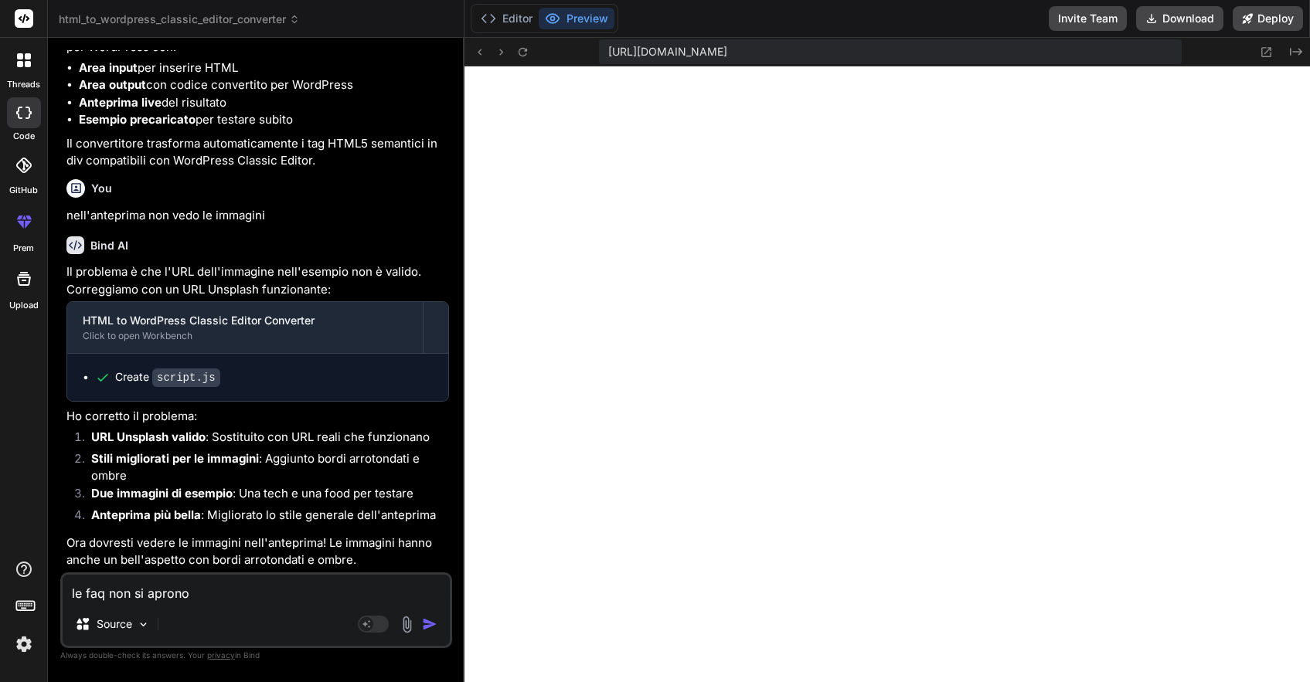
scroll to position [1557, 0]
click at [431, 622] on img "button" at bounding box center [429, 624] width 15 height 15
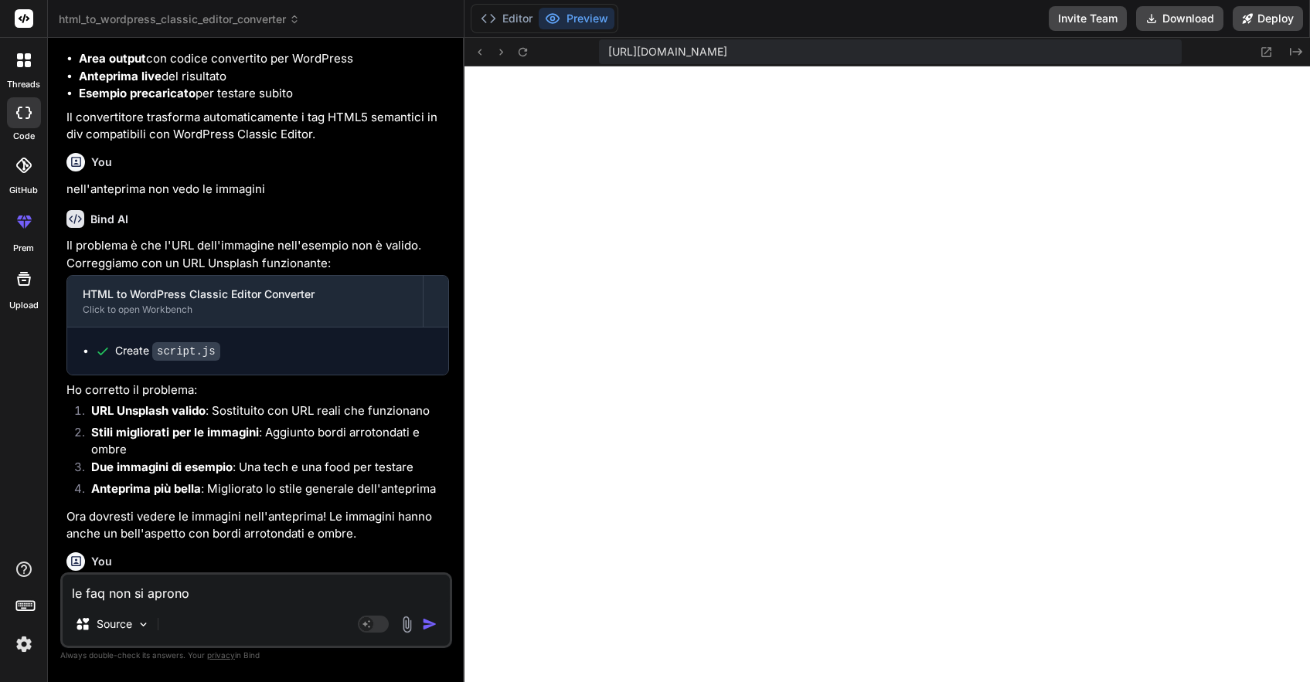
scroll to position [1718, 0]
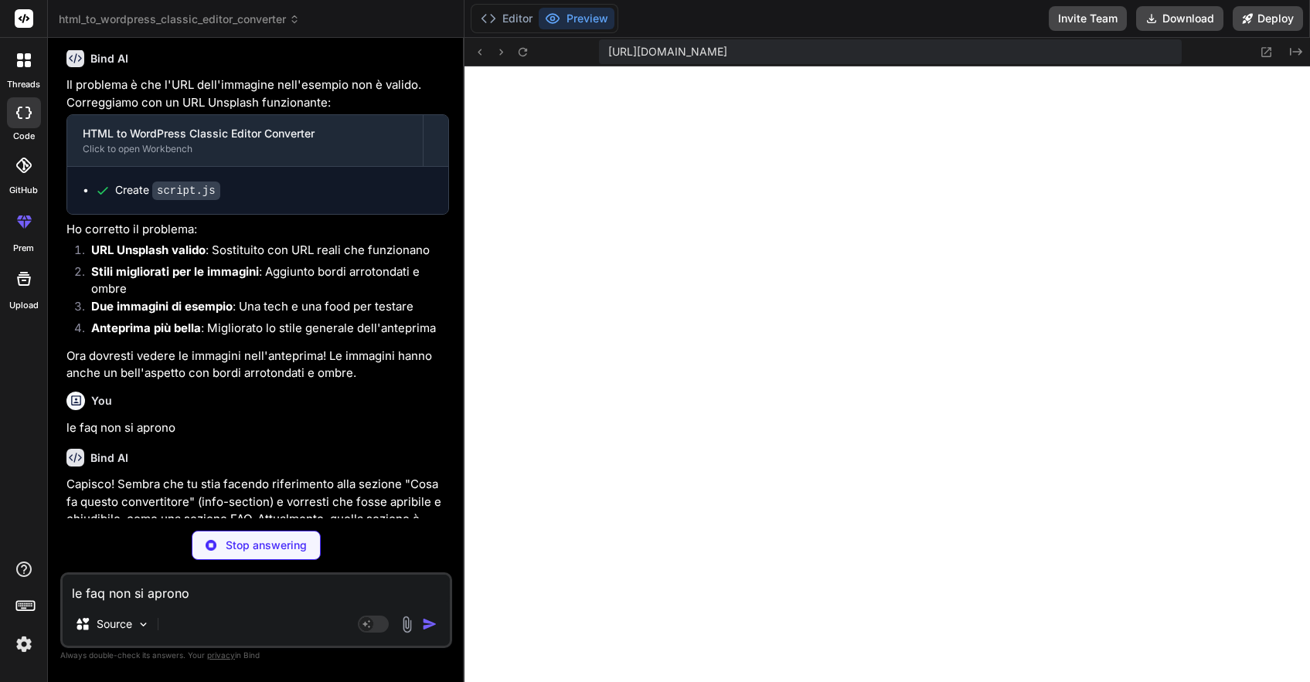
type textarea "x"
type textarea "</div> </div> <script src="script.js"></script> </body> </html>"
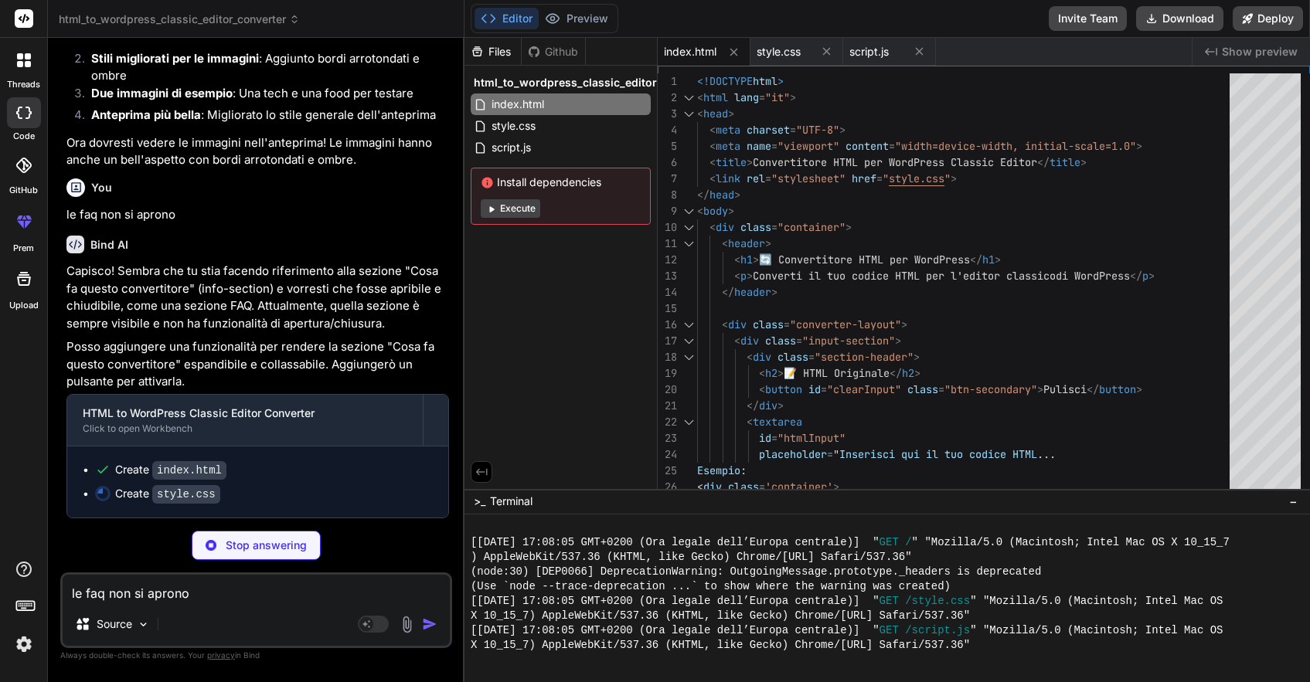
scroll to position [1957, 0]
type textarea "x"
type textarea "align-items: stretch; } .info-section .info-header { flex-direction: column; al…"
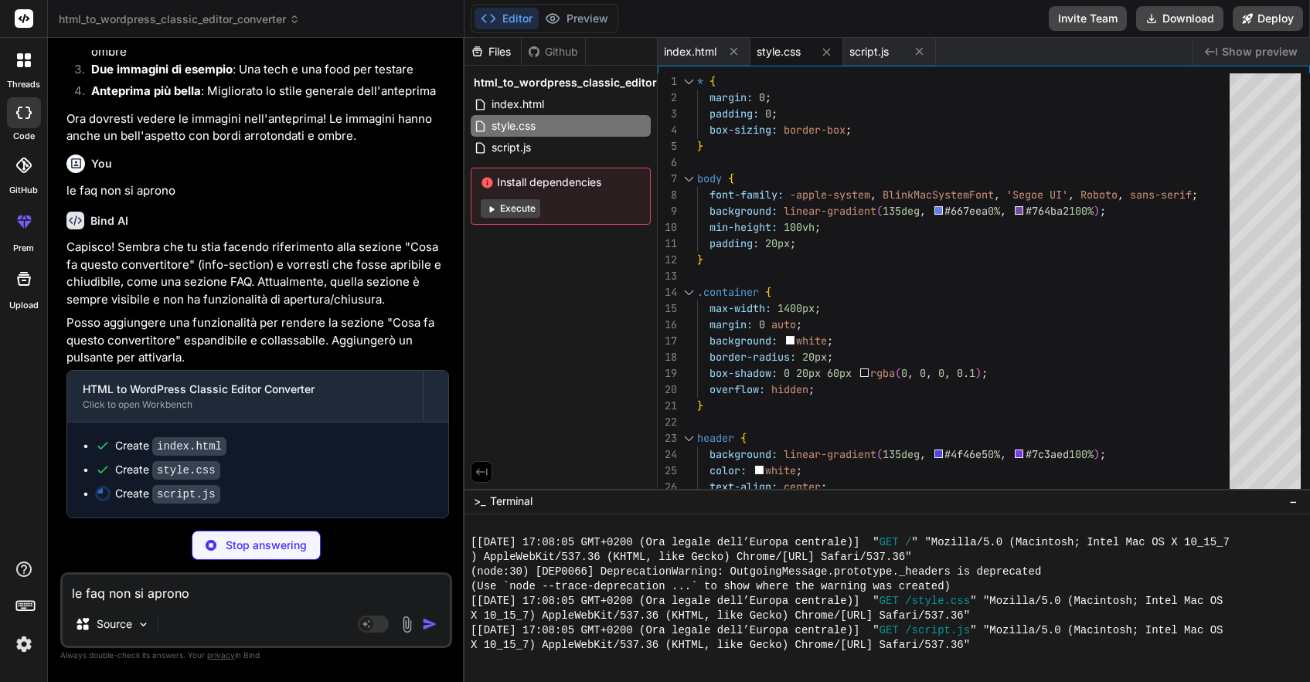
scroll to position [1981, 0]
click at [575, 16] on button "Preview" at bounding box center [577, 19] width 76 height 22
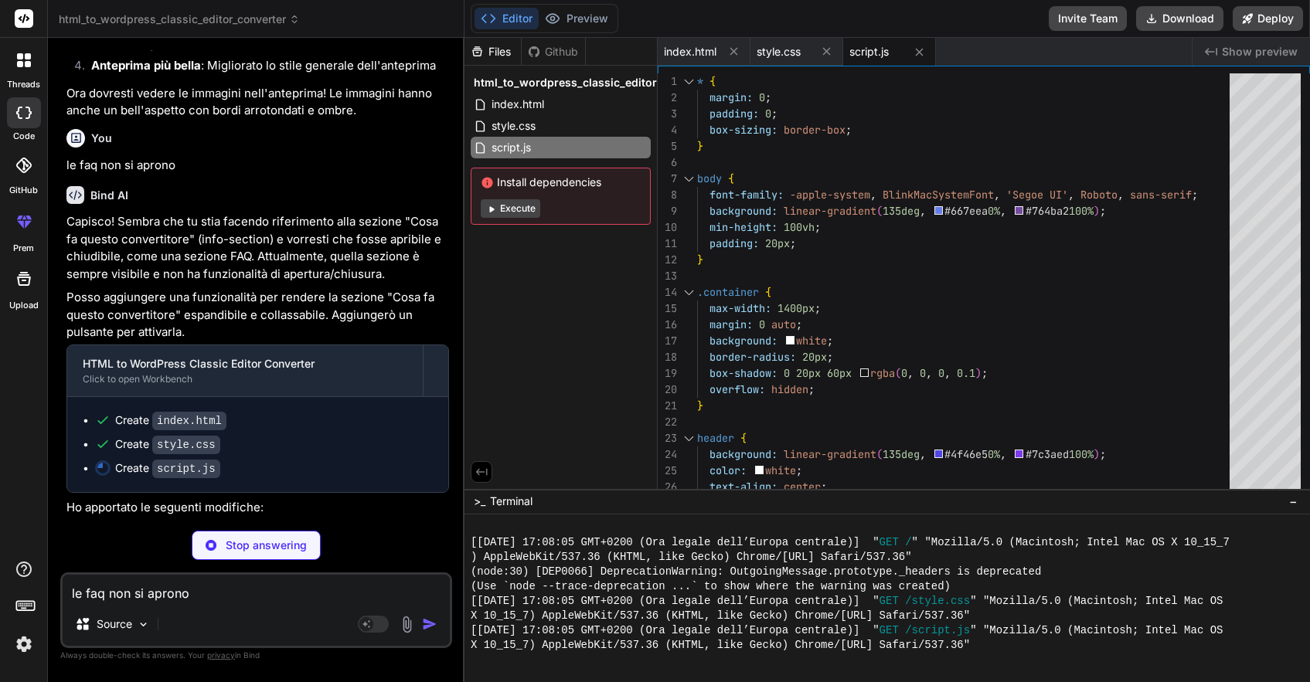
type textarea "x"
type textarea "} });"
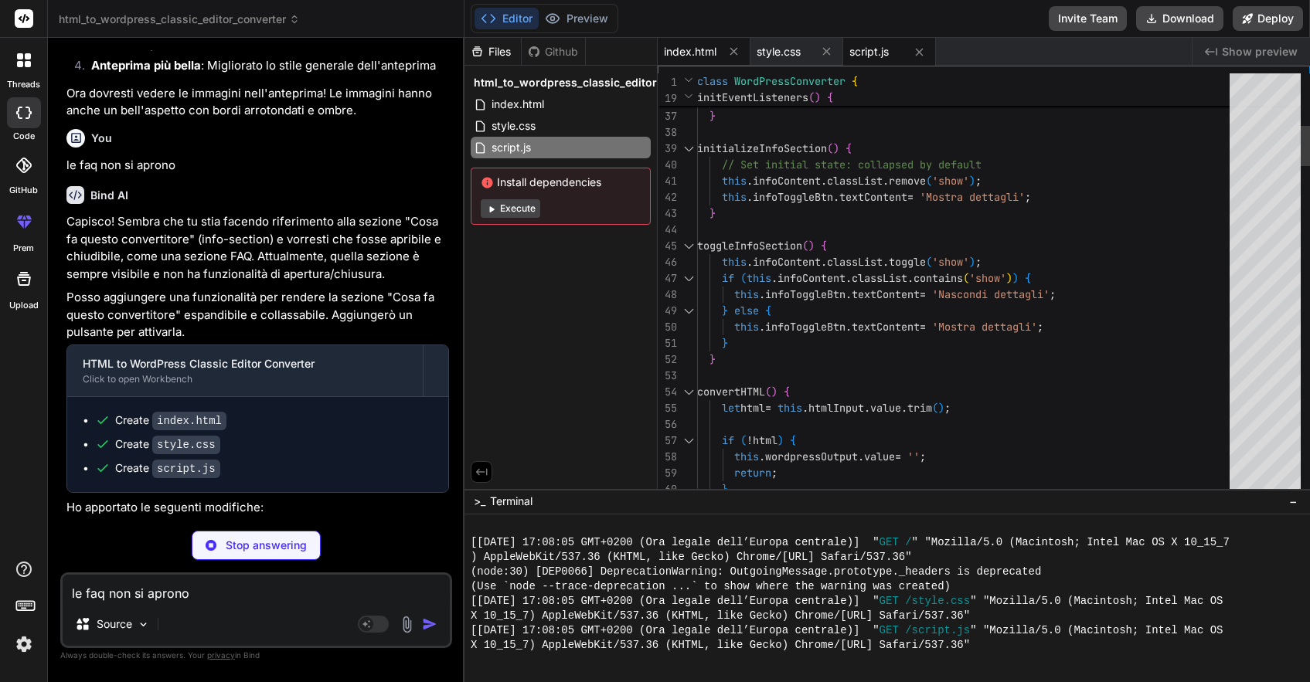
type textarea "x"
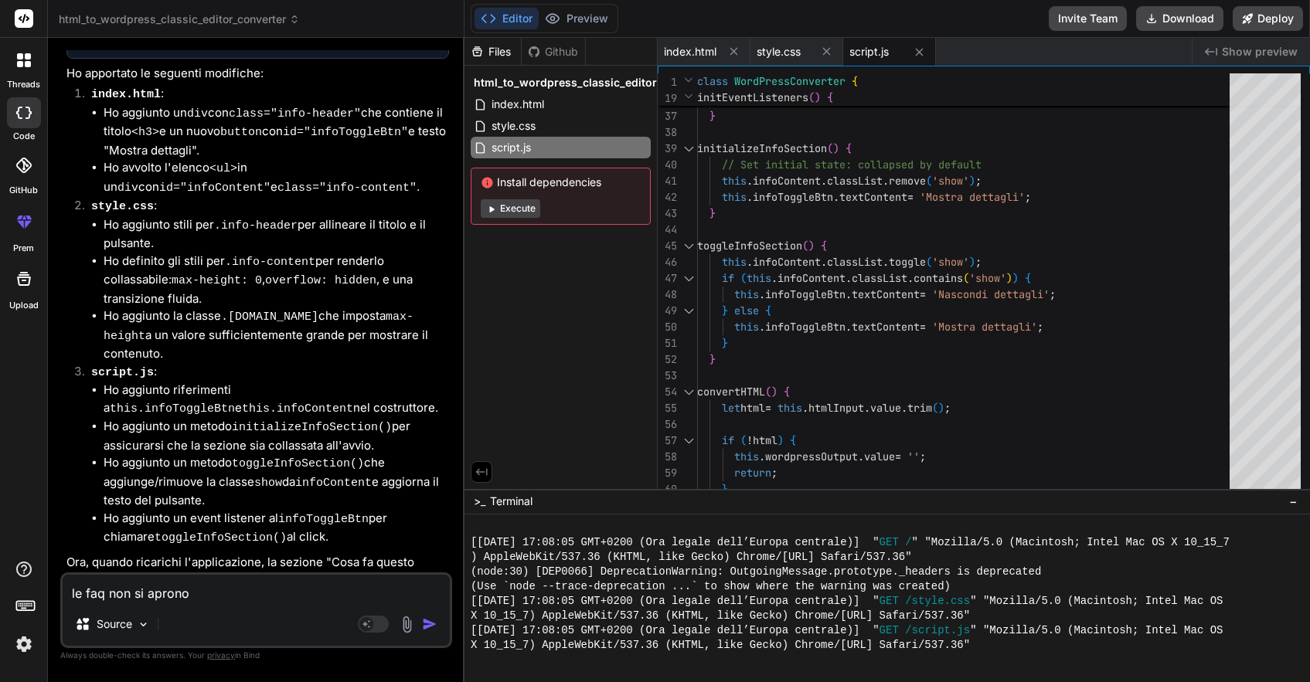
scroll to position [2449, 0]
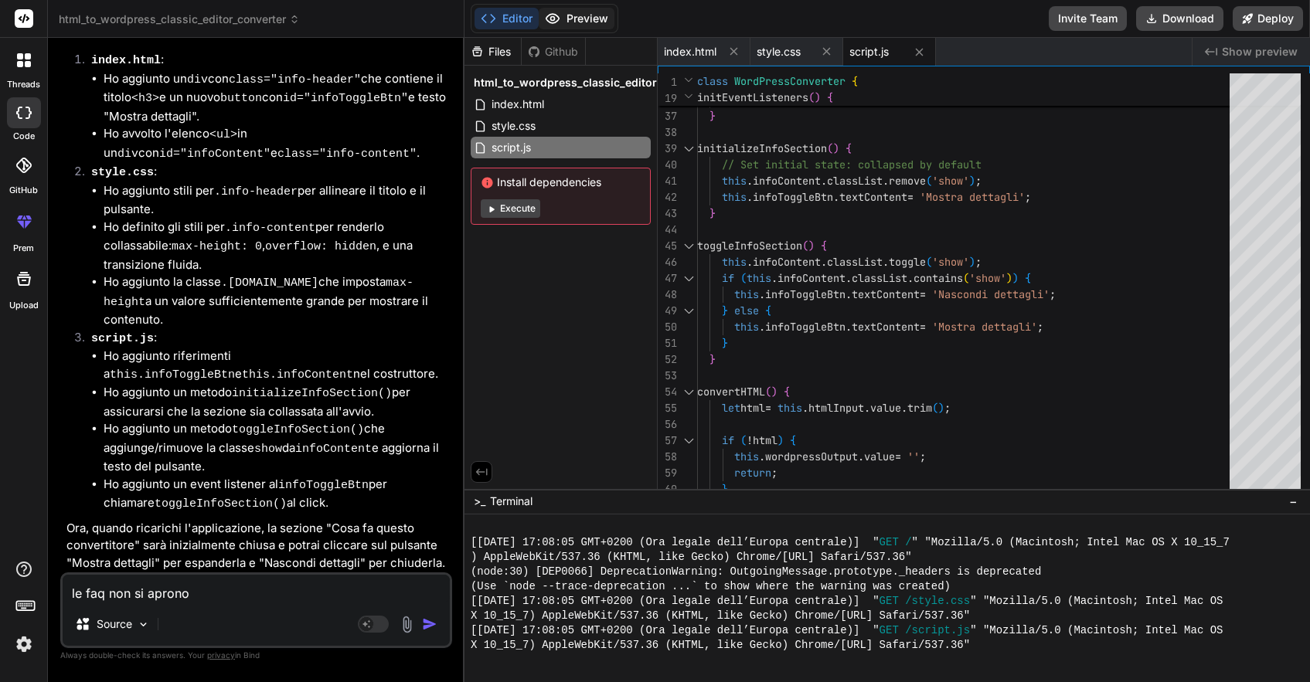
click at [584, 15] on button "Preview" at bounding box center [577, 19] width 76 height 22
